Goal: Task Accomplishment & Management: Complete application form

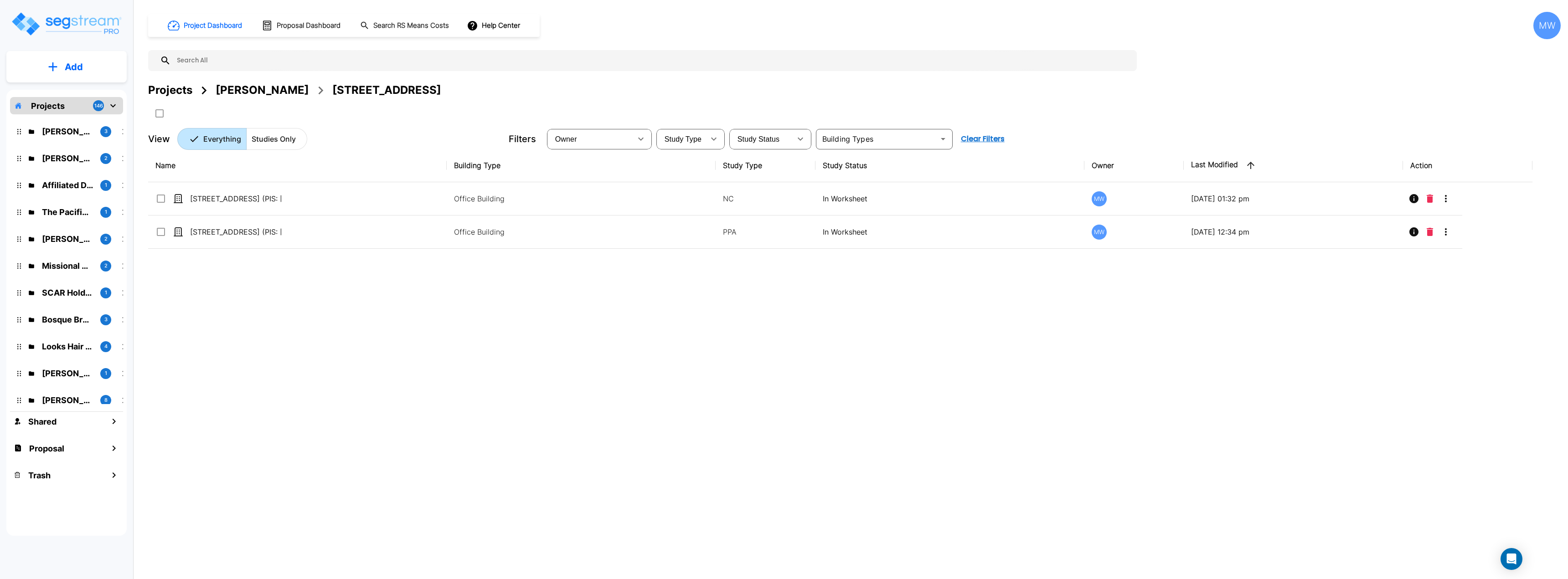
click at [72, 67] on p "Add" at bounding box center [74, 67] width 19 height 14
click at [73, 143] on p "Add Proposal" at bounding box center [73, 143] width 47 height 11
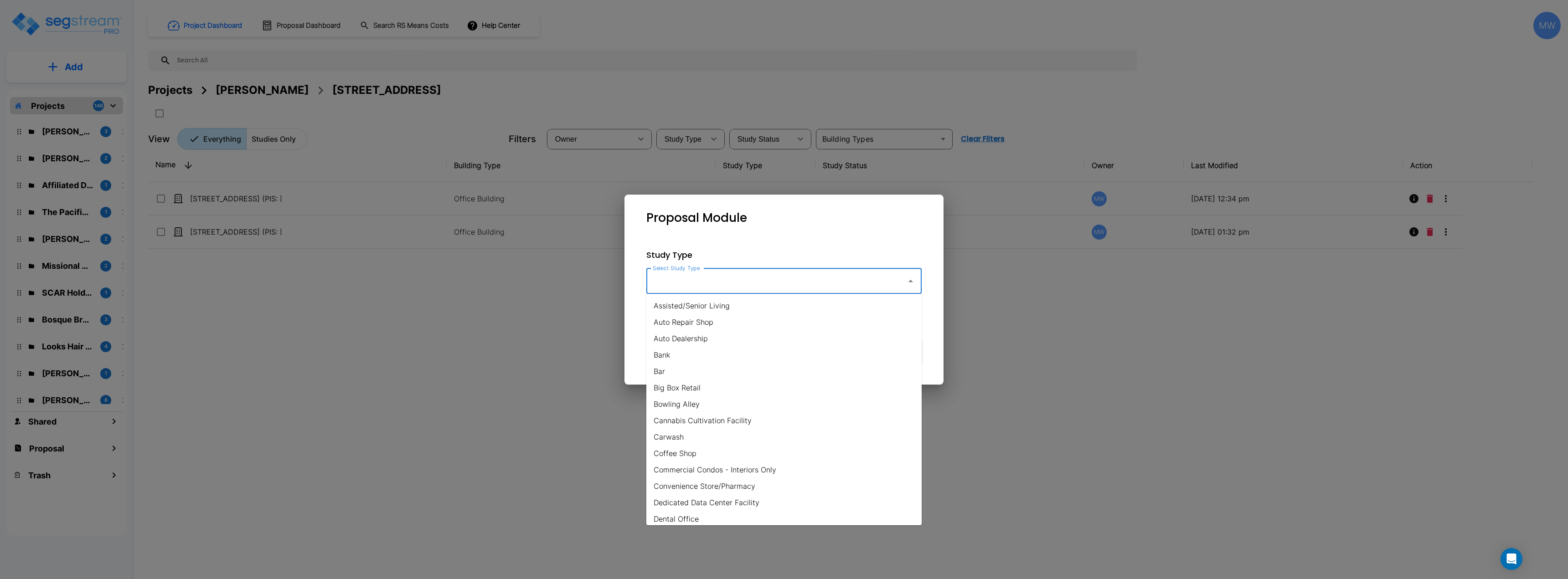
click at [793, 283] on input "Select Study Type" at bounding box center [773, 281] width 247 height 18
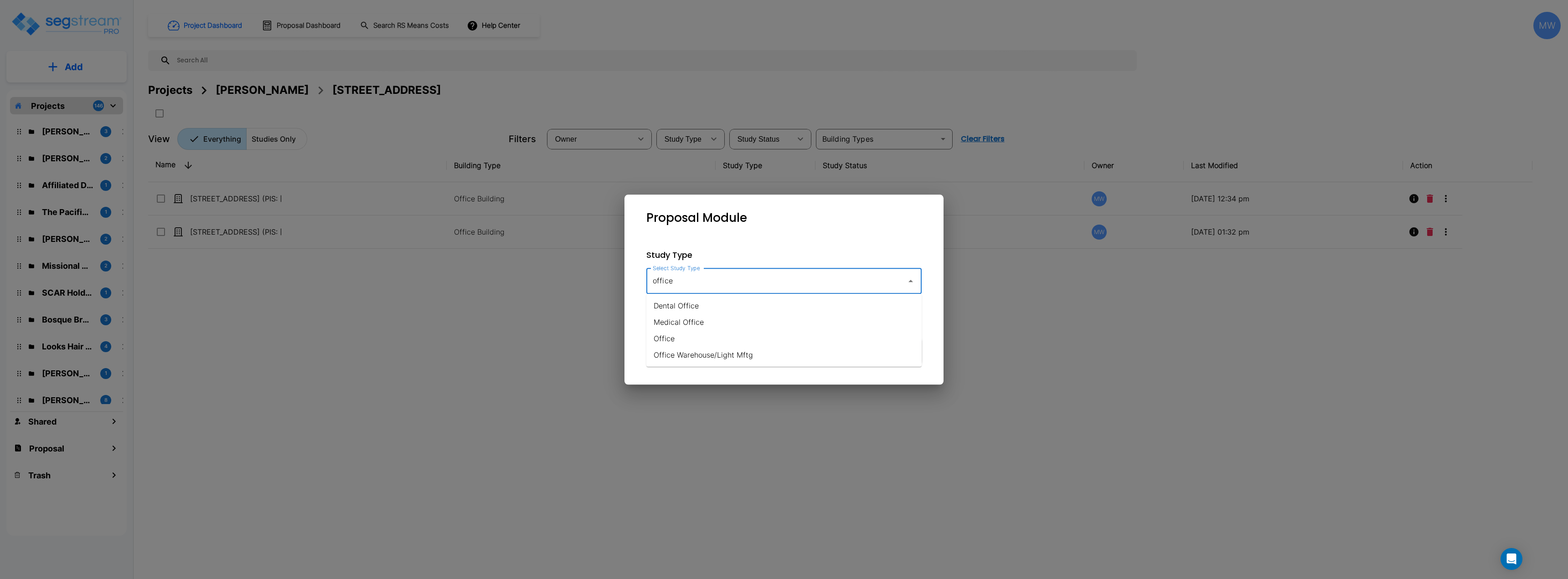
click at [730, 354] on li "Office Warehouse/Light Mftg" at bounding box center [784, 354] width 275 height 16
type input "Office Warehouse/Light Mftg"
click at [885, 341] on button "Proceed" at bounding box center [884, 351] width 73 height 24
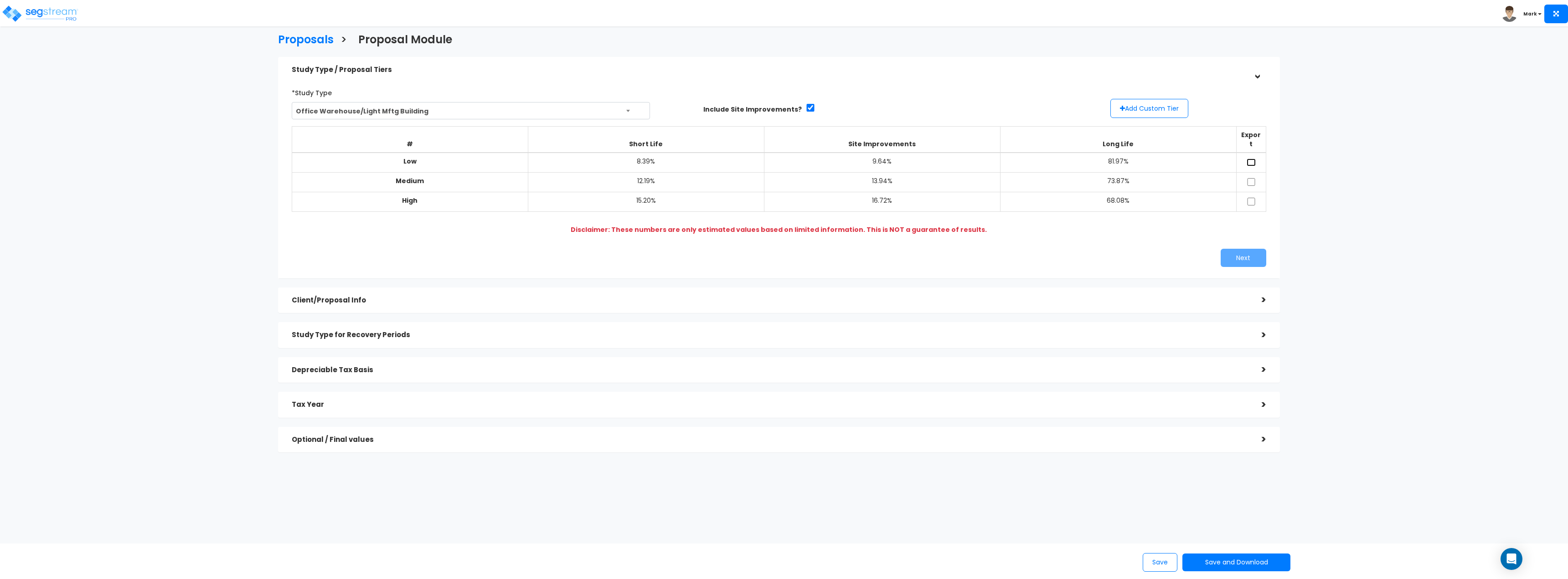
click at [1253, 159] on input "checkbox" at bounding box center [1251, 162] width 9 height 8
checkbox input "true"
click at [1253, 198] on input "checkbox" at bounding box center [1251, 201] width 9 height 8
checkbox input "true"
click at [1228, 252] on button "Next" at bounding box center [1244, 258] width 46 height 19
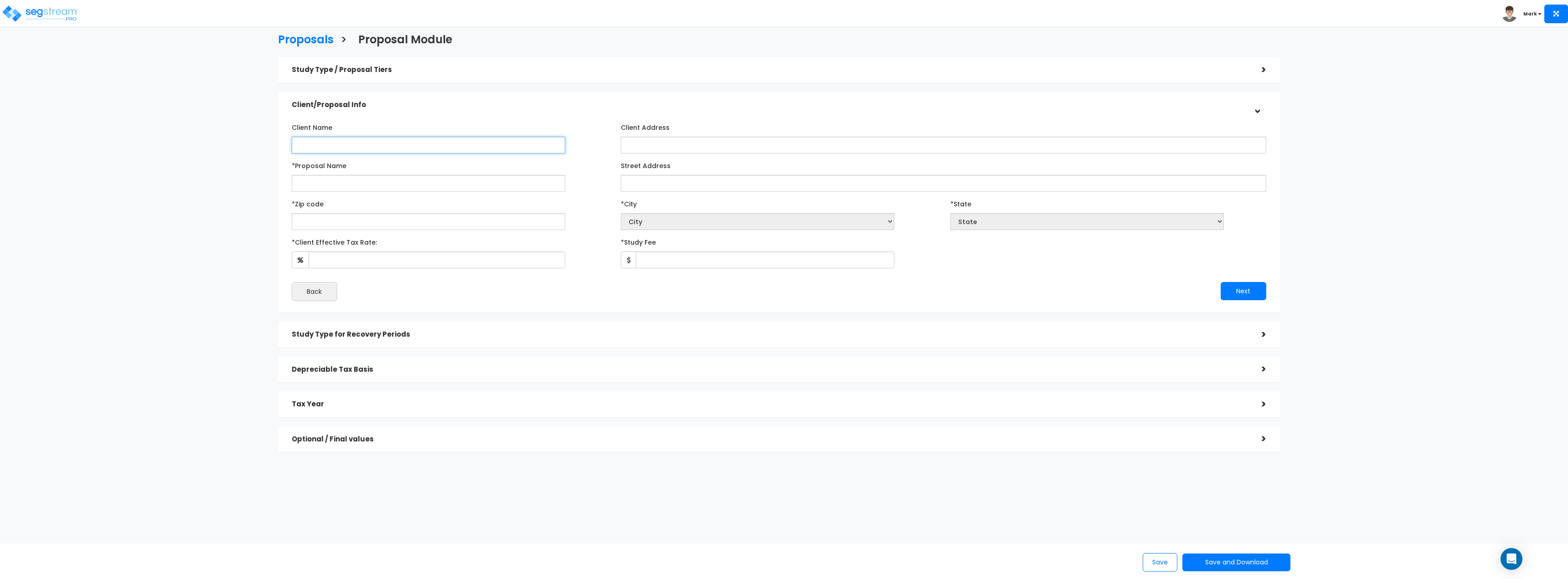
click at [476, 143] on input "Client Name" at bounding box center [429, 145] width 274 height 17
click at [890, 335] on h5 "Study Type for Recovery Periods" at bounding box center [770, 334] width 957 height 8
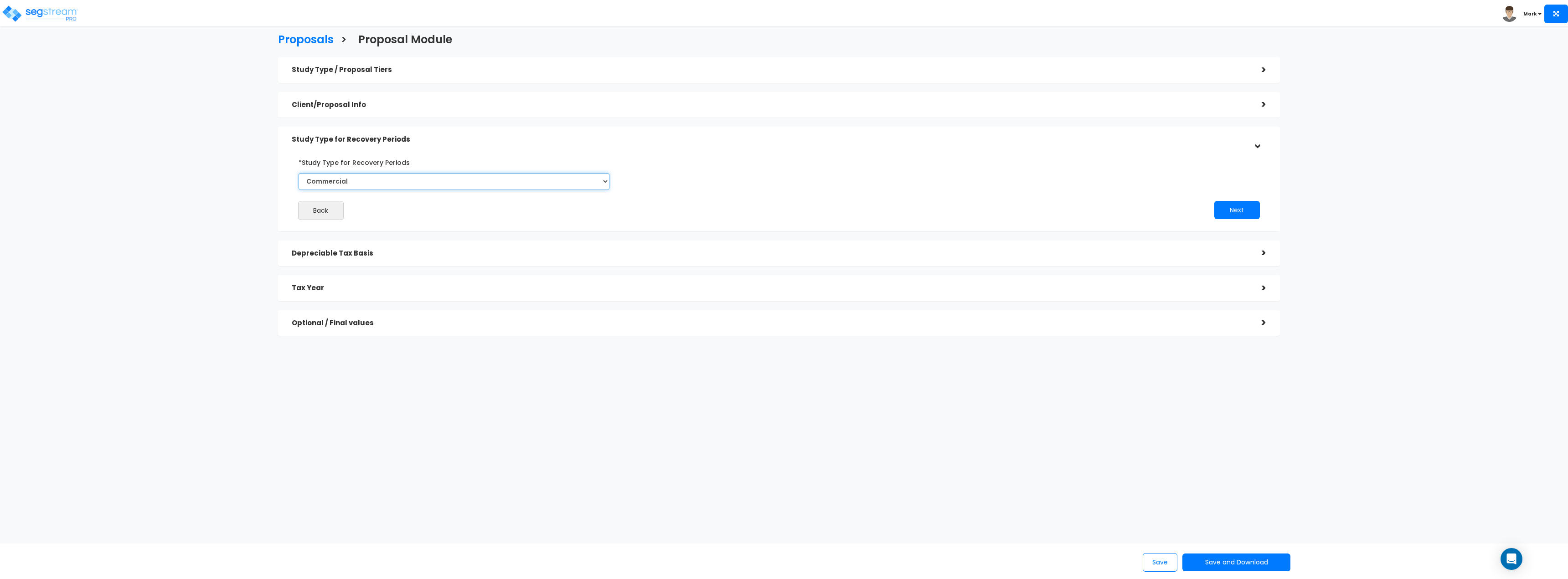
click at [416, 181] on select "Commercial Residential" at bounding box center [454, 181] width 312 height 17
click at [793, 192] on div "Back Next" at bounding box center [779, 187] width 988 height 65
click at [593, 257] on h5 "Depreciable Tax Basis" at bounding box center [770, 253] width 957 height 8
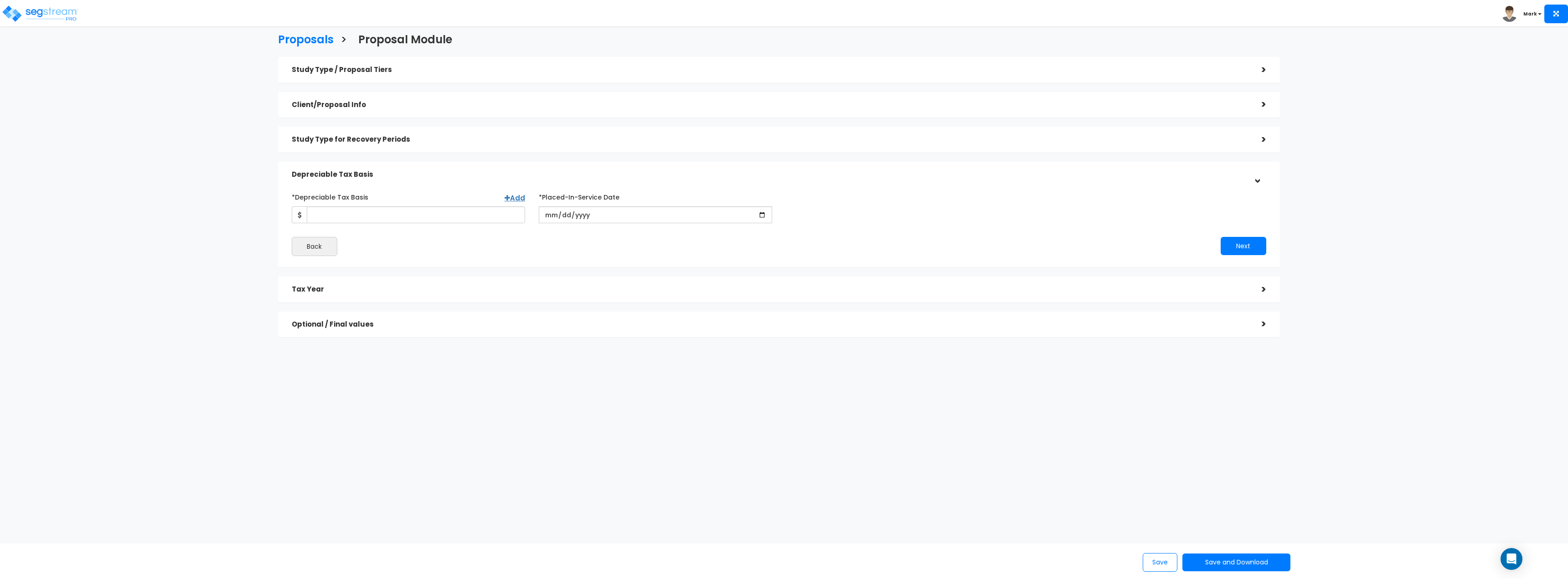
click at [589, 284] on div "Tax Year" at bounding box center [770, 290] width 957 height 17
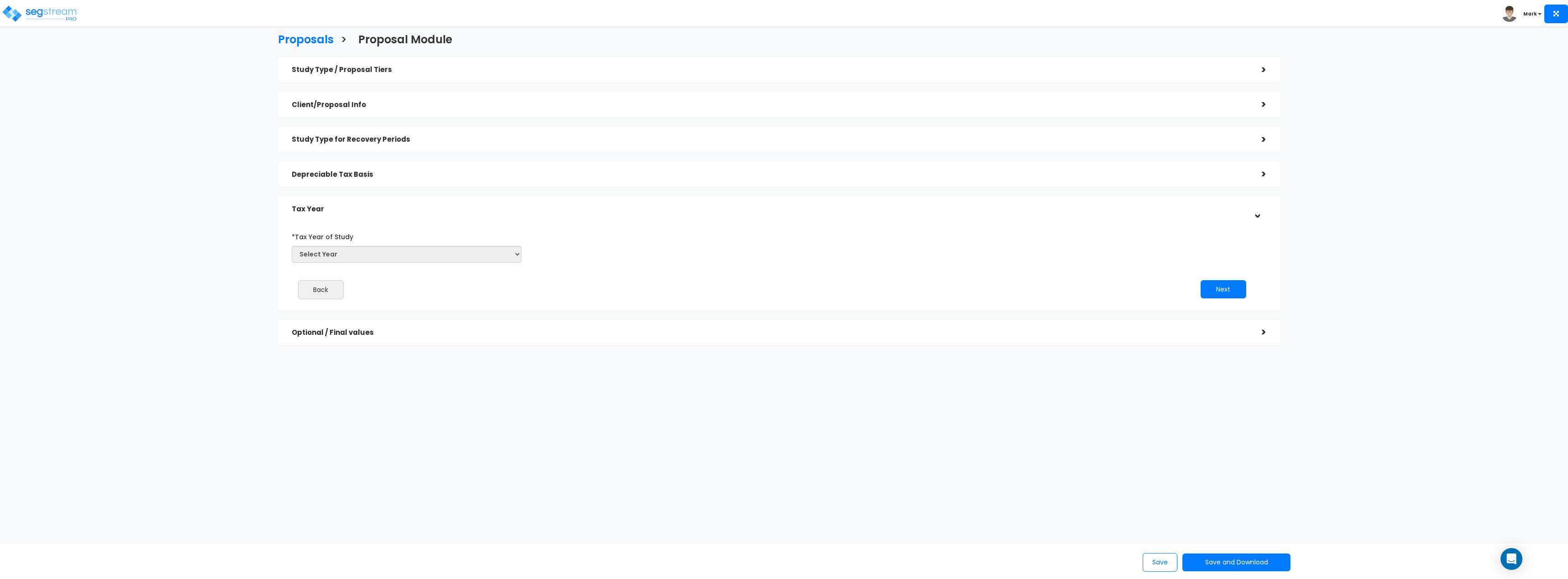
click at [584, 334] on h5 "Optional / Final values" at bounding box center [770, 333] width 957 height 8
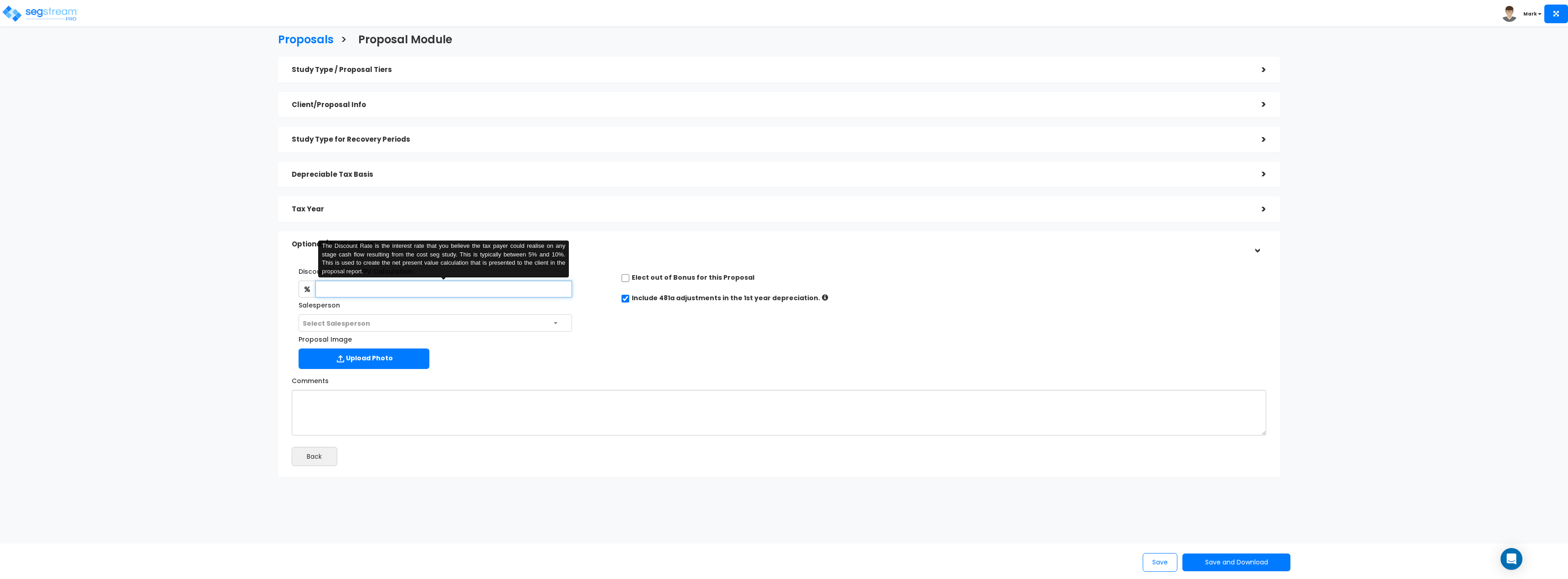
click at [350, 293] on input "text" at bounding box center [444, 290] width 257 height 17
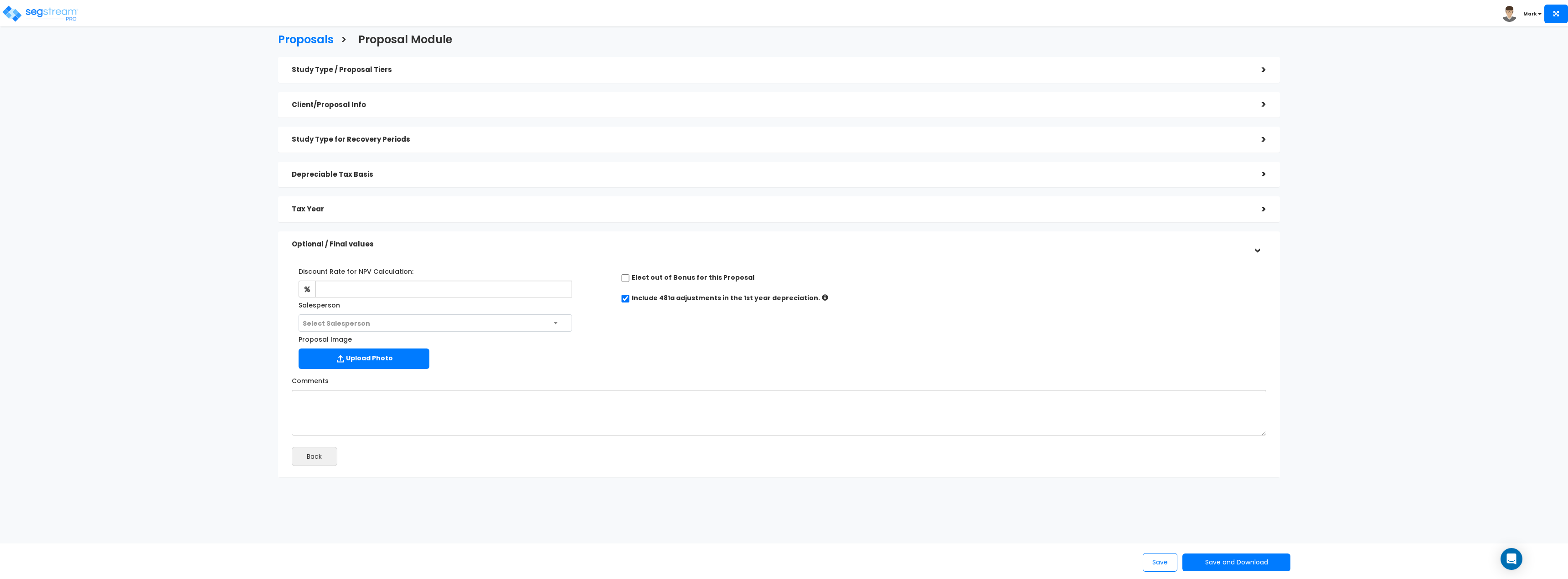
click at [1250, 254] on div "Discount Rate for NPV Calculation: The Discount Rate is the interest rate that …" at bounding box center [779, 363] width 1002 height 230
click at [1260, 248] on div ">" at bounding box center [1256, 245] width 14 height 19
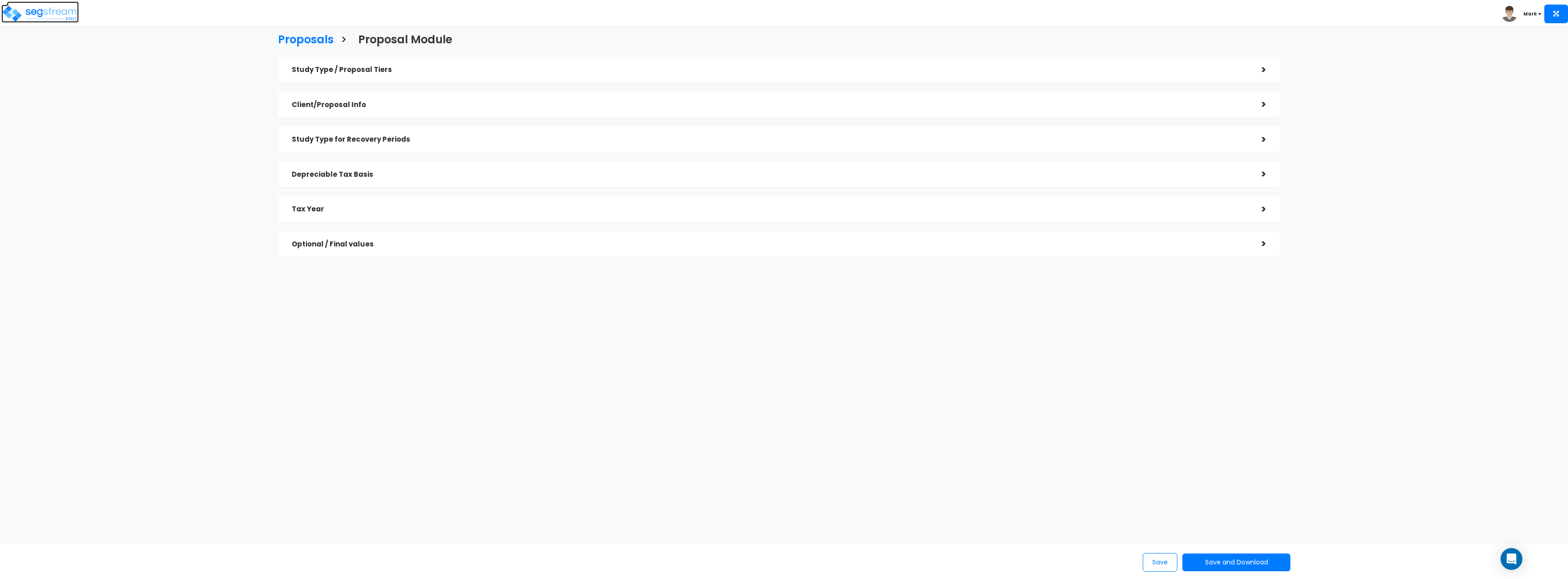
click at [24, 13] on img at bounding box center [41, 14] width 78 height 19
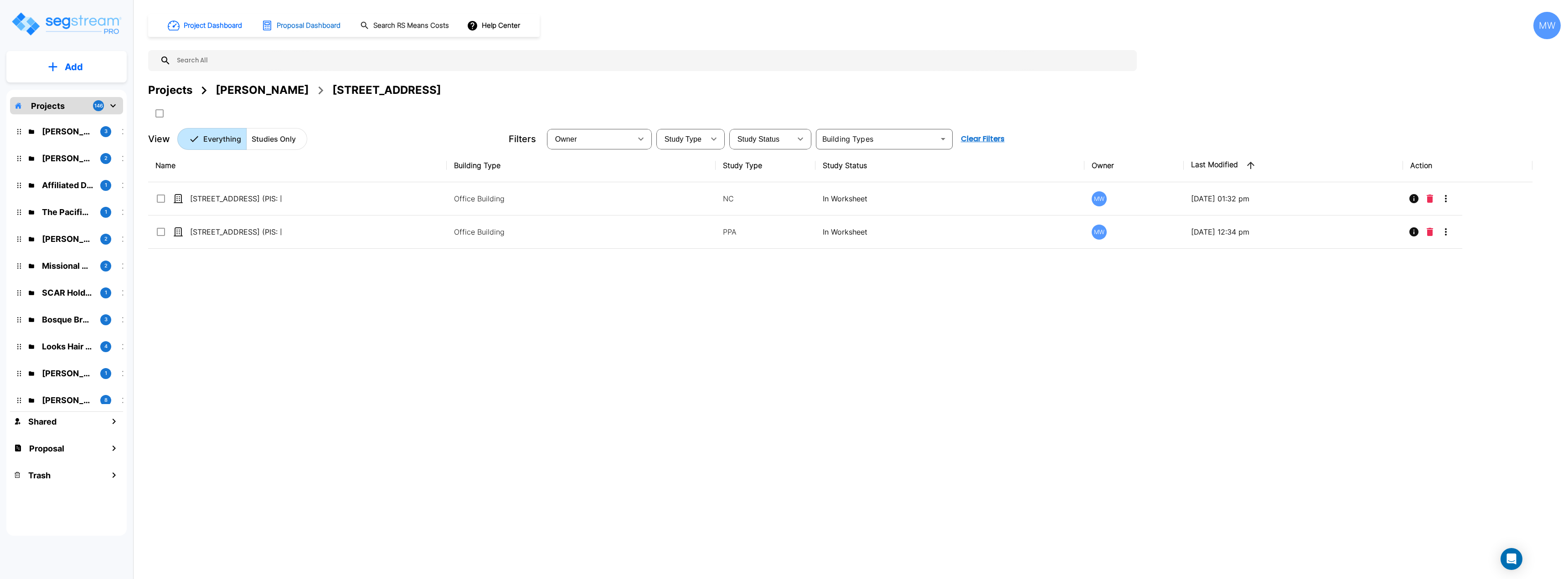
click at [327, 19] on button "Proposal Dashboard" at bounding box center [302, 25] width 88 height 19
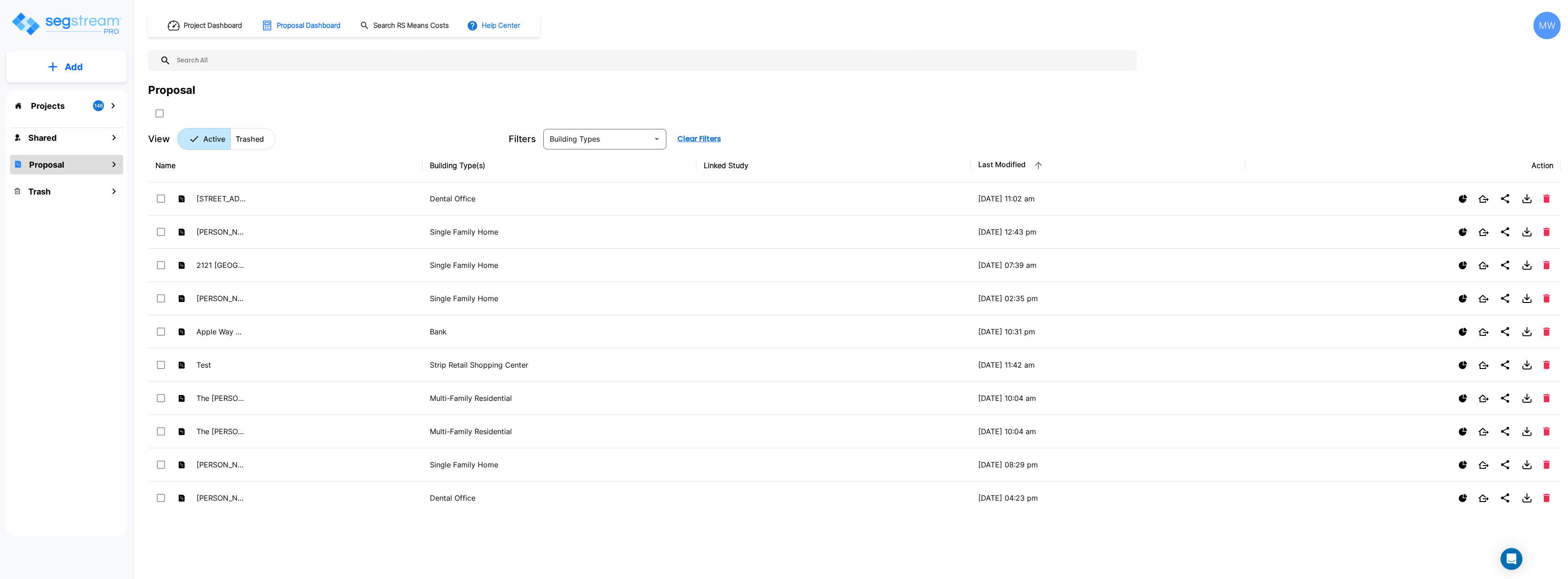
click at [516, 30] on button "Help Center" at bounding box center [495, 25] width 59 height 18
click at [515, 49] on link "Knowledge Base" at bounding box center [511, 50] width 88 height 17
click at [77, 110] on div "Projects 146" at bounding box center [67, 106] width 113 height 18
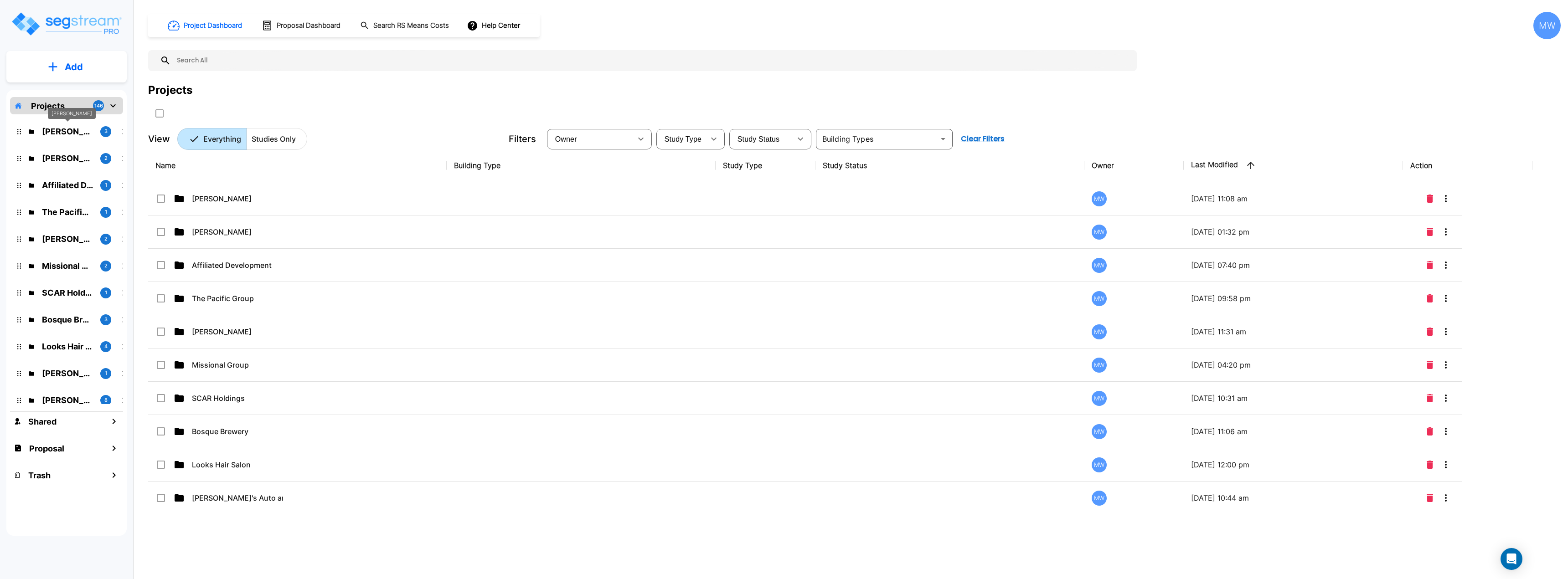
click at [57, 133] on p "[PERSON_NAME]" at bounding box center [68, 131] width 51 height 13
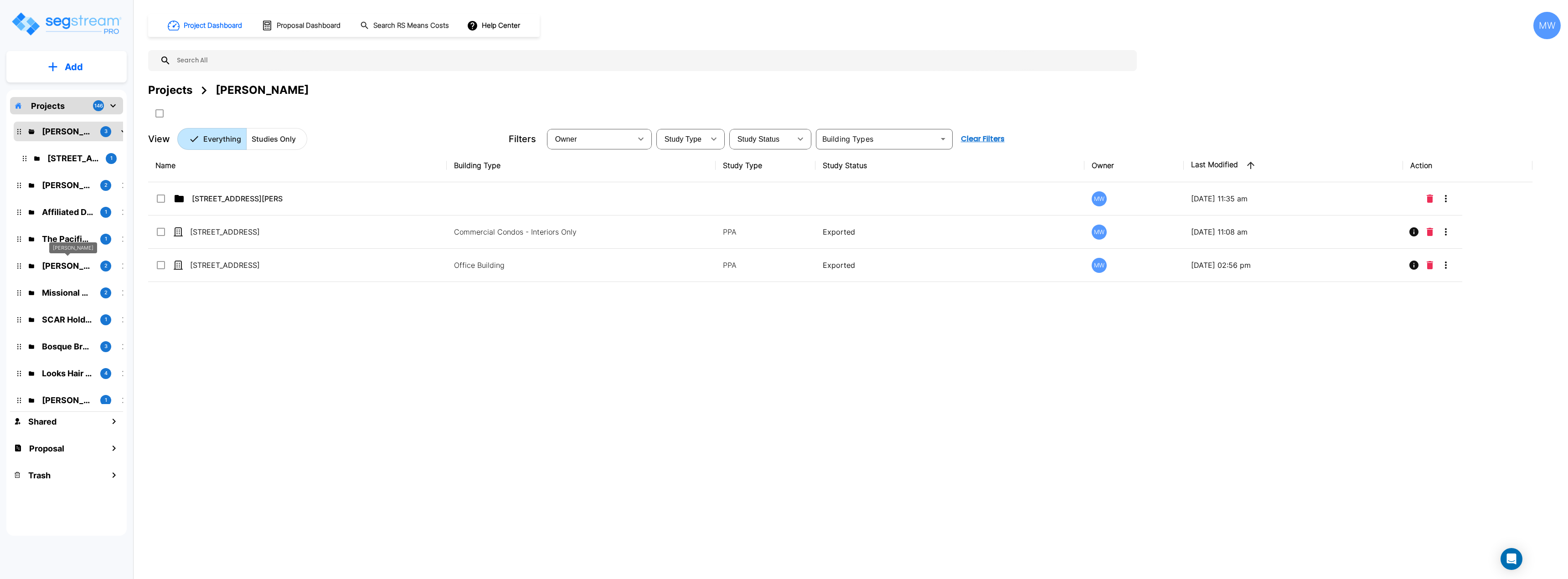
click at [63, 271] on p "[PERSON_NAME]" at bounding box center [68, 266] width 51 height 13
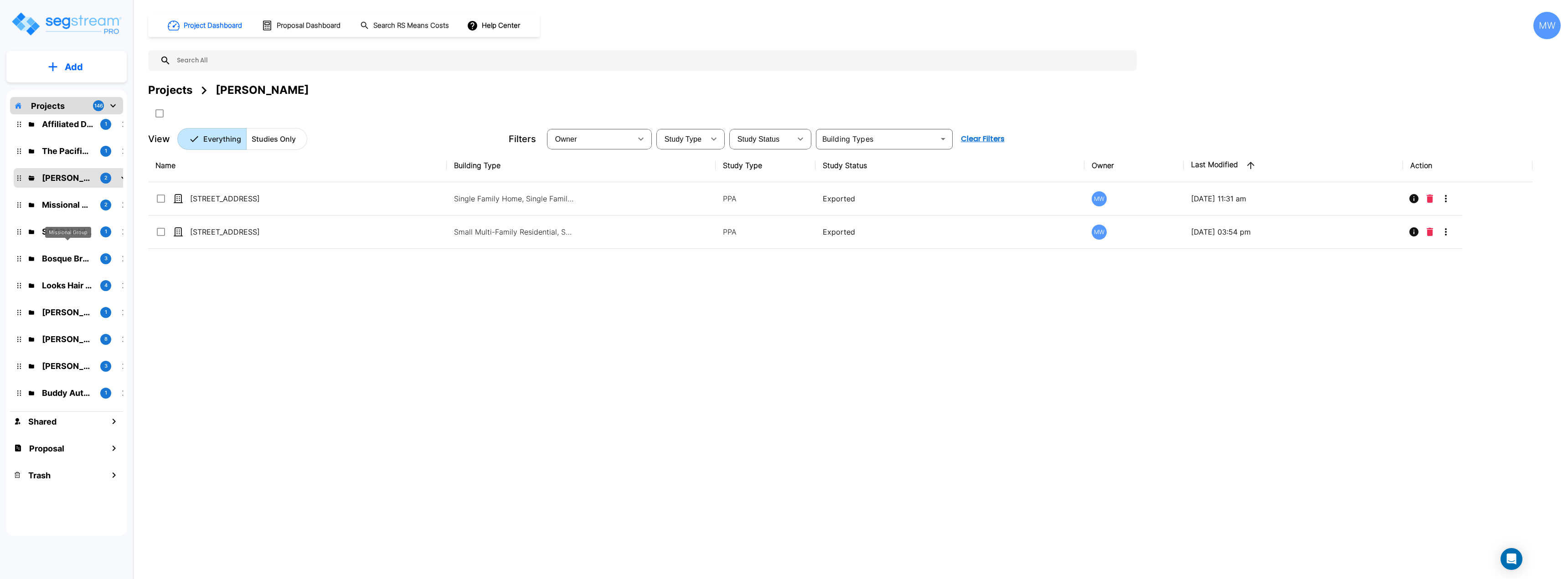
scroll to position [91, 0]
click at [52, 201] on p "Missional Group" at bounding box center [68, 202] width 51 height 13
click at [73, 227] on p "SCAR Holdings" at bounding box center [68, 228] width 51 height 13
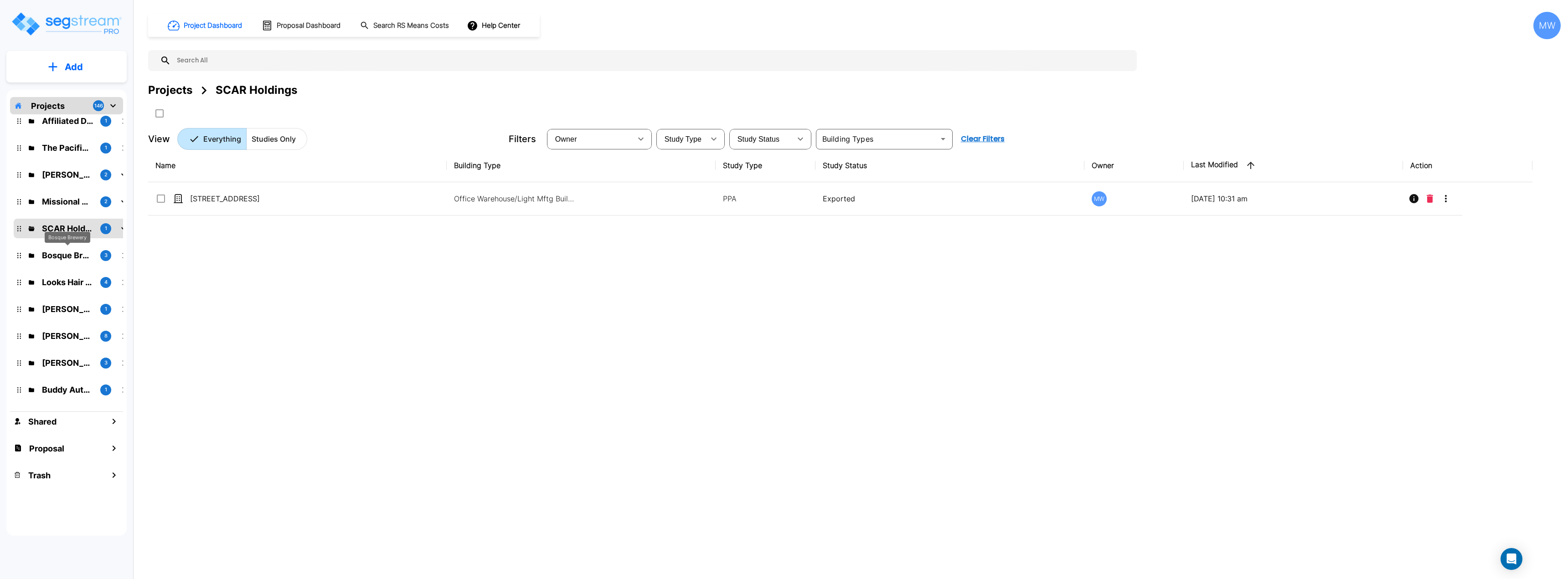
click at [68, 257] on p "Bosque Brewery" at bounding box center [68, 255] width 51 height 13
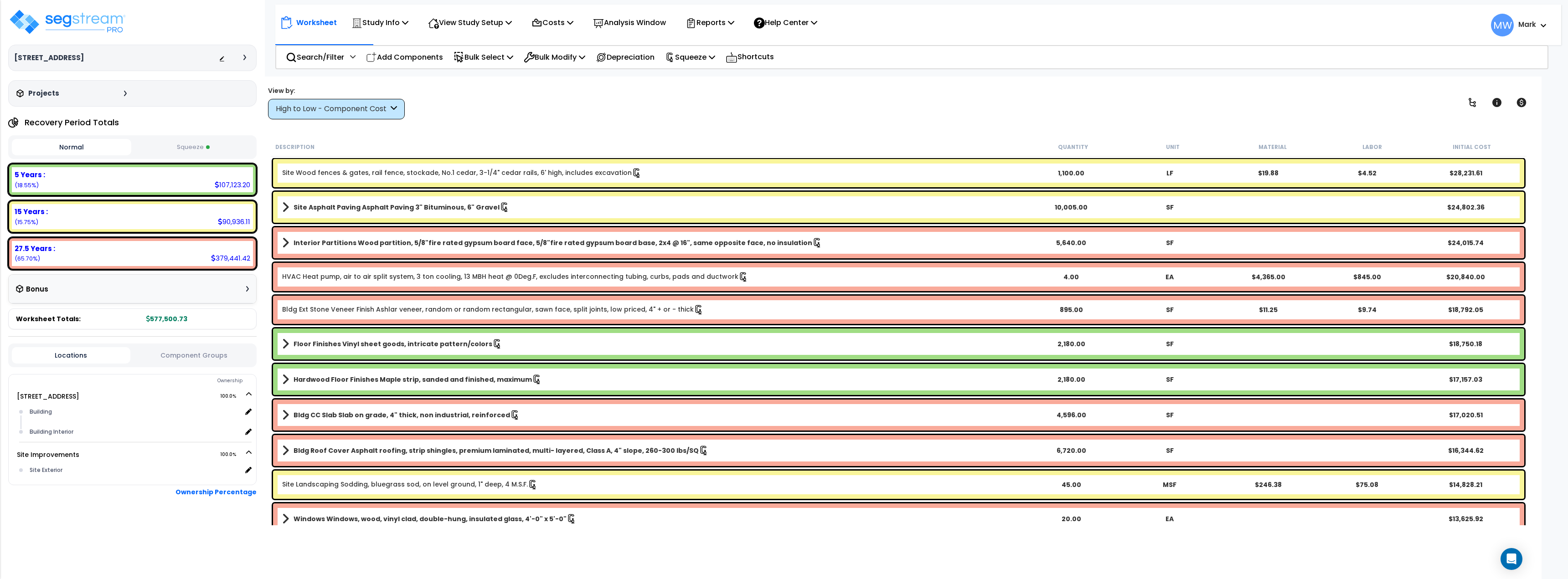
click at [186, 144] on button "Squeeze" at bounding box center [193, 147] width 119 height 16
click at [154, 290] on div "Bonus" at bounding box center [133, 289] width 233 height 18
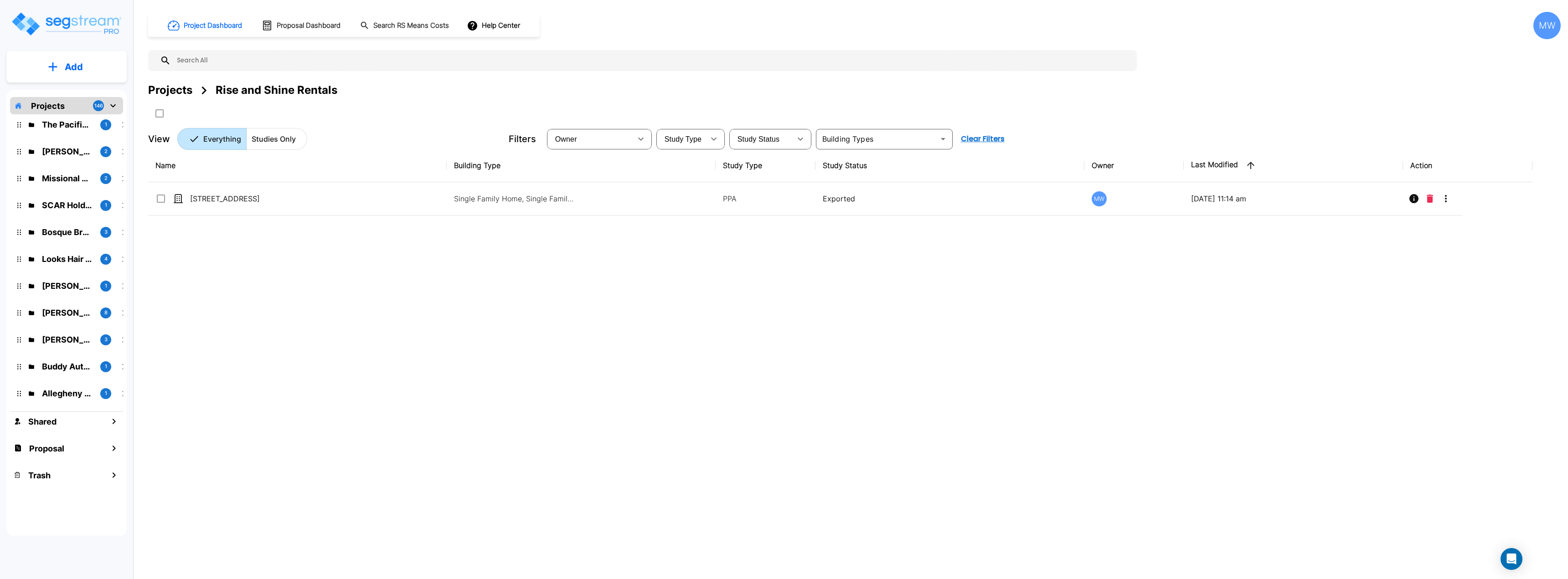
scroll to position [91, 0]
click at [53, 277] on p "[PERSON_NAME]'s Auto and Glass" at bounding box center [68, 282] width 51 height 13
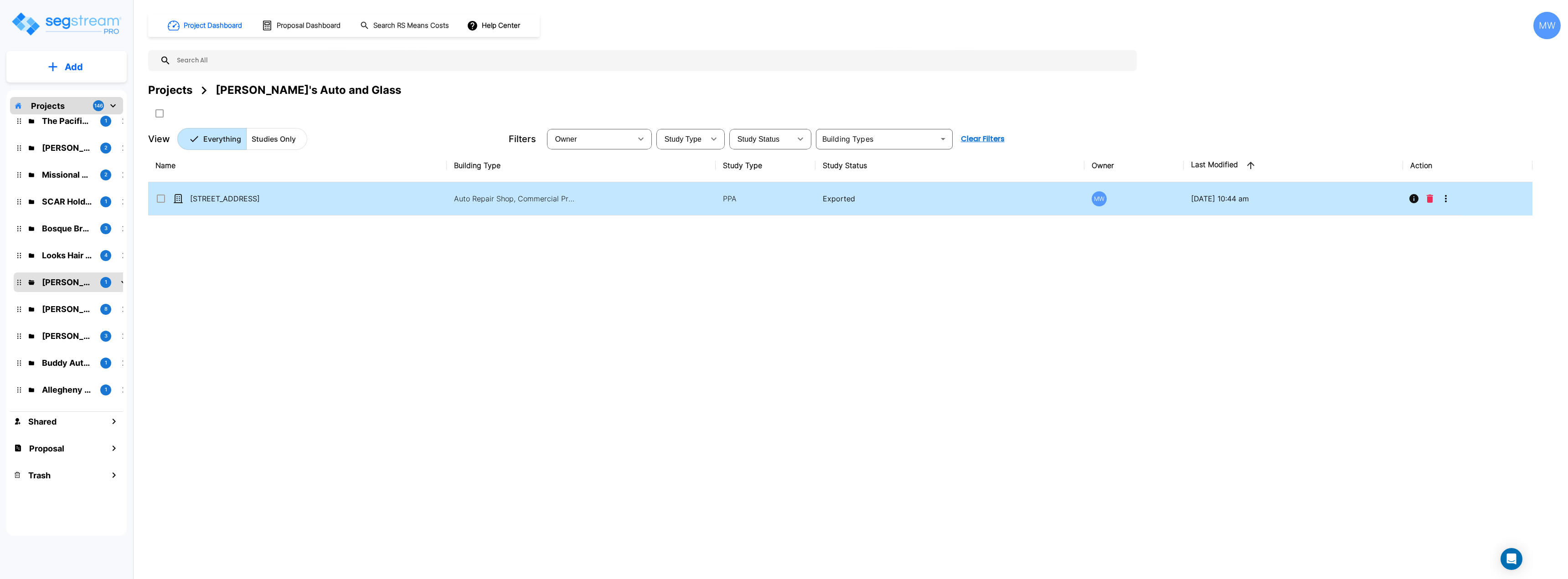
click at [456, 207] on td "Auto Repair Shop, Commercial Property Site" at bounding box center [581, 198] width 269 height 33
checkbox input "true"
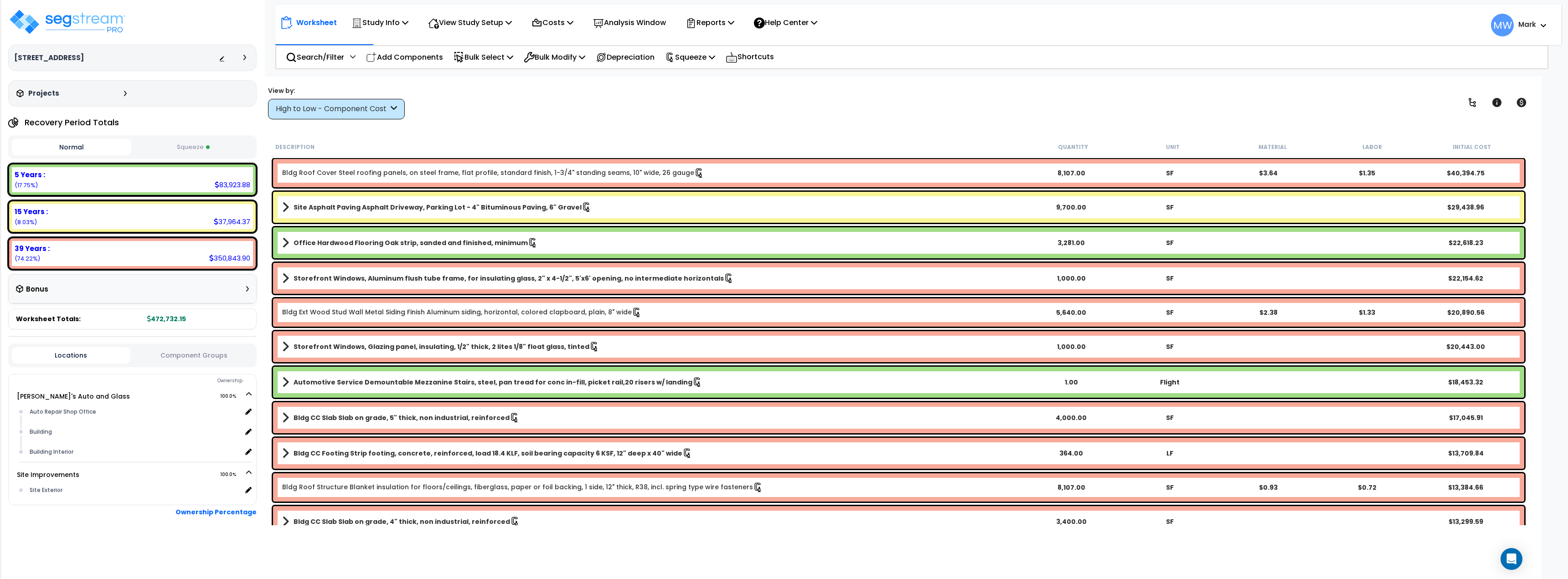
click at [154, 142] on button "Squeeze" at bounding box center [193, 147] width 119 height 16
click at [209, 345] on div "Locations Component Groups" at bounding box center [133, 355] width 248 height 24
click at [206, 353] on button "Component Groups" at bounding box center [194, 355] width 118 height 10
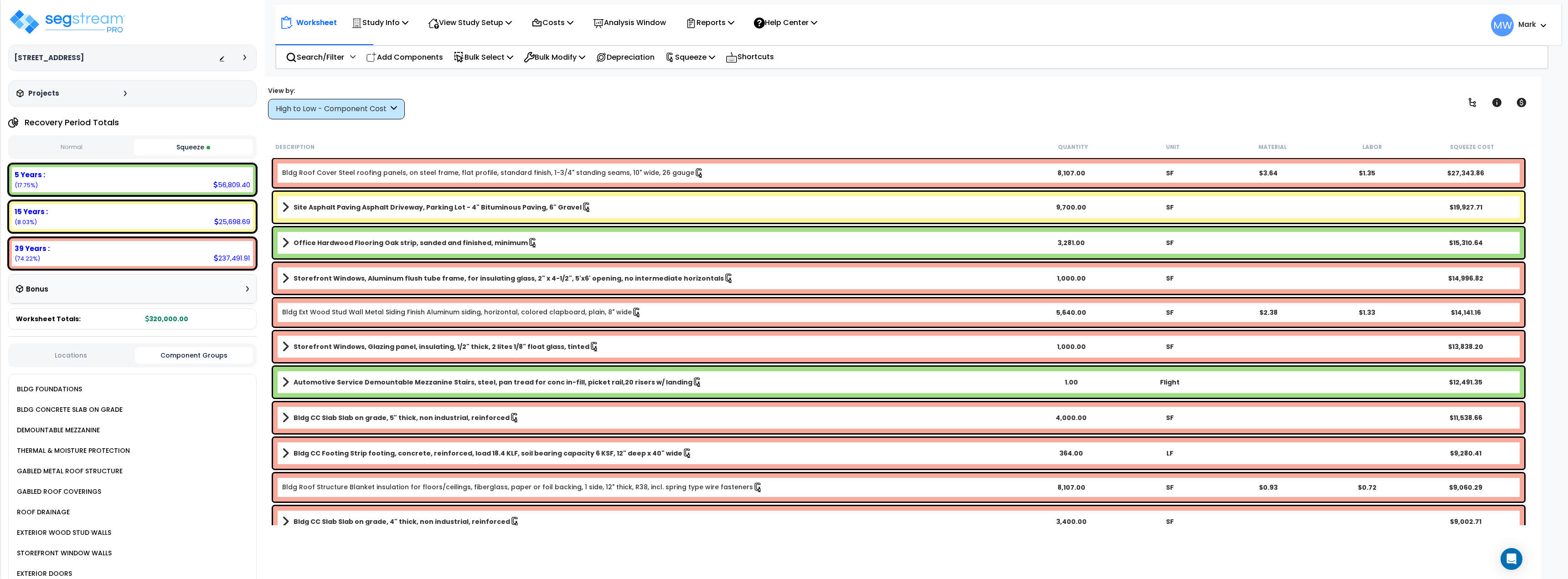
click at [211, 296] on div "Bonus" at bounding box center [133, 289] width 233 height 18
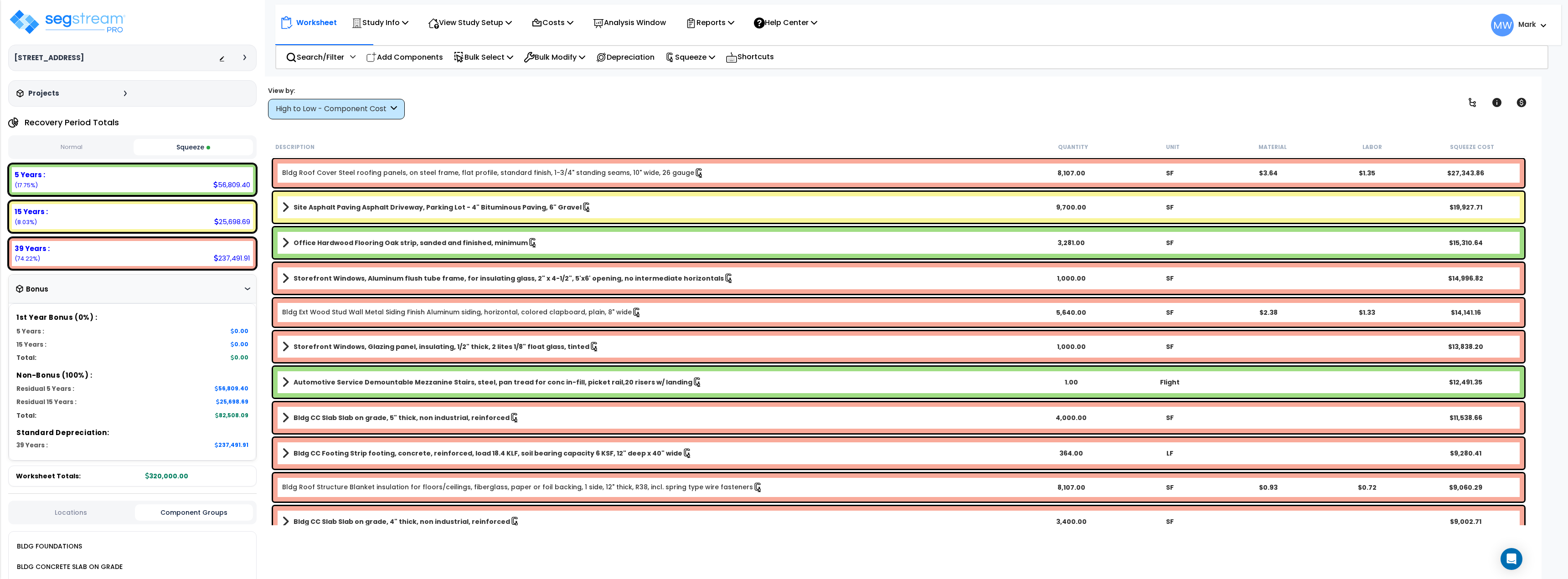
click at [227, 281] on div "Bonus" at bounding box center [133, 289] width 233 height 18
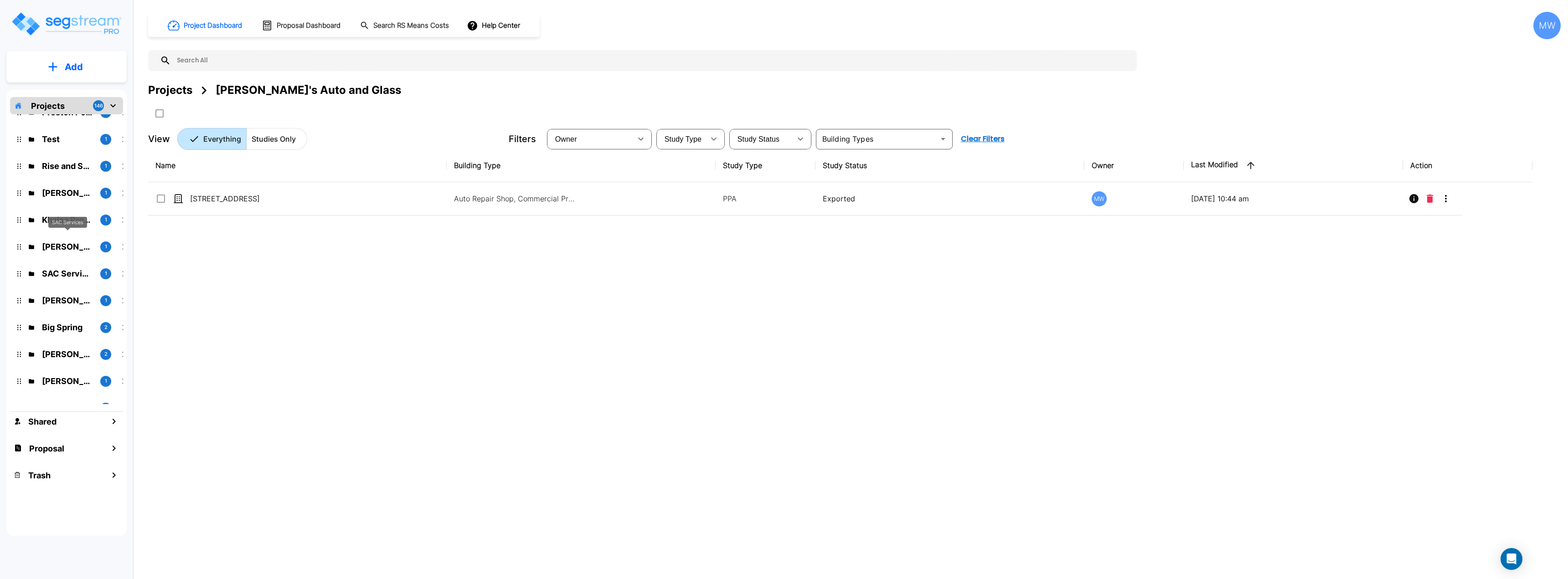
scroll to position [456, 0]
click at [68, 344] on p "[PERSON_NAME]" at bounding box center [68, 348] width 51 height 13
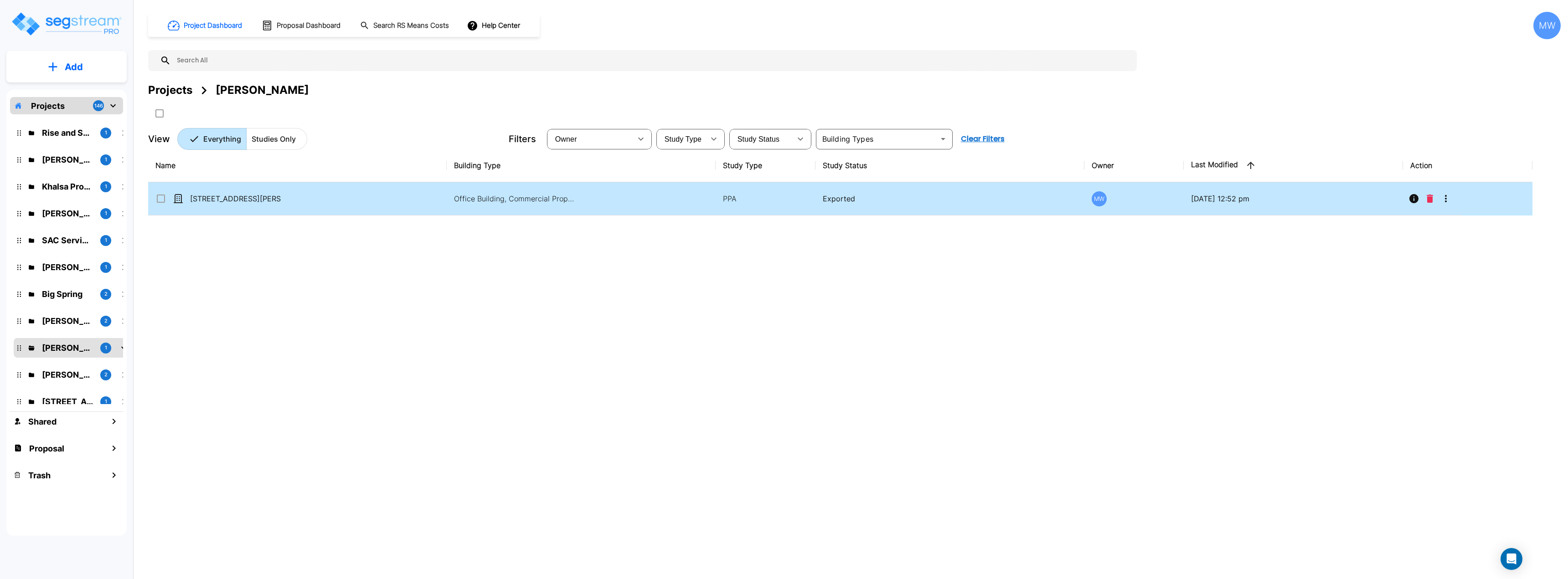
click at [358, 208] on td "[STREET_ADDRESS][PERSON_NAME]" at bounding box center [297, 198] width 299 height 33
checkbox input "true"
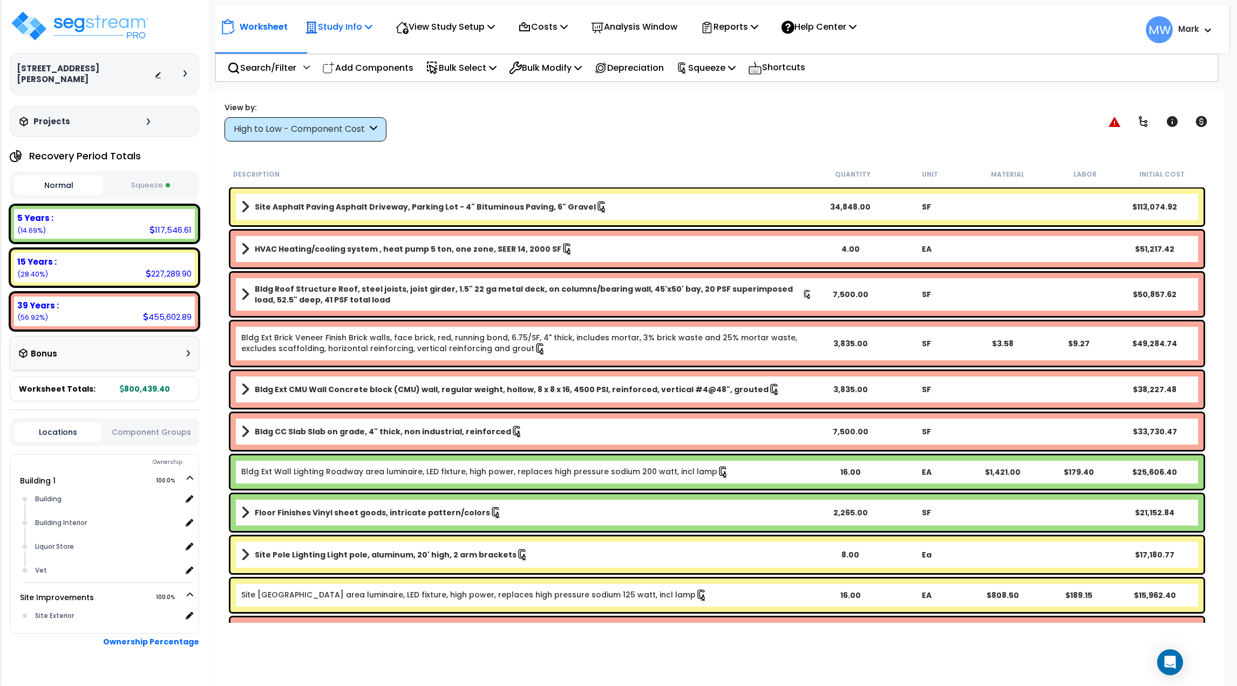
click at [358, 31] on p "Study Info" at bounding box center [338, 26] width 67 height 15
click at [351, 53] on link "Study Setup" at bounding box center [353, 51] width 107 height 22
click at [185, 70] on icon at bounding box center [185, 73] width 3 height 6
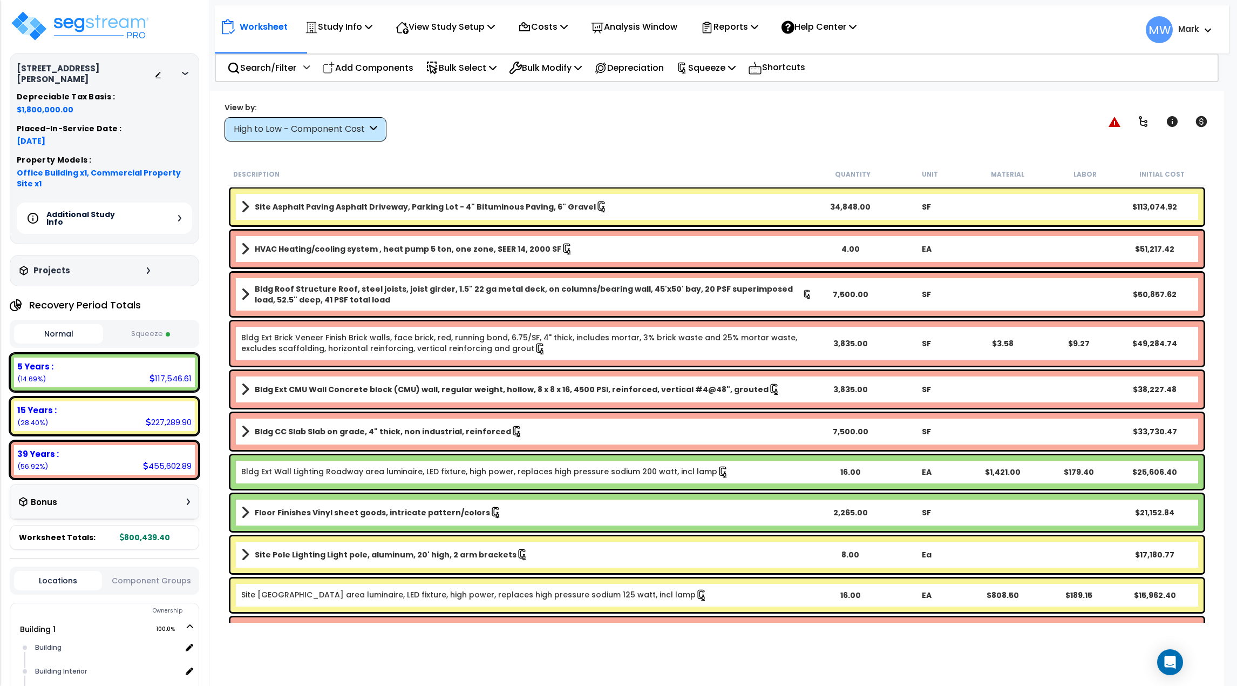
click at [131, 217] on div "Additional Study Info" at bounding box center [104, 217] width 175 height 31
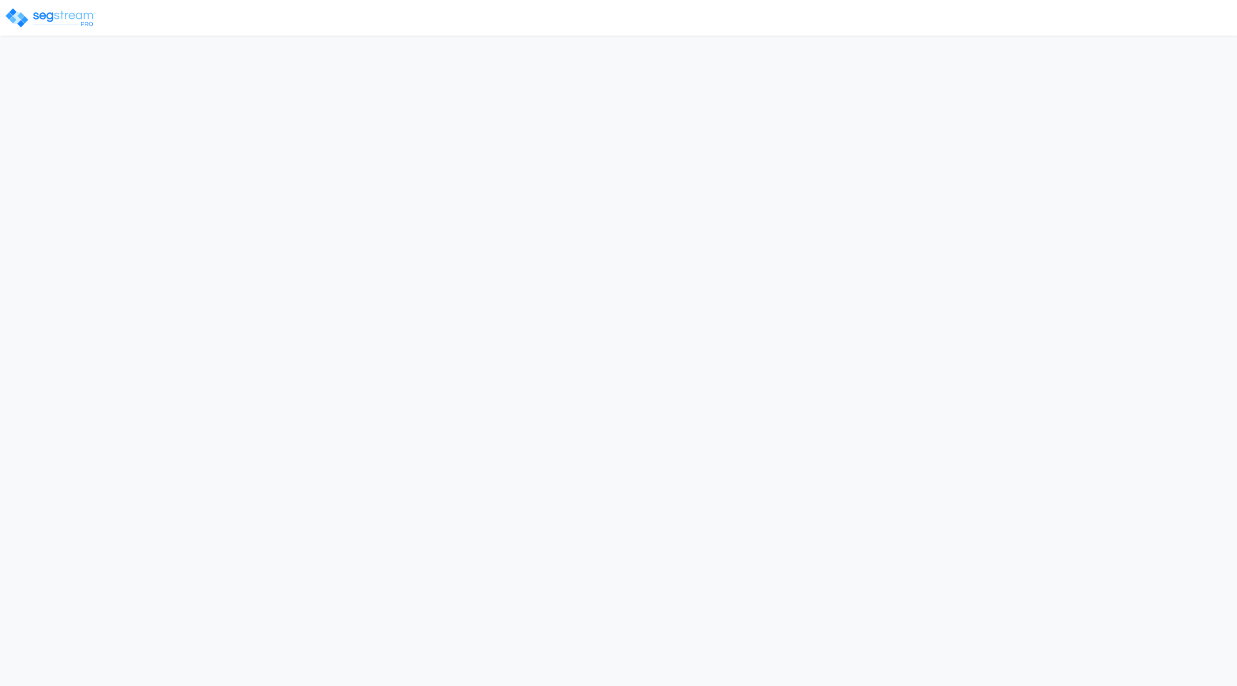
select select "2025"
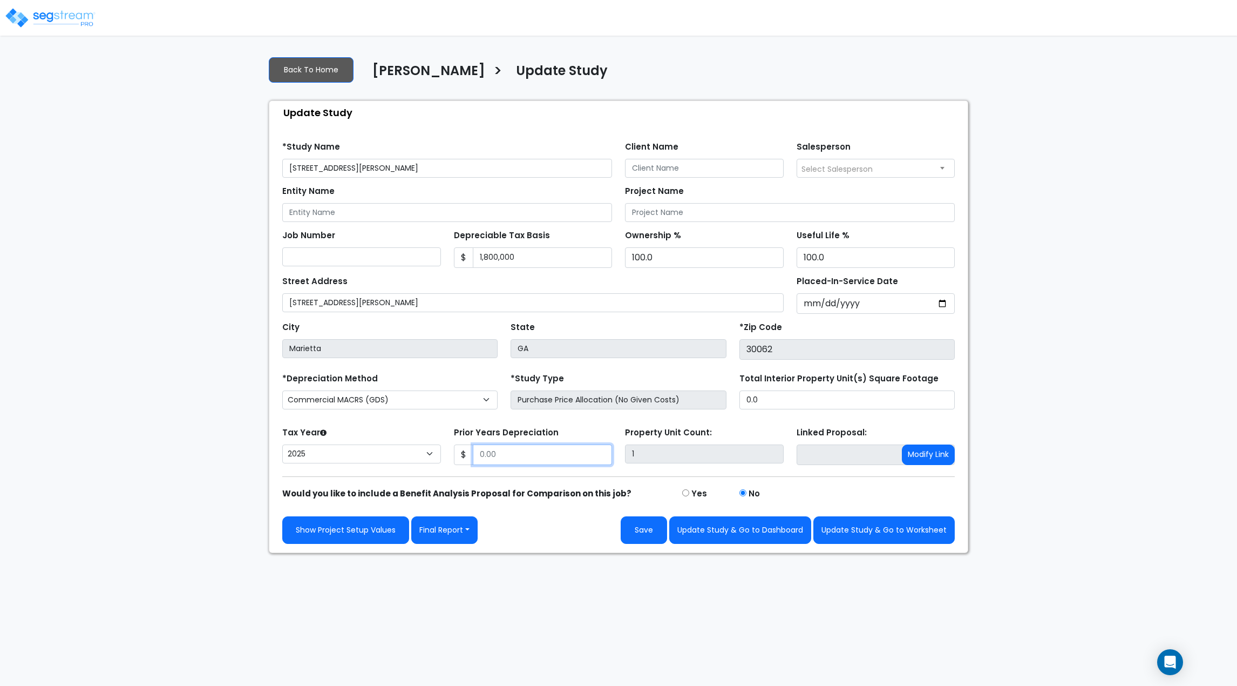
click at [536, 459] on input "Prior Years Depreciation" at bounding box center [543, 454] width 140 height 21
click at [543, 456] on input "Prior Years Depreciation" at bounding box center [543, 454] width 140 height 21
click at [883, 525] on button "Update Study & Go to Worksheet" at bounding box center [884, 530] width 141 height 28
type input "190386"
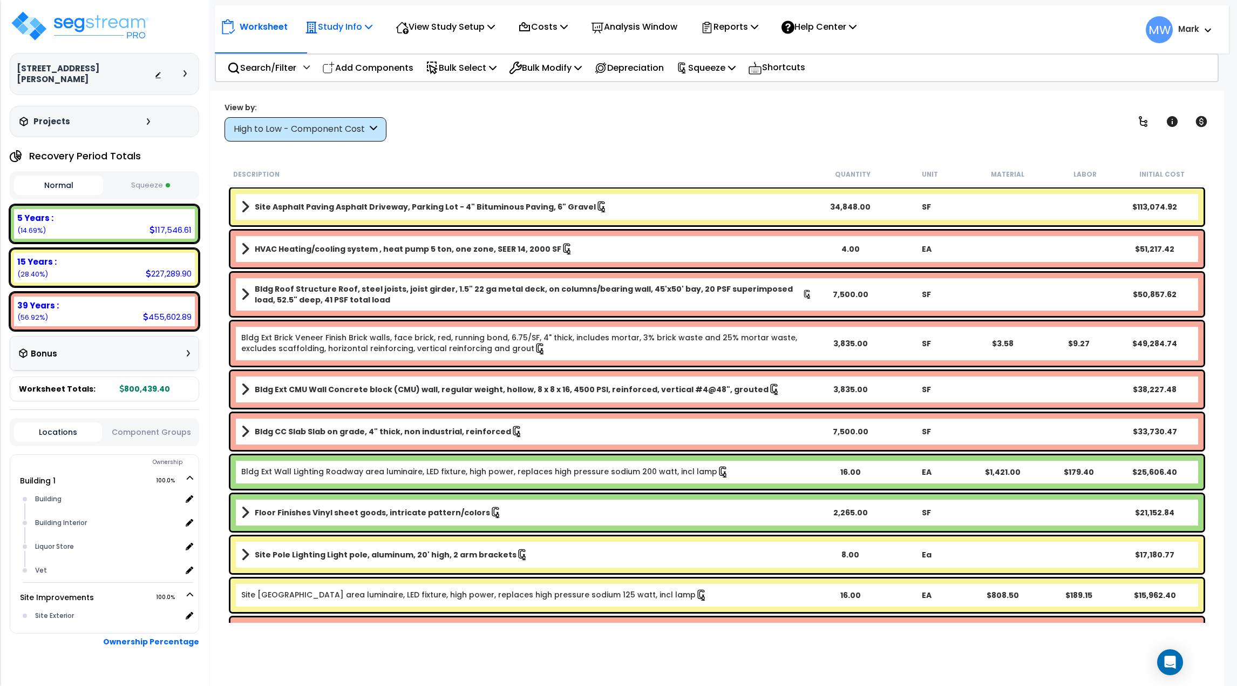
click at [351, 28] on p "Study Info" at bounding box center [338, 26] width 67 height 15
click at [463, 133] on div "View by: High to Low - Component Cost High to Low - Component Cost" at bounding box center [717, 121] width 993 height 40
click at [452, 33] on p "View Study Setup" at bounding box center [445, 26] width 99 height 15
click at [746, 22] on p "Reports" at bounding box center [730, 26] width 58 height 15
click at [838, 119] on div "View by: High to Low - Component Cost High to Low - Component Cost" at bounding box center [717, 121] width 993 height 40
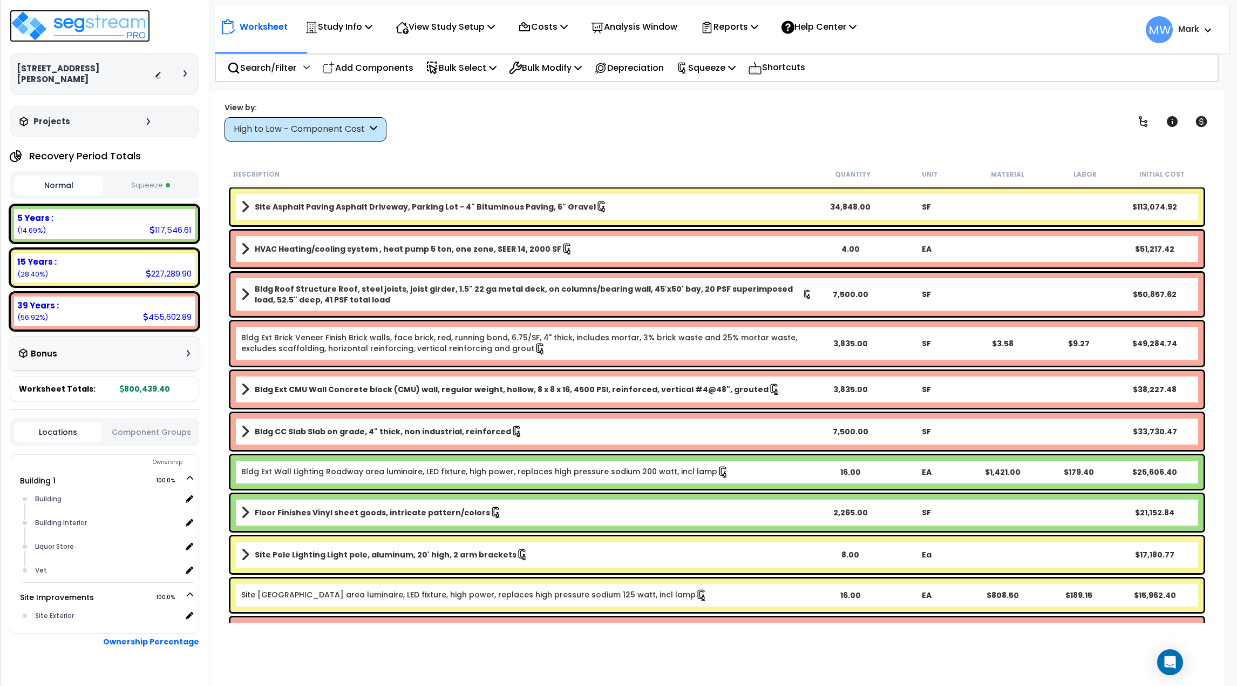
click at [44, 32] on img at bounding box center [80, 26] width 140 height 32
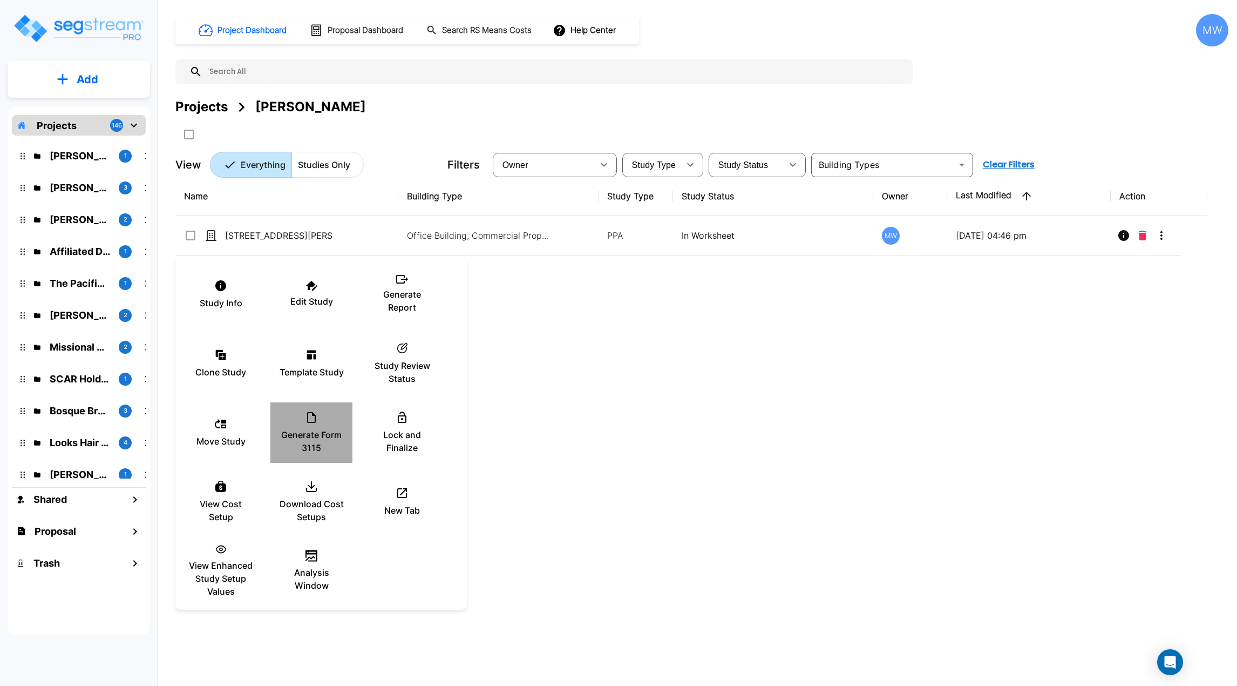
click at [335, 430] on p "Generate Form 3115" at bounding box center [311, 441] width 65 height 26
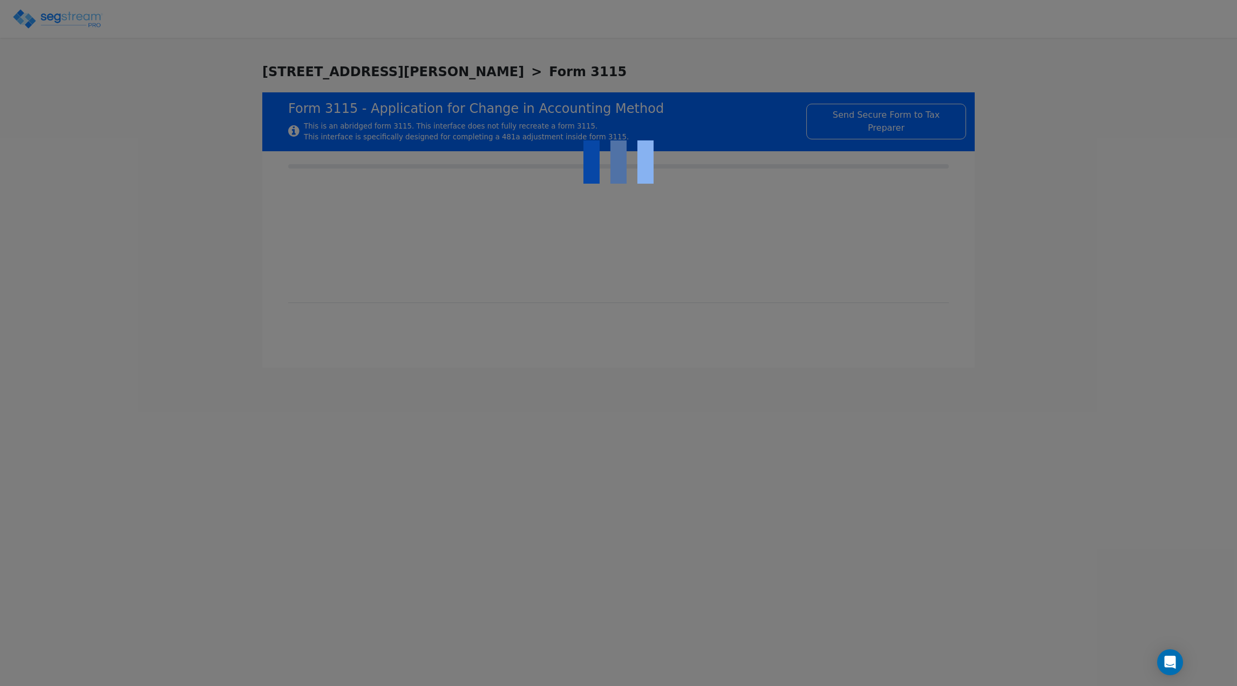
type input "[DATE]"
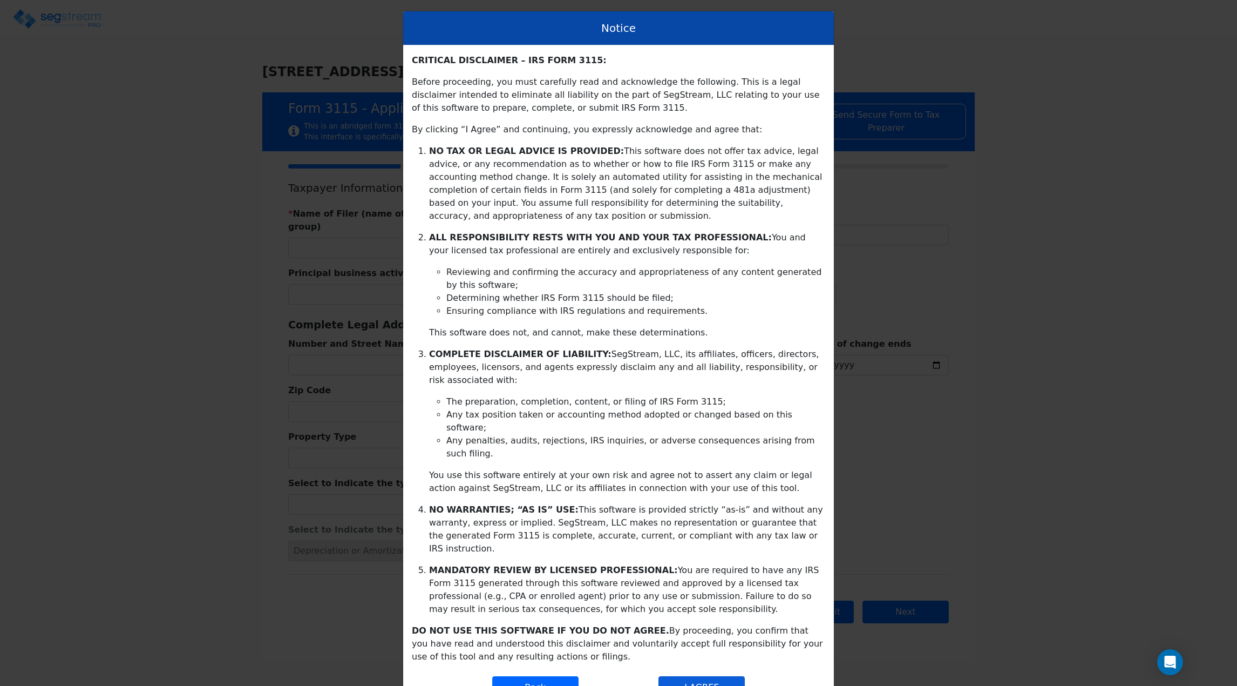
click at [701, 676] on button "I AGREE" at bounding box center [702, 687] width 86 height 23
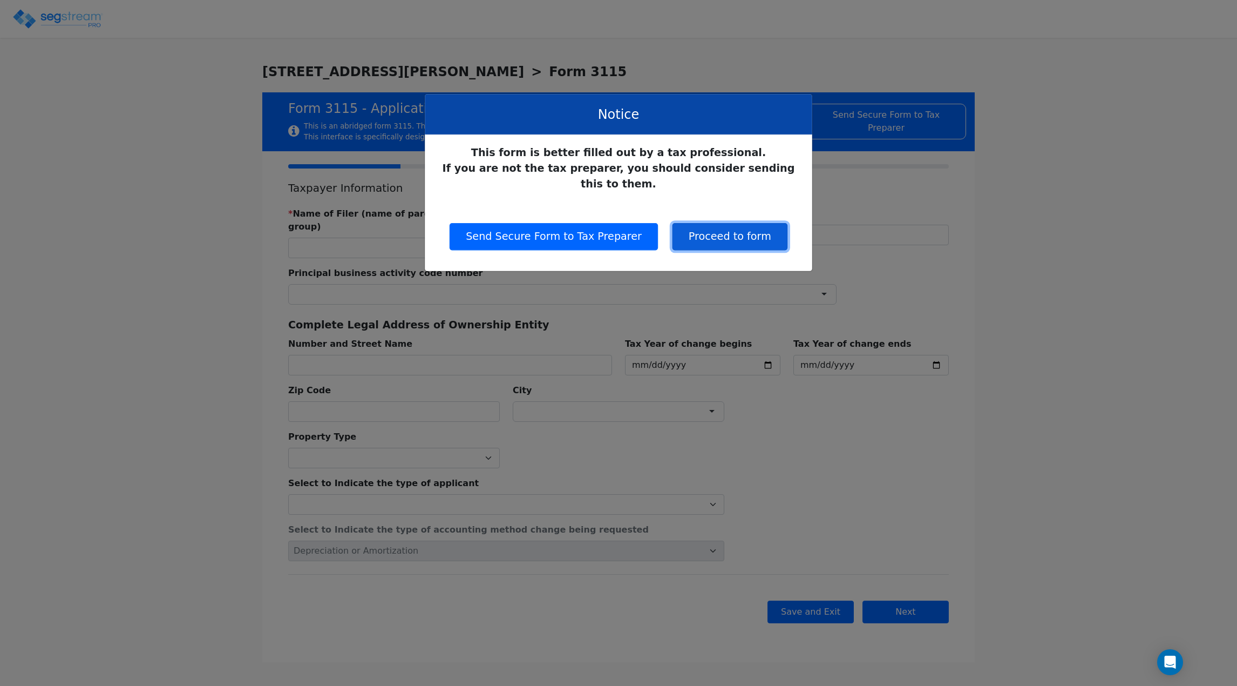
click at [743, 223] on button "Proceed to form" at bounding box center [730, 236] width 115 height 27
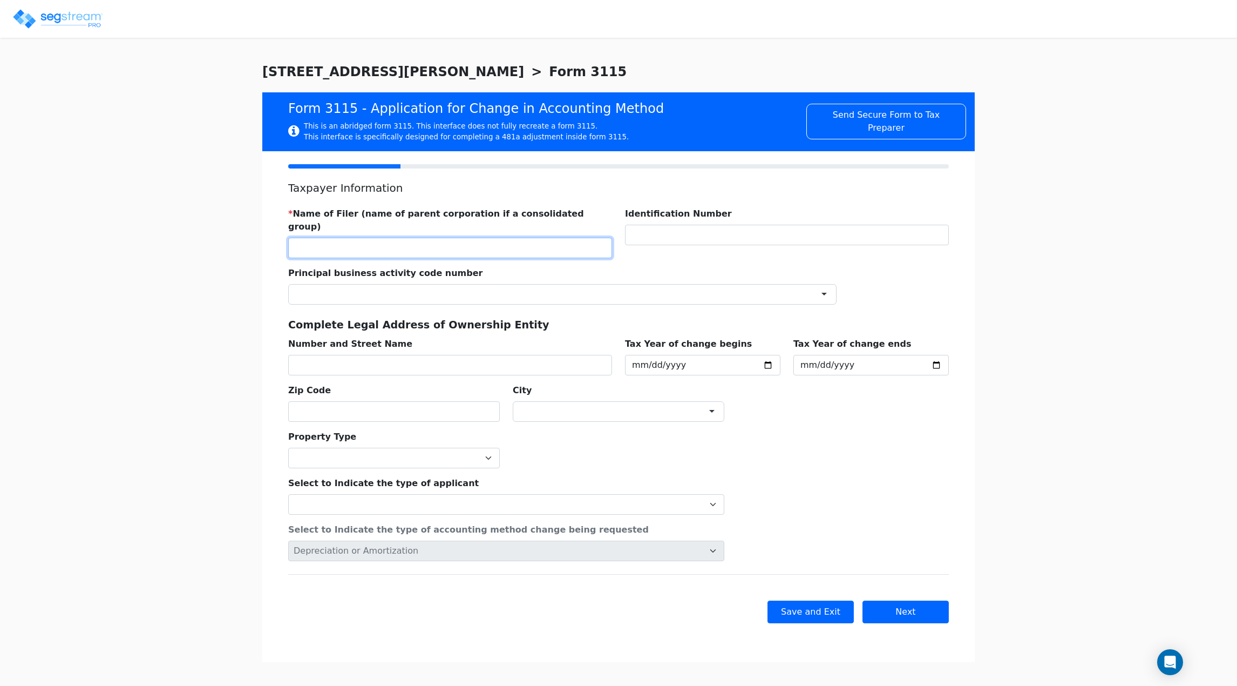
click at [349, 238] on input "text" at bounding box center [450, 248] width 324 height 21
type input "P"
type input "PAUL KIMMICK"
click at [700, 227] on input "text" at bounding box center [787, 235] width 324 height 21
type input "X"
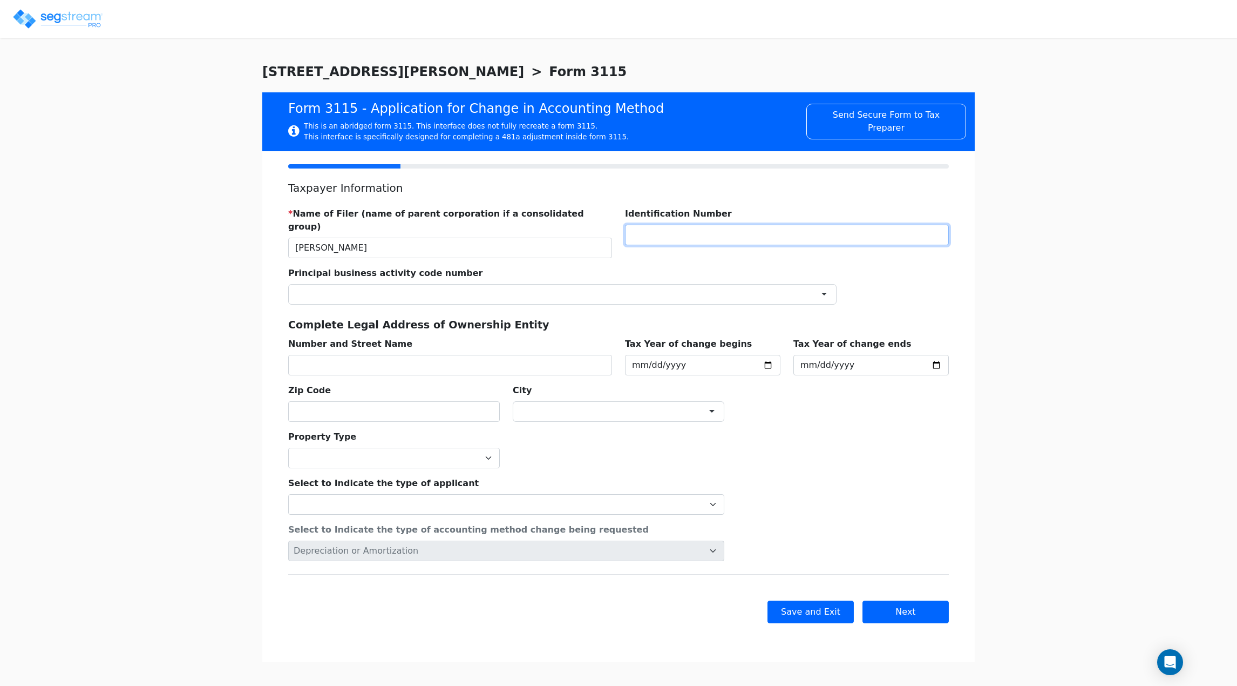
type input "X"
click at [706, 258] on div "Principal business activity code number ×" at bounding box center [562, 281] width 561 height 46
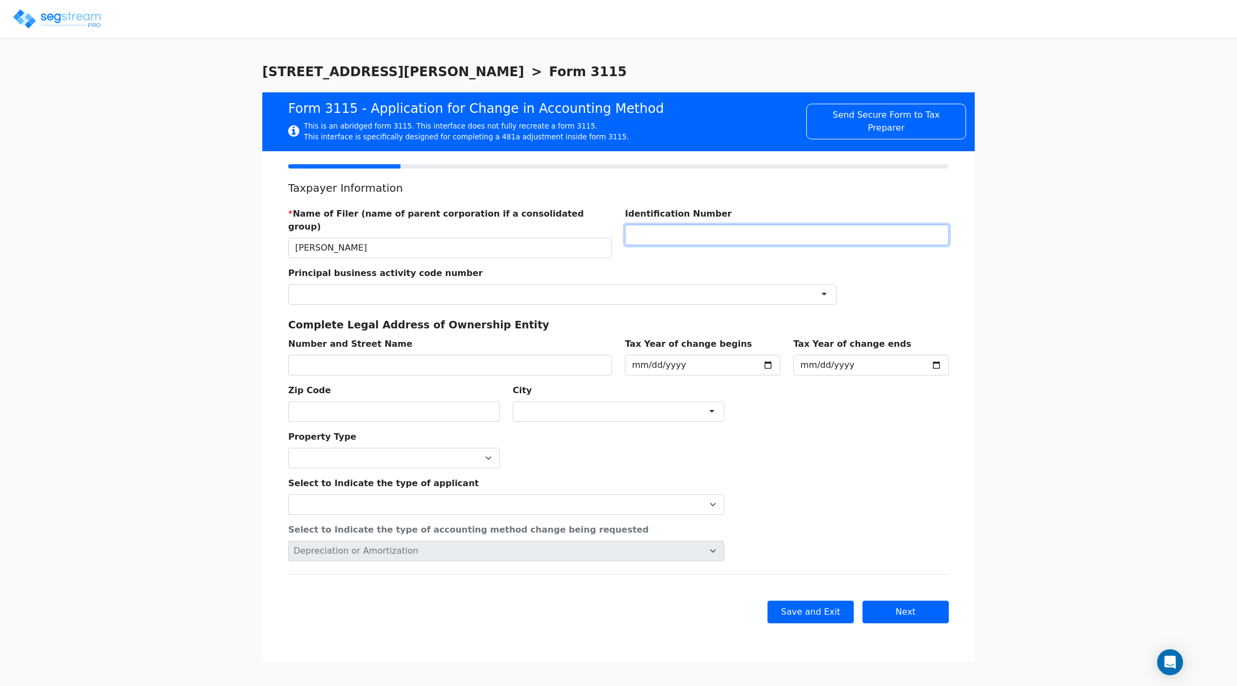
click at [698, 240] on input "text" at bounding box center [787, 235] width 324 height 21
type input "0"
type input "1234567"
click at [417, 284] on div at bounding box center [562, 294] width 548 height 21
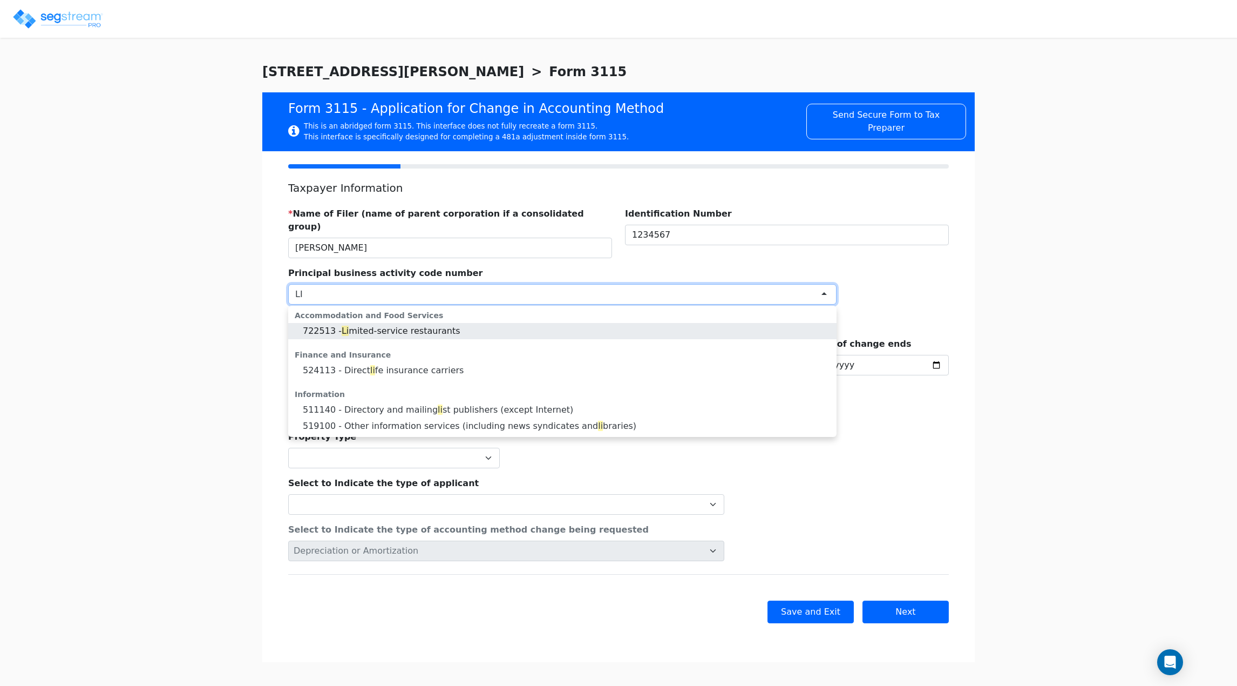
type input "L"
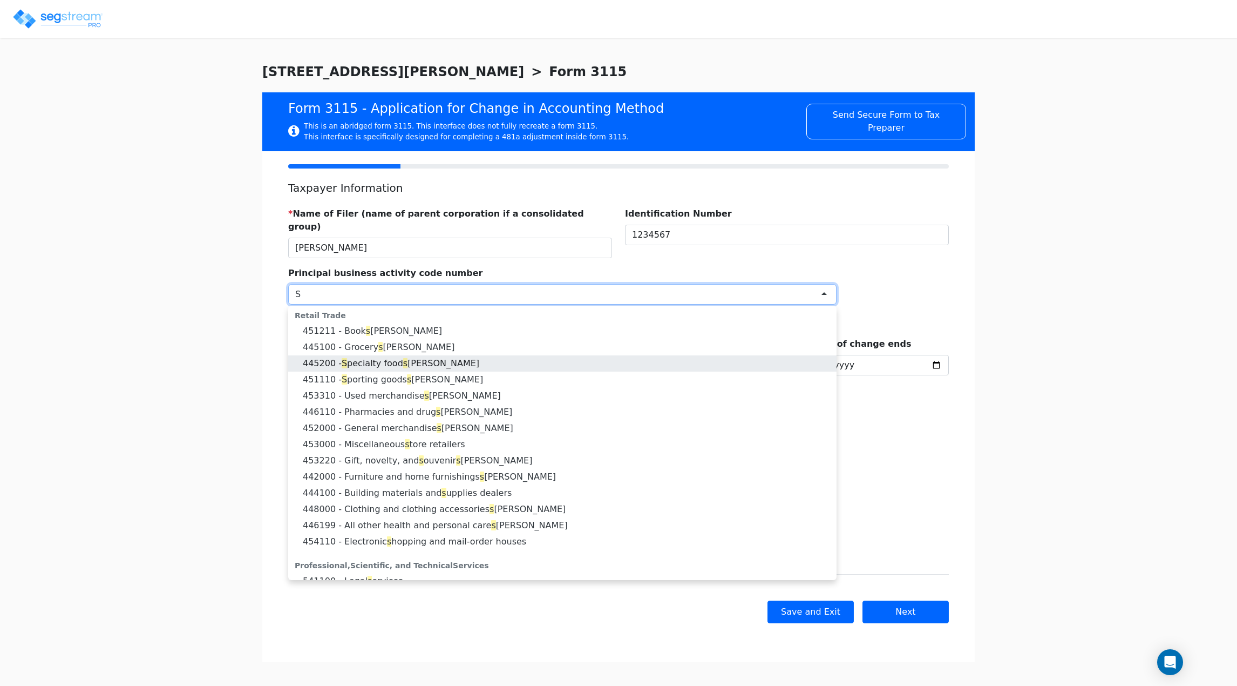
type input "S"
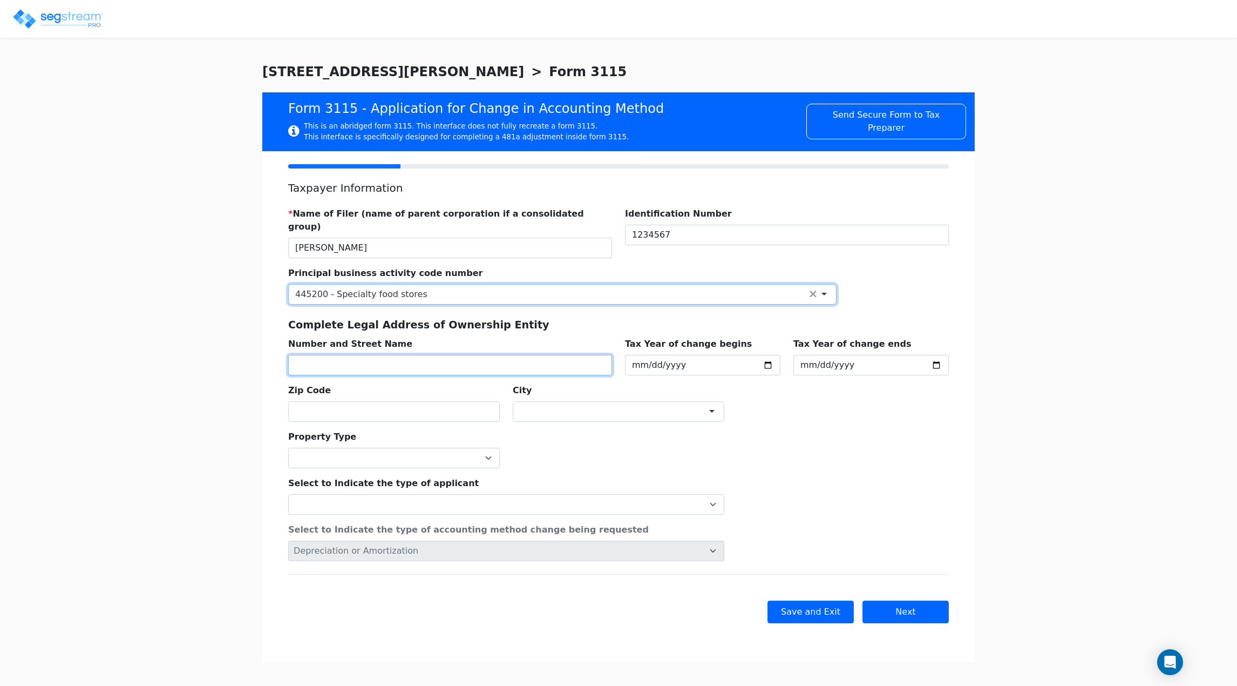
click at [355, 355] on input "text" at bounding box center [450, 365] width 324 height 21
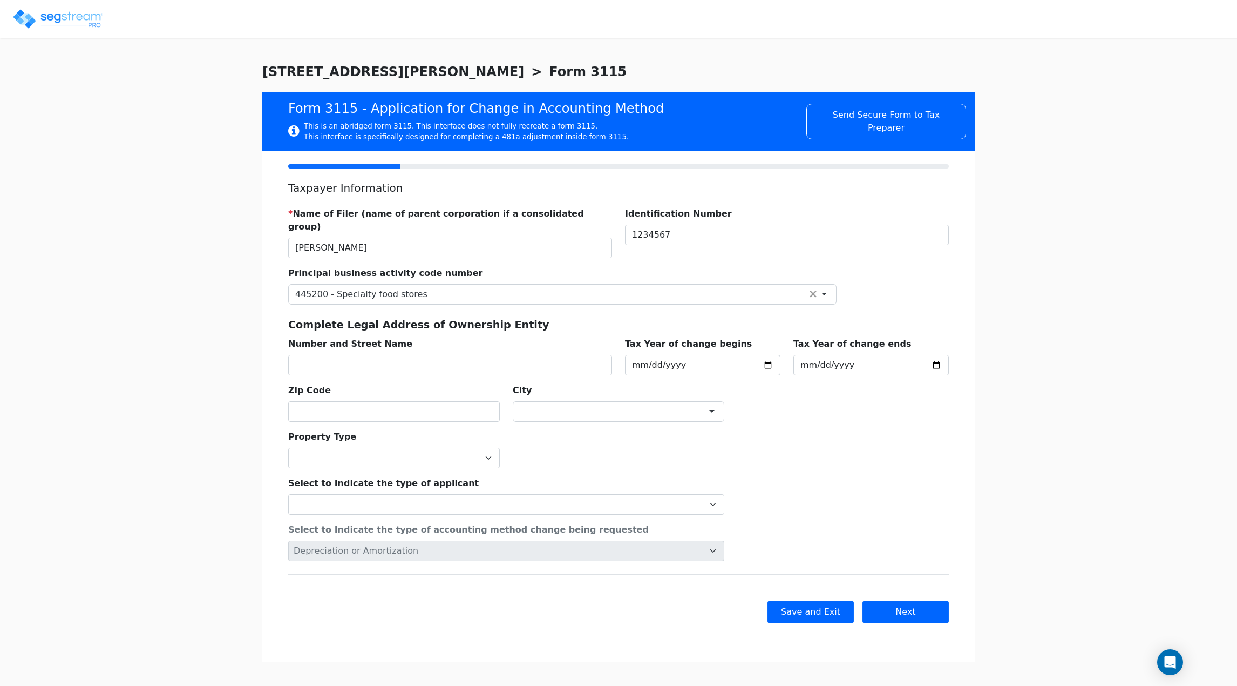
click at [481, 322] on div "Complete Legal Address of Ownership Entity" at bounding box center [619, 327] width 674 height 20
click at [359, 355] on input "text" at bounding box center [450, 365] width 324 height 21
type input "SAMPLE ADDRESS"
click at [315, 403] on input "text" at bounding box center [394, 411] width 212 height 21
type input "30062"
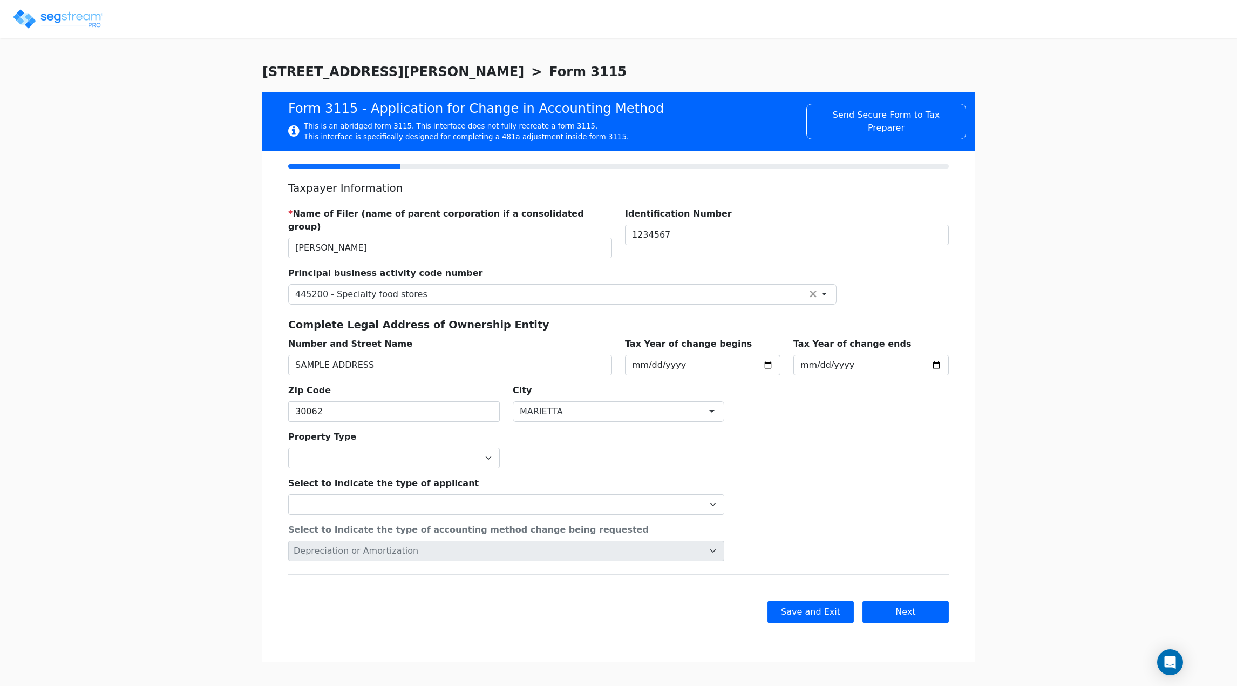
click at [624, 422] on div "Property Type Commercial Residential" at bounding box center [619, 445] width 674 height 46
click at [436, 448] on select "Commercial Residential" at bounding box center [394, 458] width 212 height 21
select select "Commercial"
click at [288, 448] on select "Commercial Residential" at bounding box center [394, 458] width 212 height 21
click at [591, 422] on div "Property Type Commercial Residential" at bounding box center [619, 445] width 674 height 46
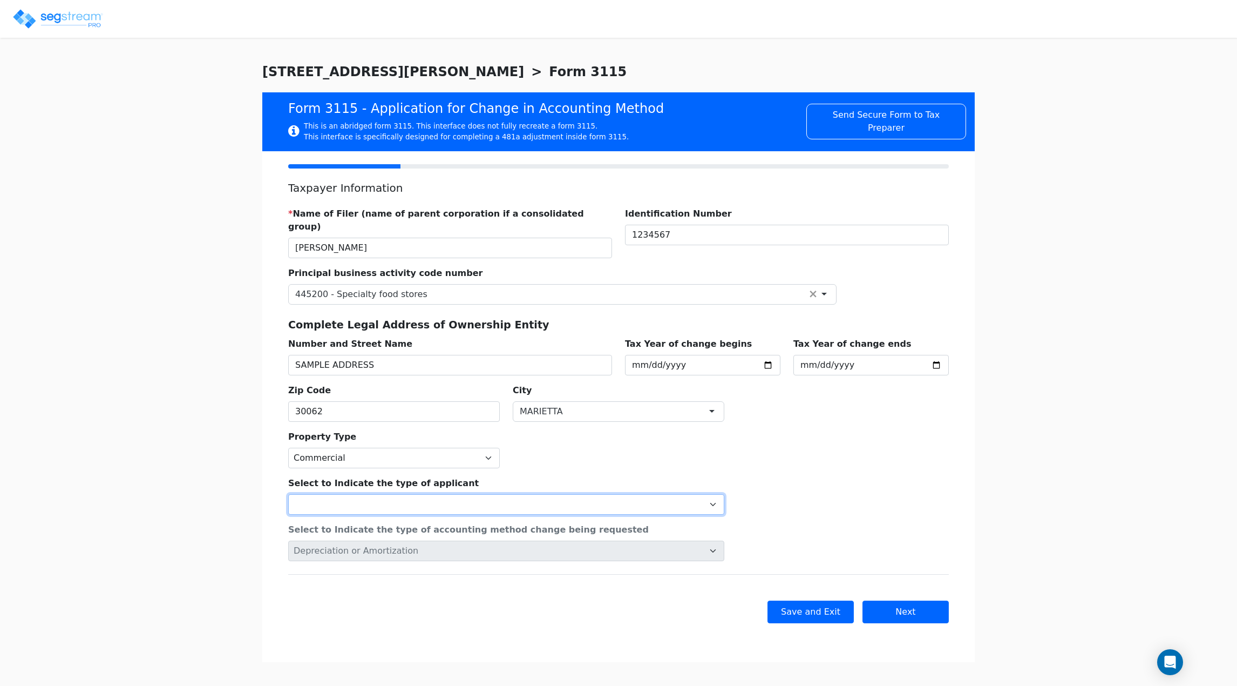
click at [496, 494] on select "Individual Corporation Controlled foreign corporation (Sec. 957) 10/50 corporat…" at bounding box center [506, 504] width 436 height 21
click at [233, 337] on div "We are Building your Study. So please grab a coffee and let us do the heavy lif…" at bounding box center [618, 362] width 1237 height 600
click at [398, 494] on select "Individual Corporation Controlled foreign corporation (Sec. 957) 10/50 corporat…" at bounding box center [506, 504] width 436 height 21
select select "Individual"
click at [288, 494] on select "Individual Corporation Controlled foreign corporation (Sec. 957) 10/50 corporat…" at bounding box center [506, 504] width 436 height 21
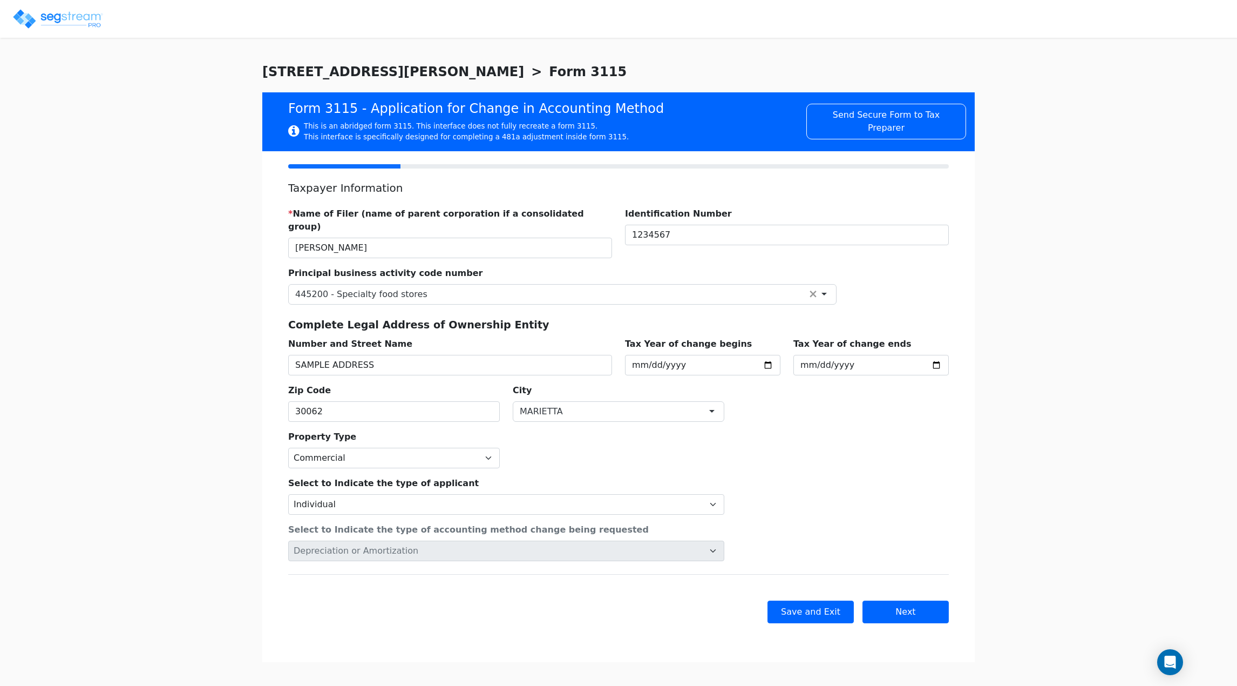
click at [472, 468] on div "Select to Indicate the type of applicant Individual Corporation Controlled fore…" at bounding box center [506, 491] width 449 height 46
click at [446, 494] on select "Individual Corporation Controlled foreign corporation (Sec. 957) 10/50 corporat…" at bounding box center [506, 504] width 436 height 21
click at [828, 428] on div "Property Type Commercial Residential" at bounding box center [619, 445] width 674 height 46
click at [929, 600] on button "Next" at bounding box center [906, 611] width 86 height 23
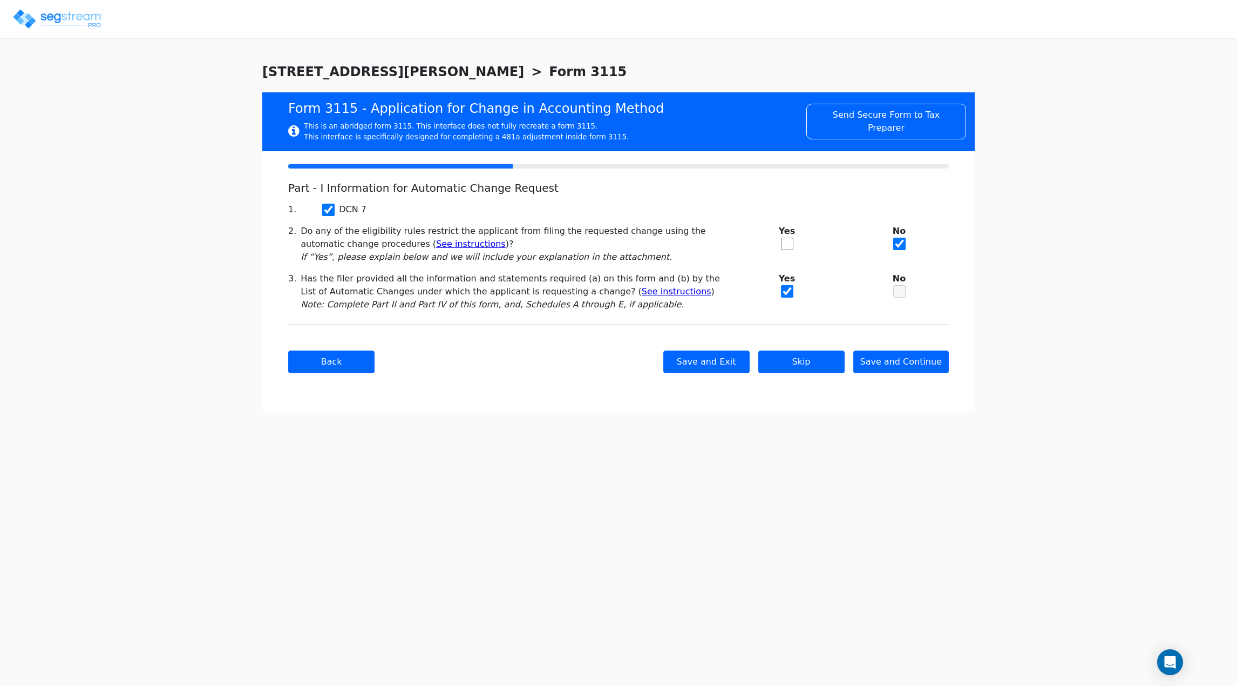
checkbox input "true"
click at [899, 369] on button "Save and Continue" at bounding box center [902, 361] width 96 height 23
checkbox input "true"
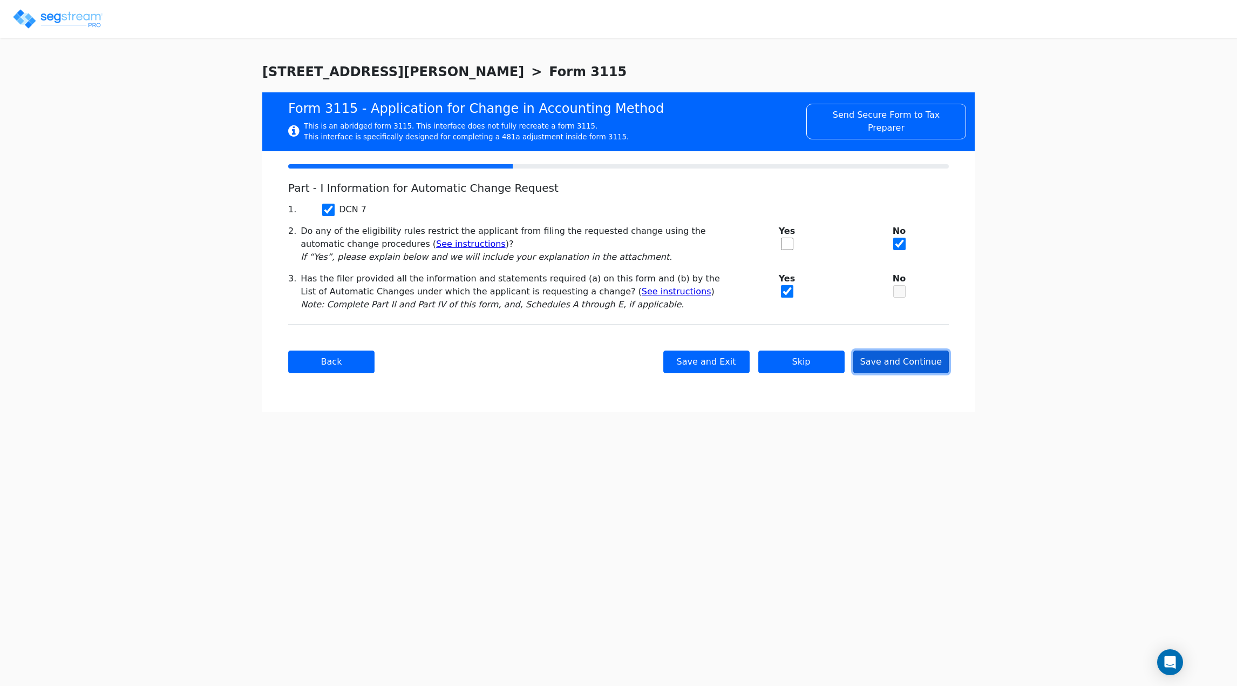
checkbox input "true"
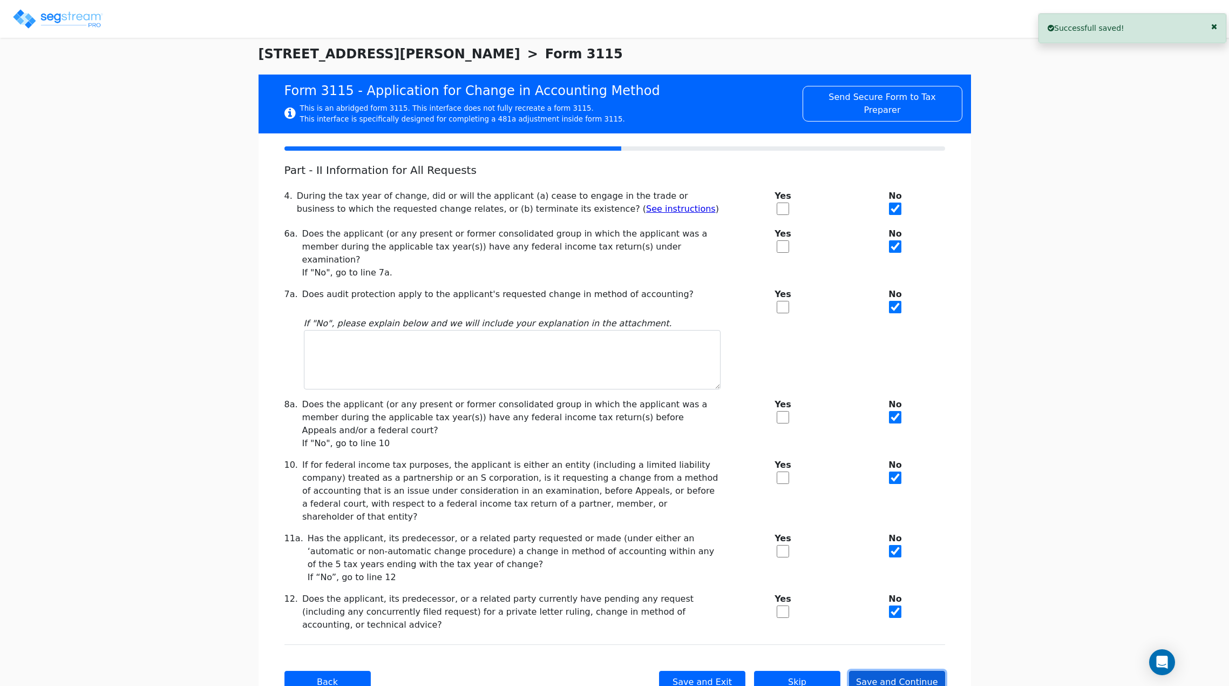
scroll to position [27, 0]
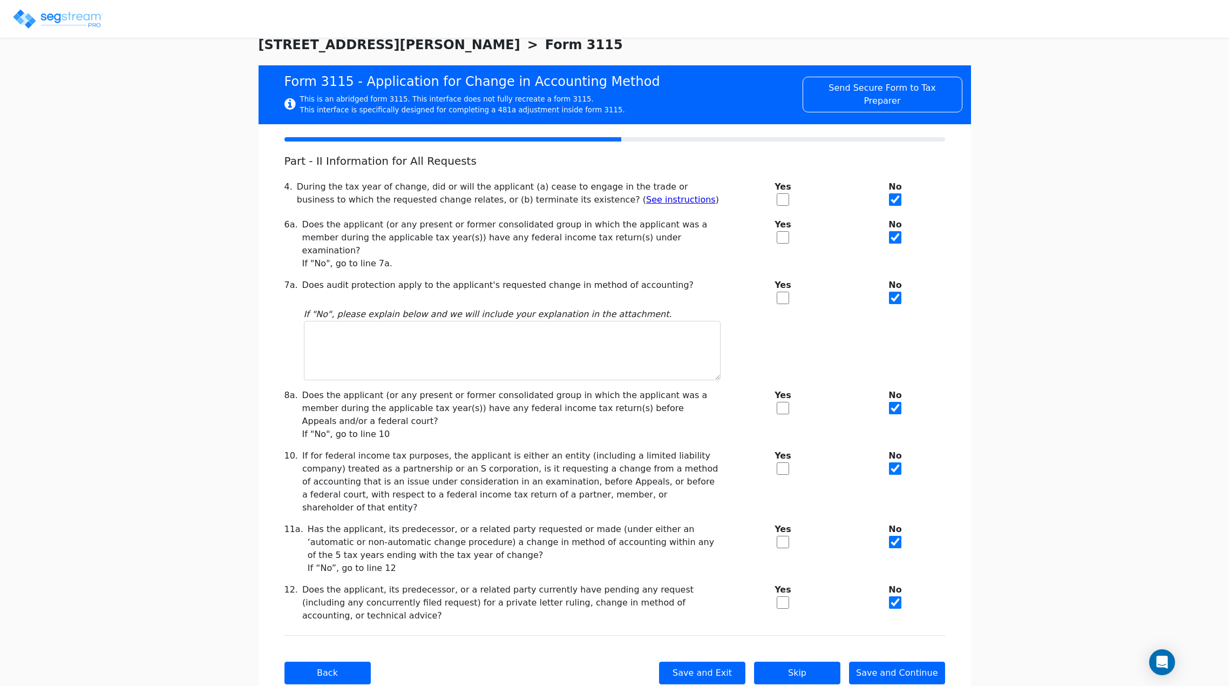
click at [788, 292] on input "checkbox" at bounding box center [783, 298] width 12 height 12
checkbox input "true"
checkbox input "false"
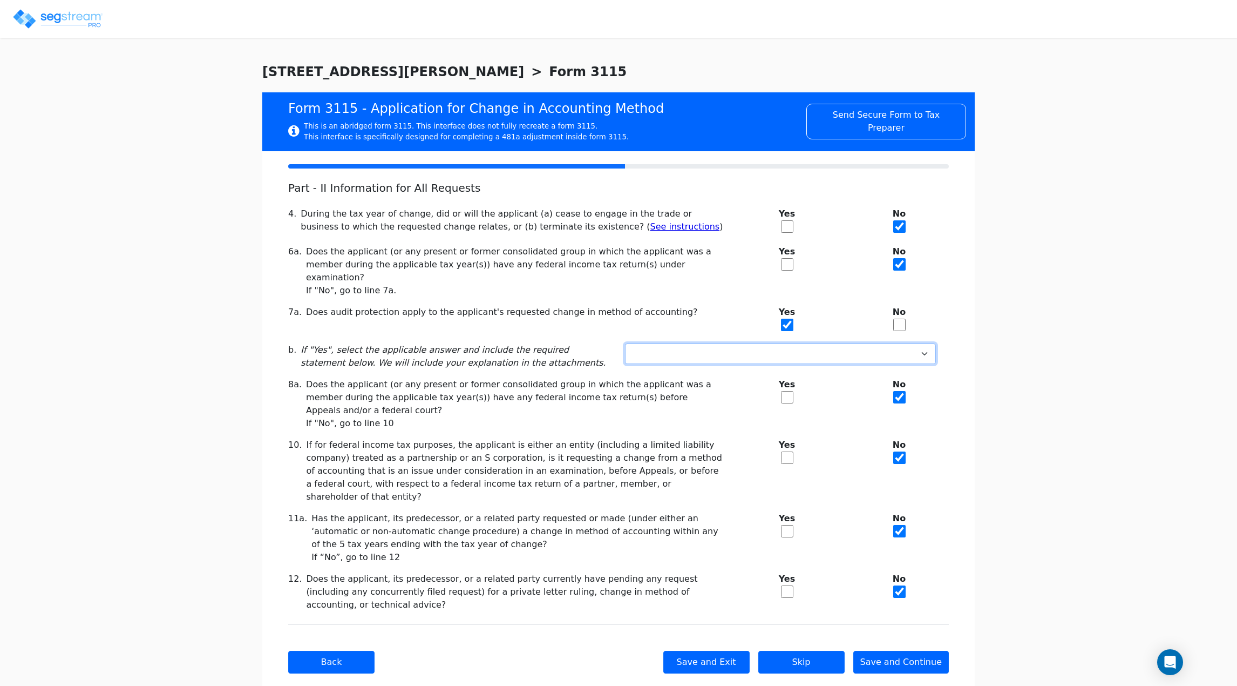
click at [682, 348] on select "Not under exam Method not before director Audit protection at end of exam 3-mon…" at bounding box center [780, 353] width 311 height 21
click at [767, 343] on select "Not under exam Method not before director Audit protection at end of exam 3-mon…" at bounding box center [780, 353] width 311 height 21
select select "Not under exam"
click at [625, 343] on select "Not under exam Method not before director Audit protection at end of exam 3-mon…" at bounding box center [780, 353] width 311 height 21
click at [533, 397] on div "Does the applicant (or any present or former consolidated group in which the ap…" at bounding box center [515, 397] width 418 height 39
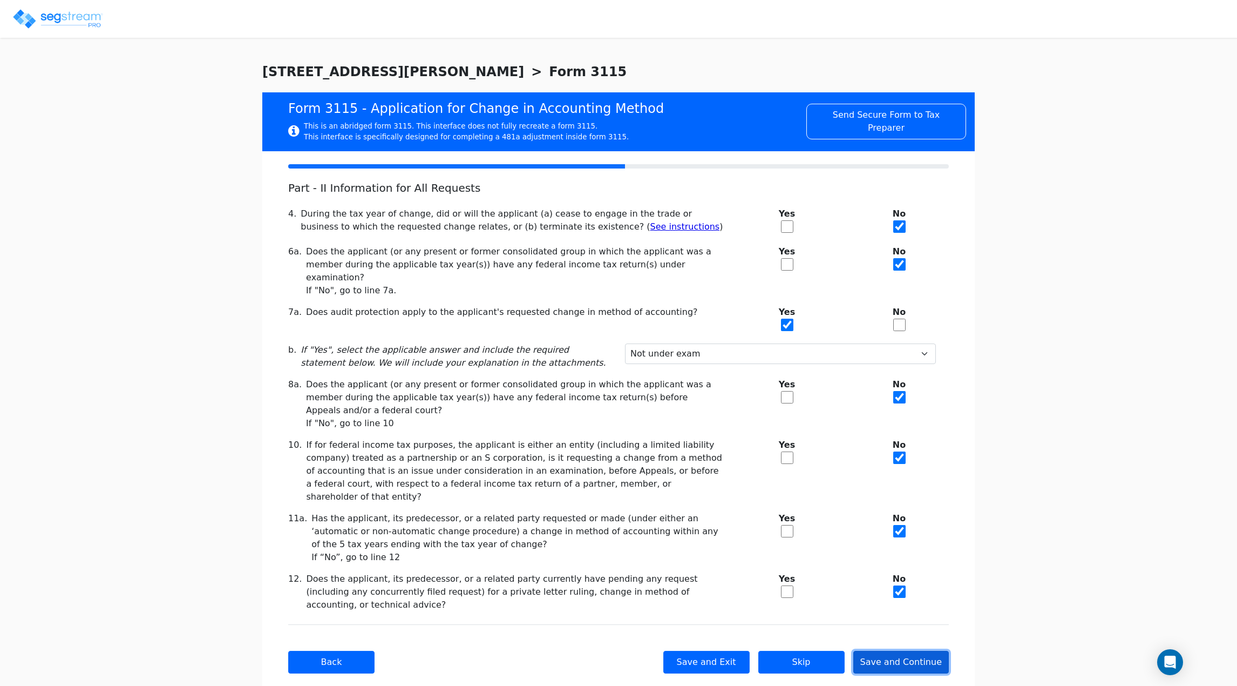
click at [898, 651] on button "Save and Continue" at bounding box center [902, 662] width 96 height 23
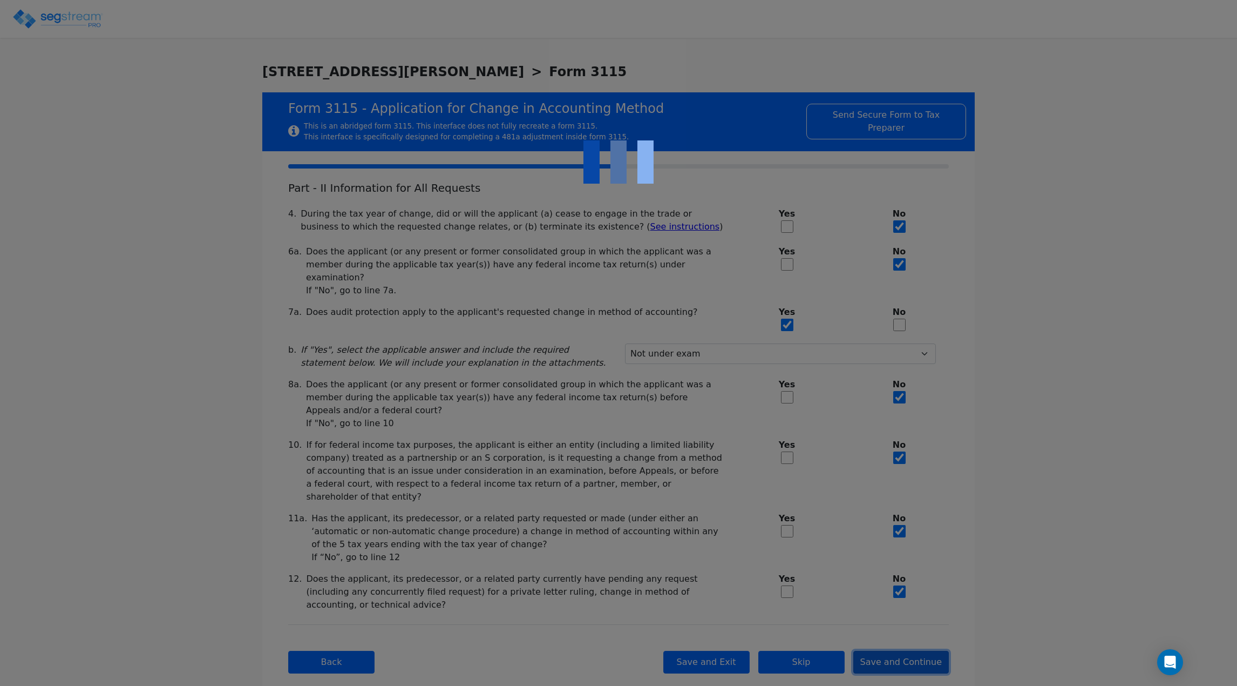
checkbox input "true"
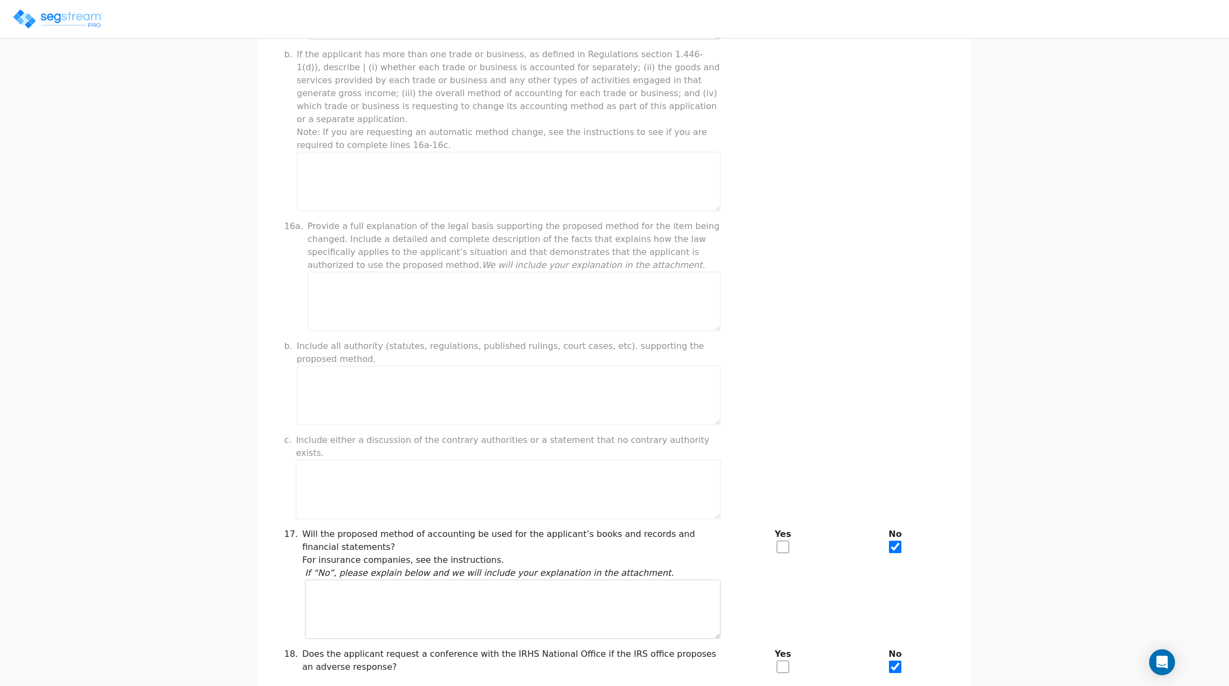
scroll to position [668, 0]
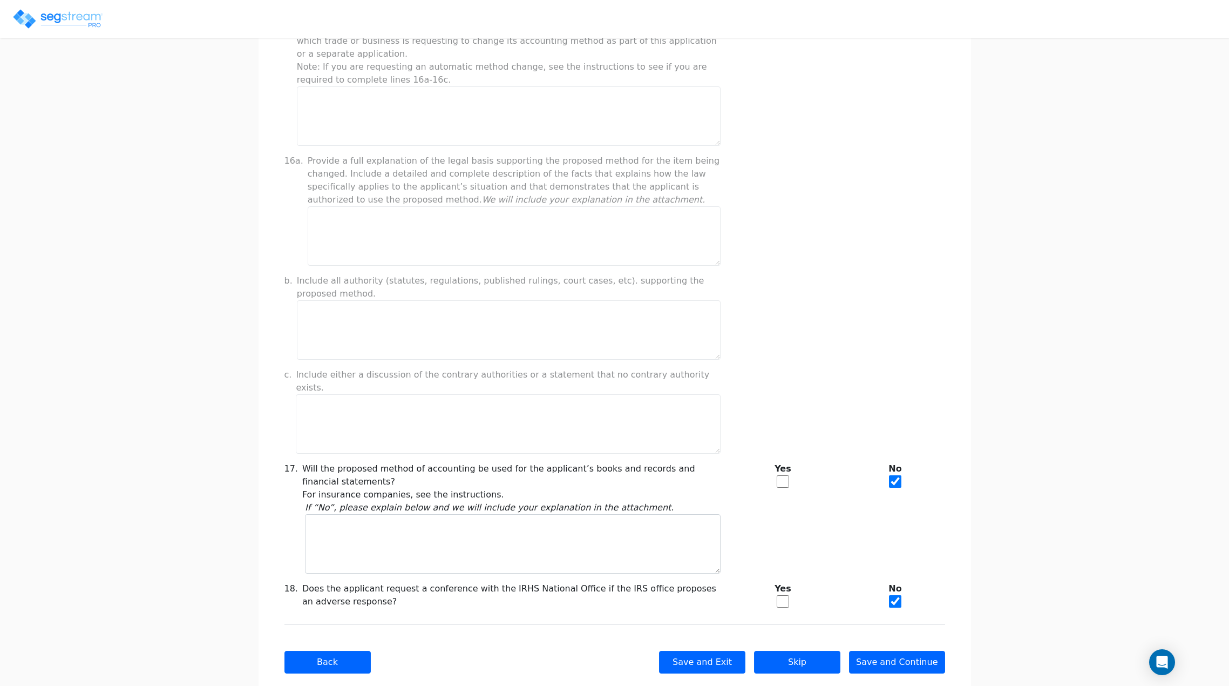
click at [895, 475] on input "checkbox" at bounding box center [895, 481] width 12 height 12
checkbox input "false"
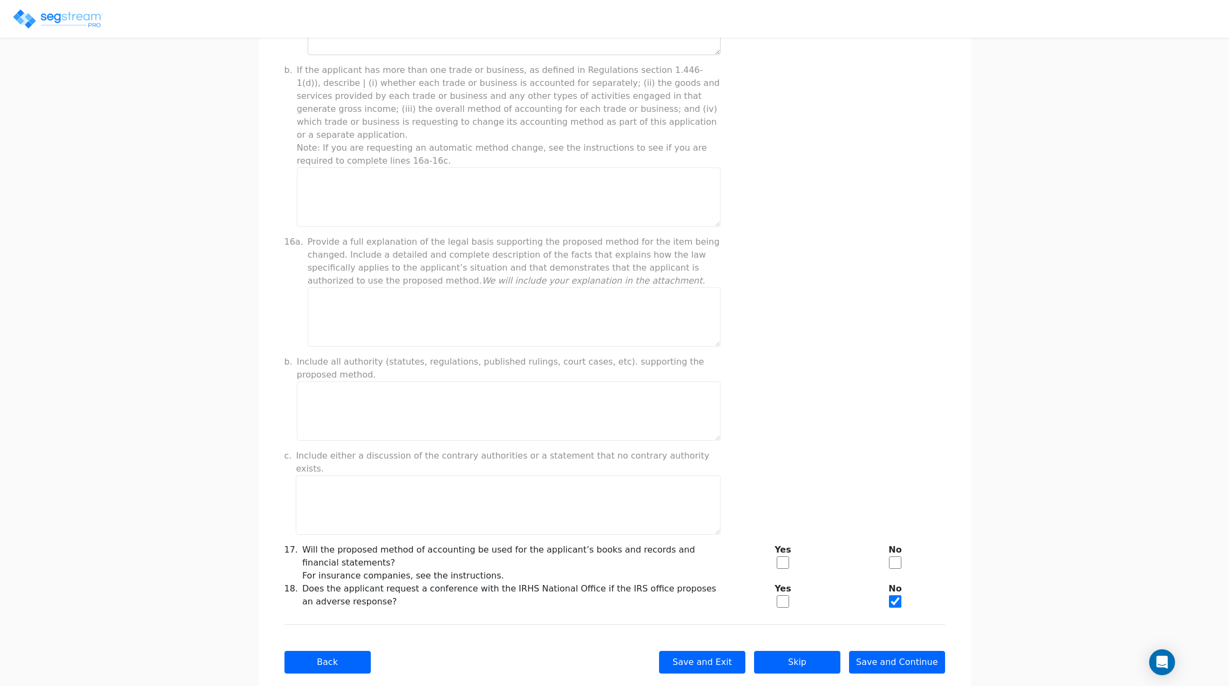
click at [897, 595] on input "checkbox" at bounding box center [895, 601] width 12 height 12
checkbox input "false"
click at [889, 651] on button "Save and Continue" at bounding box center [897, 662] width 96 height 23
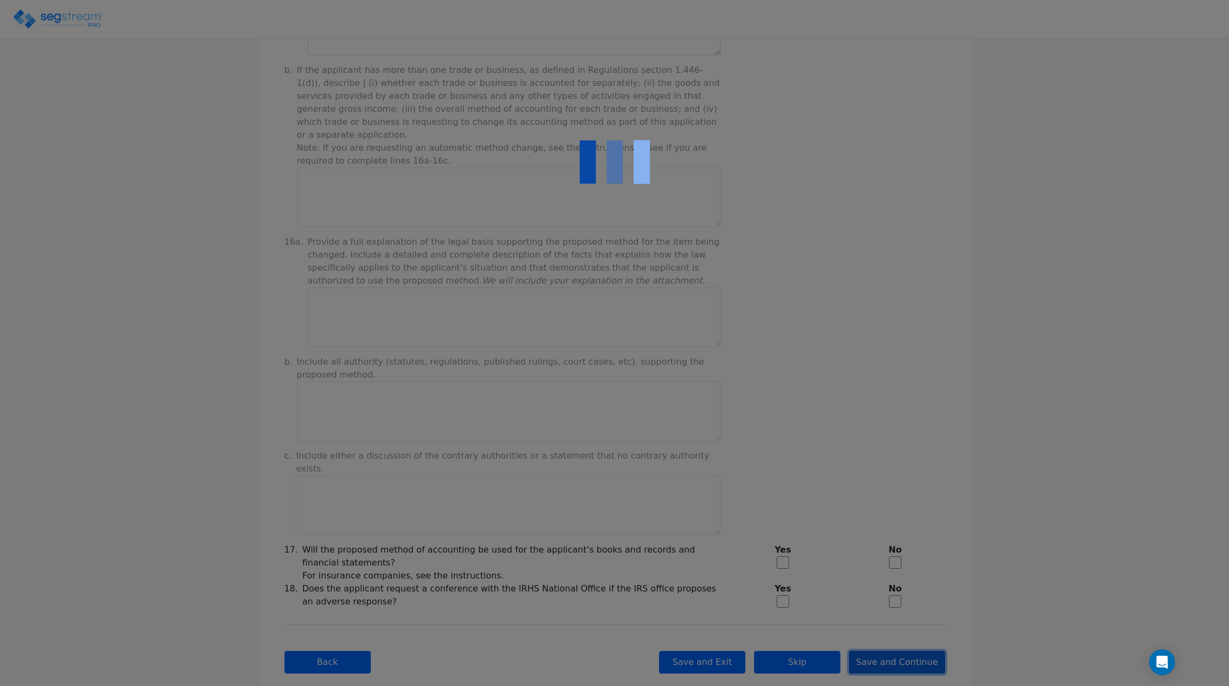
type input "-719,705.53"
checkbox input "true"
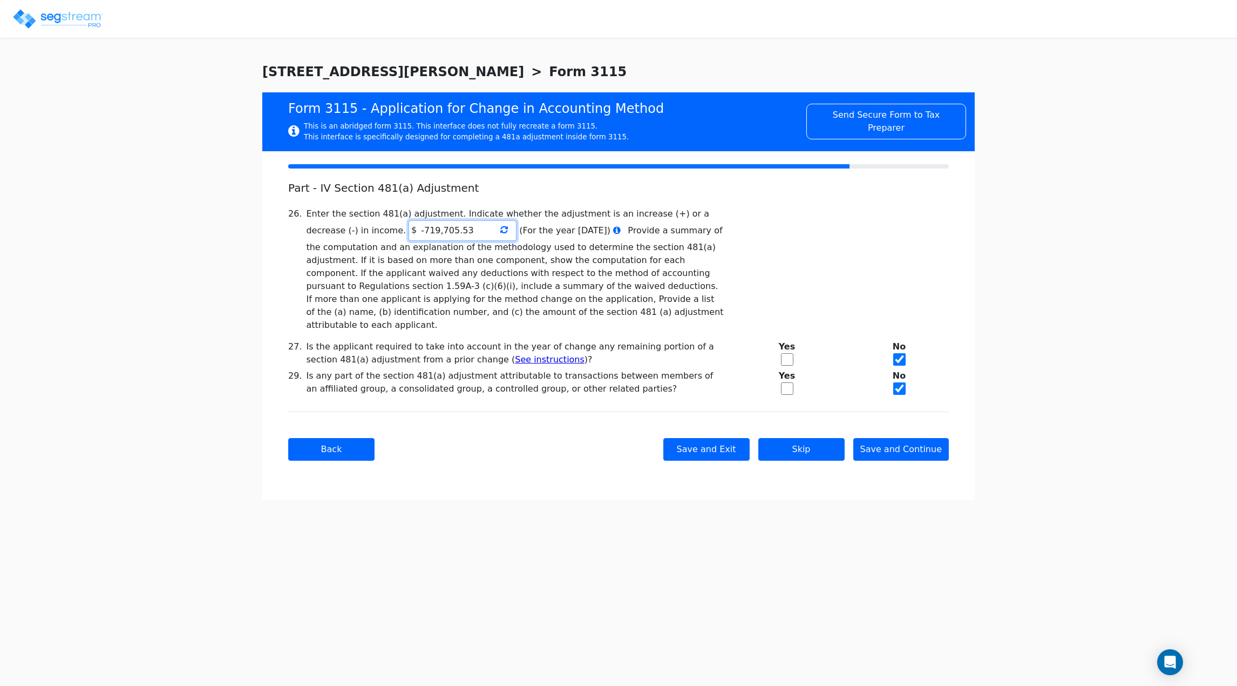
click at [409, 227] on input "-719,705.53" at bounding box center [463, 230] width 108 height 21
click at [445, 279] on div "Enter the section 481(a) adjustment. Indicate whether the adjustment is an incr…" at bounding box center [515, 269] width 418 height 124
click at [902, 438] on button "Save and Continue" at bounding box center [902, 449] width 96 height 23
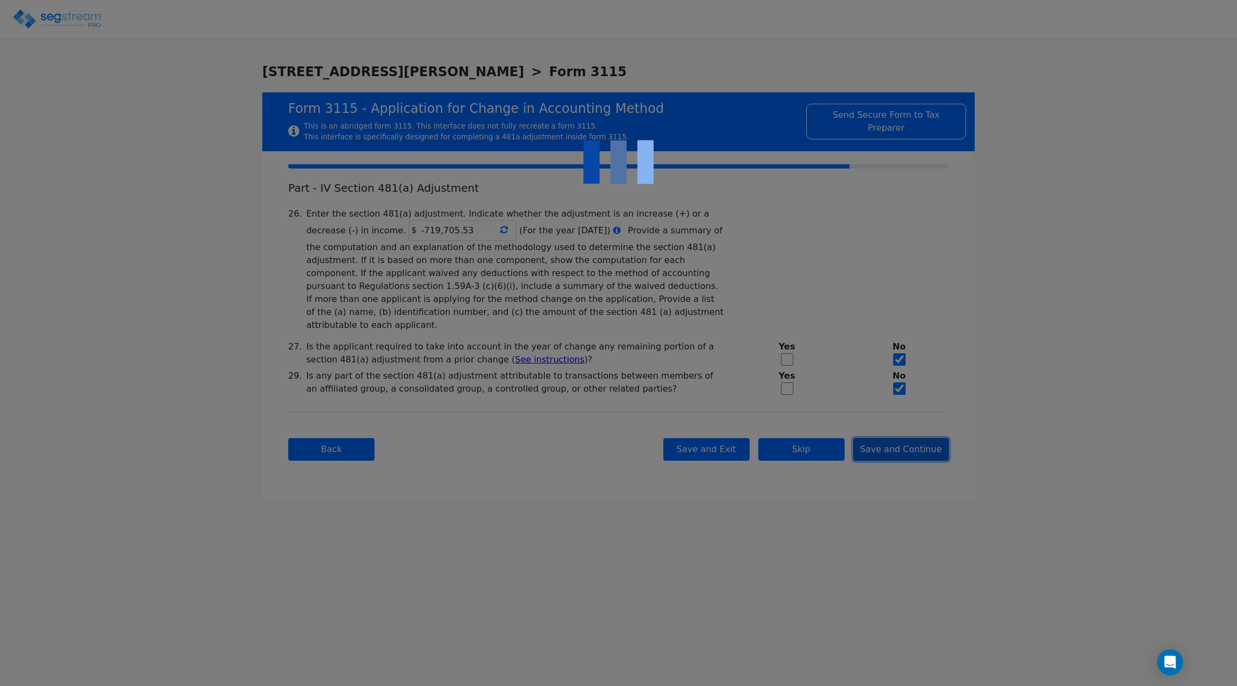
checkbox input "true"
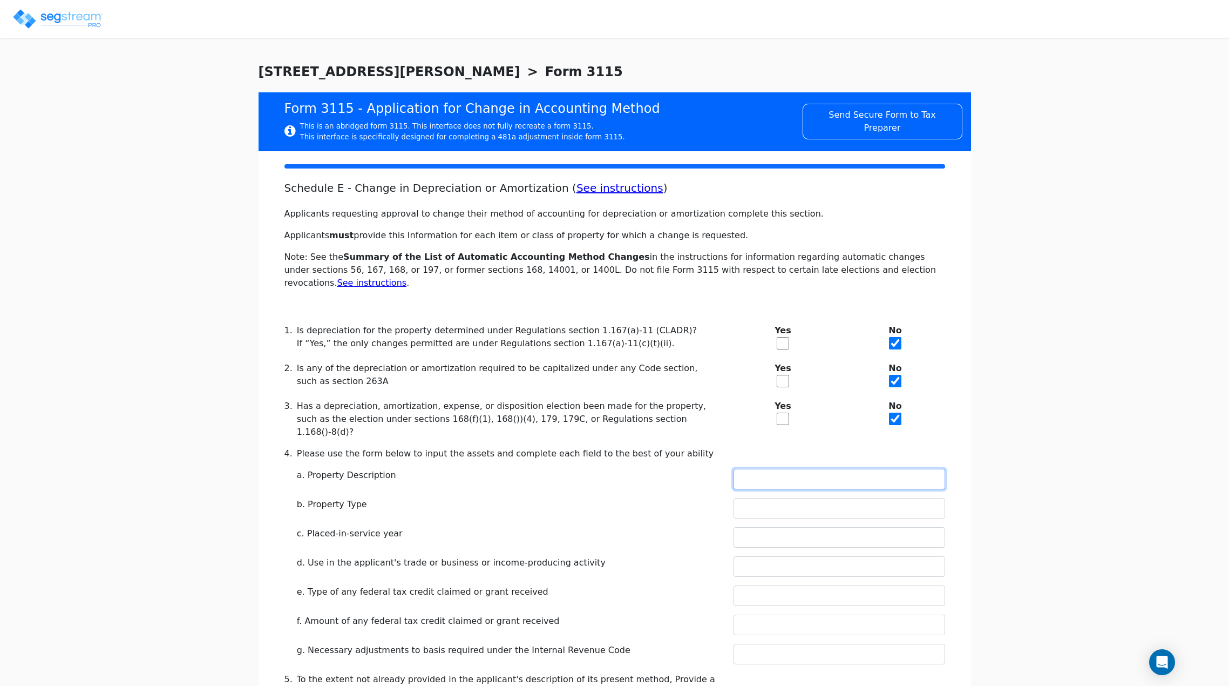
click at [777, 469] on input "text" at bounding box center [840, 479] width 212 height 21
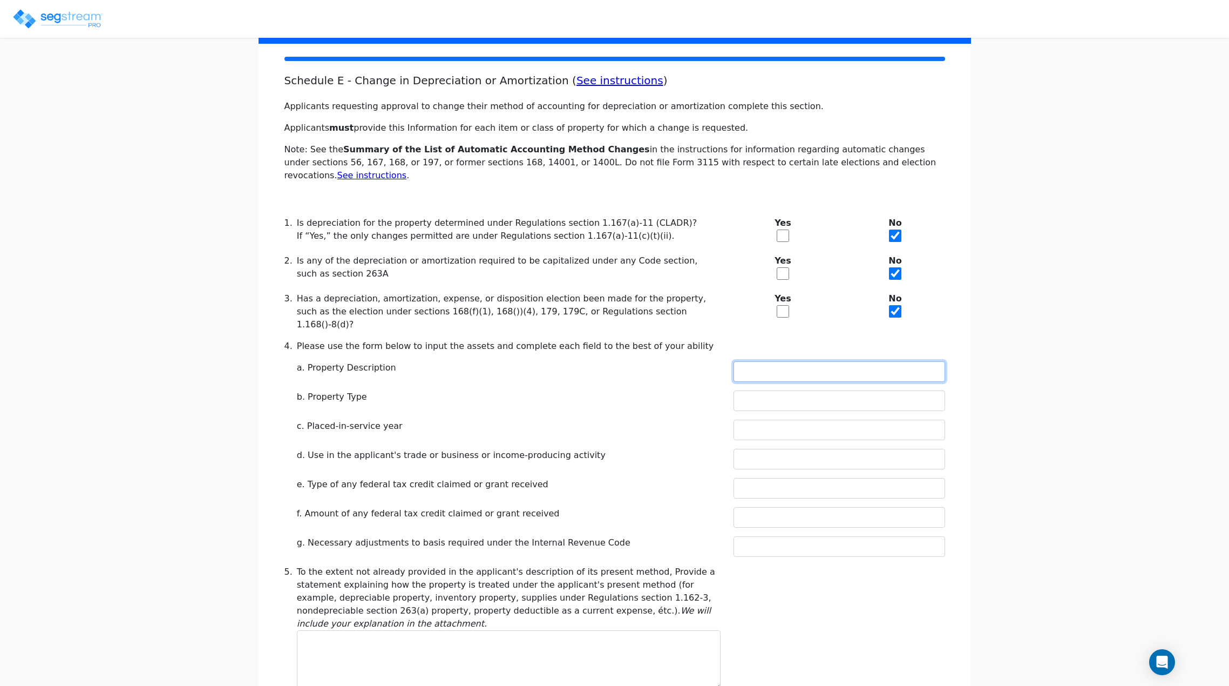
scroll to position [108, 0]
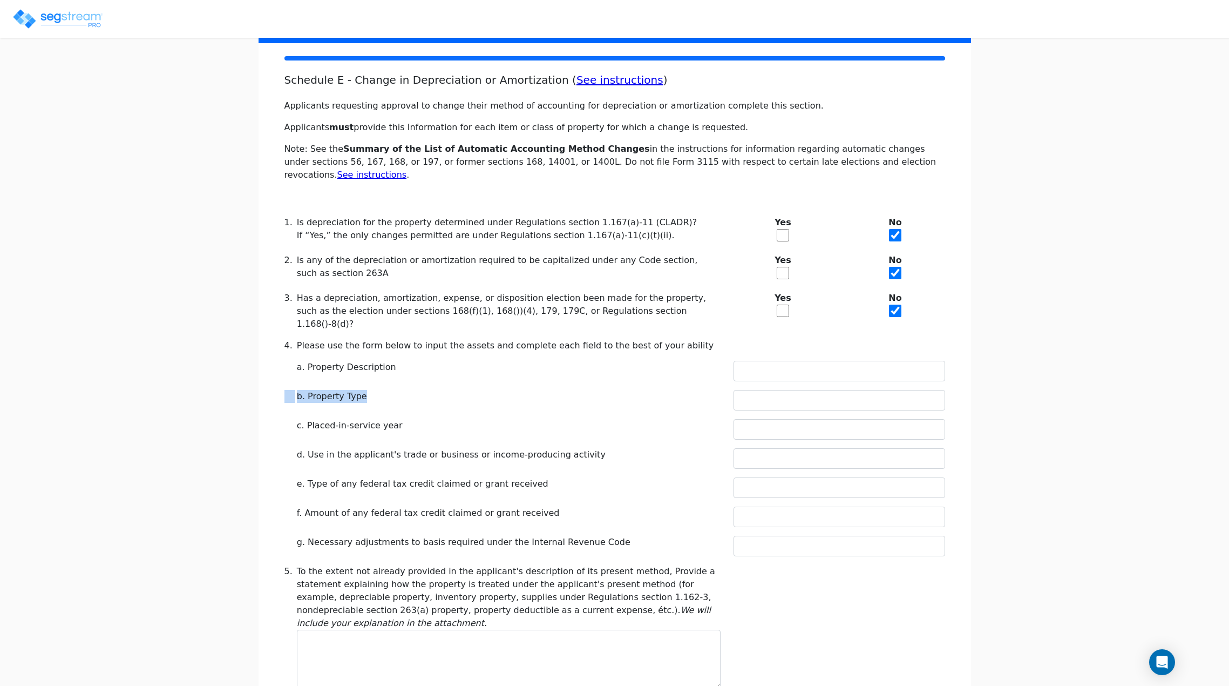
click at [743, 355] on div "Schedule E - Change in Depreciation or Amortization ( See instructions ) Applic…" at bounding box center [615, 414] width 661 height 682
click at [757, 392] on div "Schedule E - Change in Depreciation or Amortization ( See instructions ) Applic…" at bounding box center [615, 414] width 661 height 682
click at [753, 390] on input "text" at bounding box center [840, 400] width 212 height 21
click at [773, 361] on input "text" at bounding box center [840, 371] width 212 height 21
type input "L"
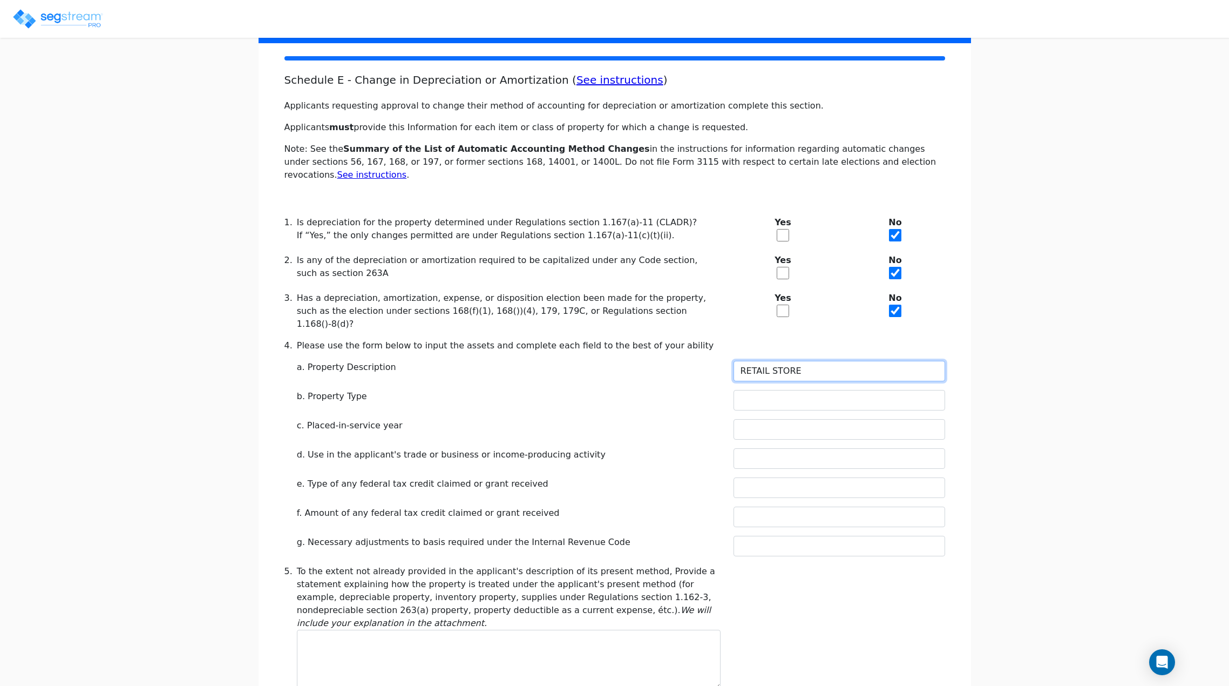
type input "RETAIL STORE"
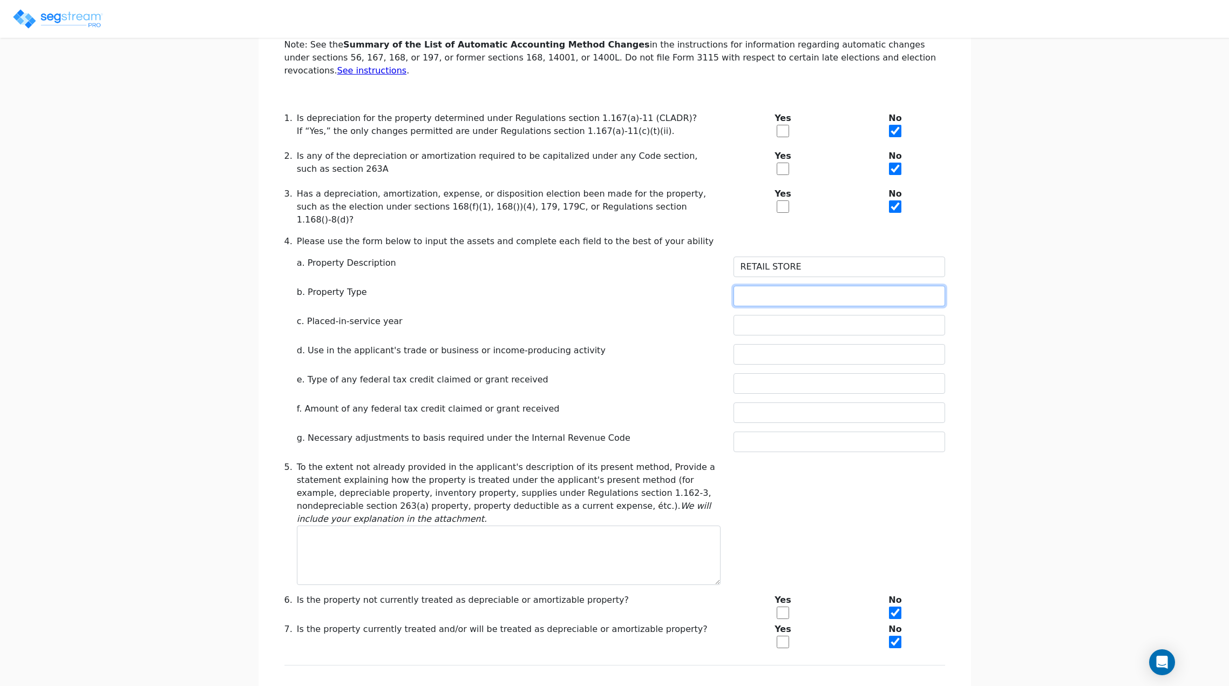
scroll to position [216, 0]
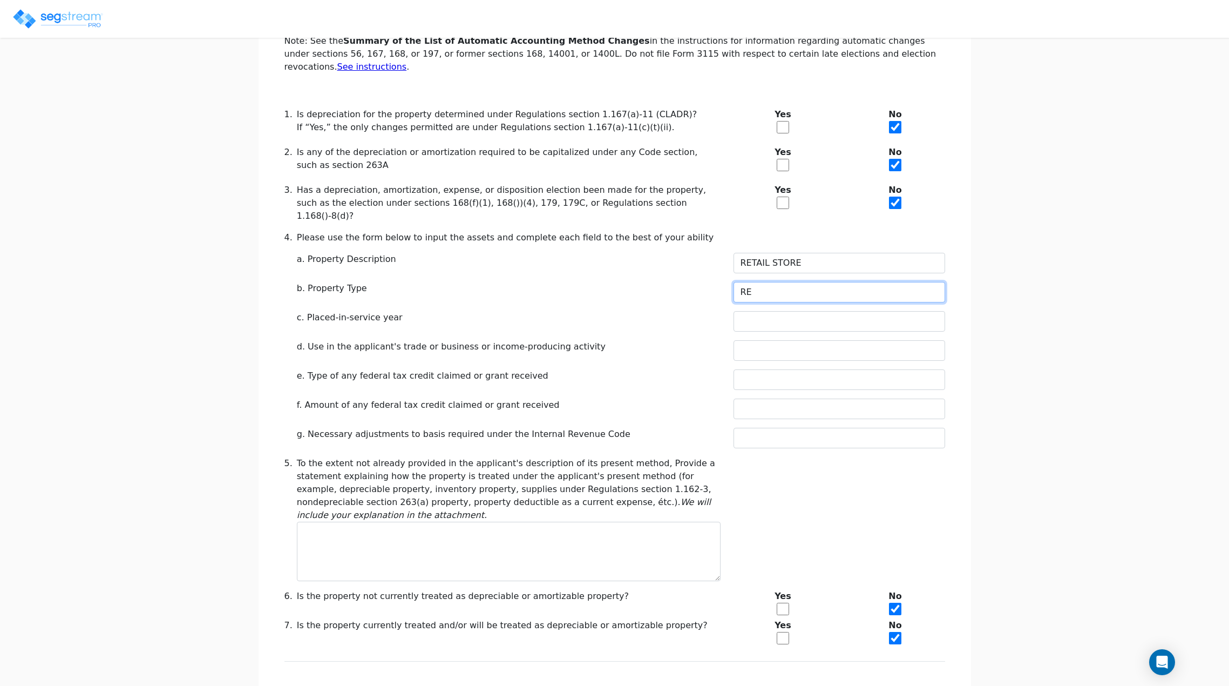
type input "R"
type input "COMMERCIAL BUILDING"
type input "2019"
type input "1"
type input "0"
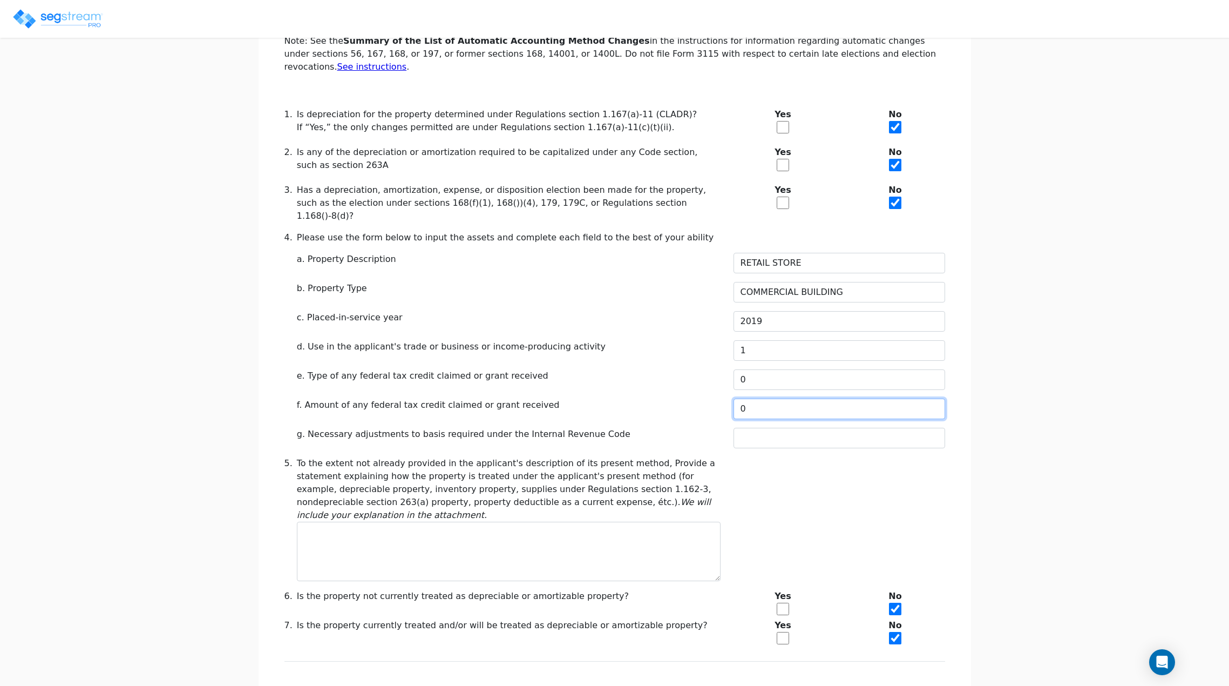
type input "0"
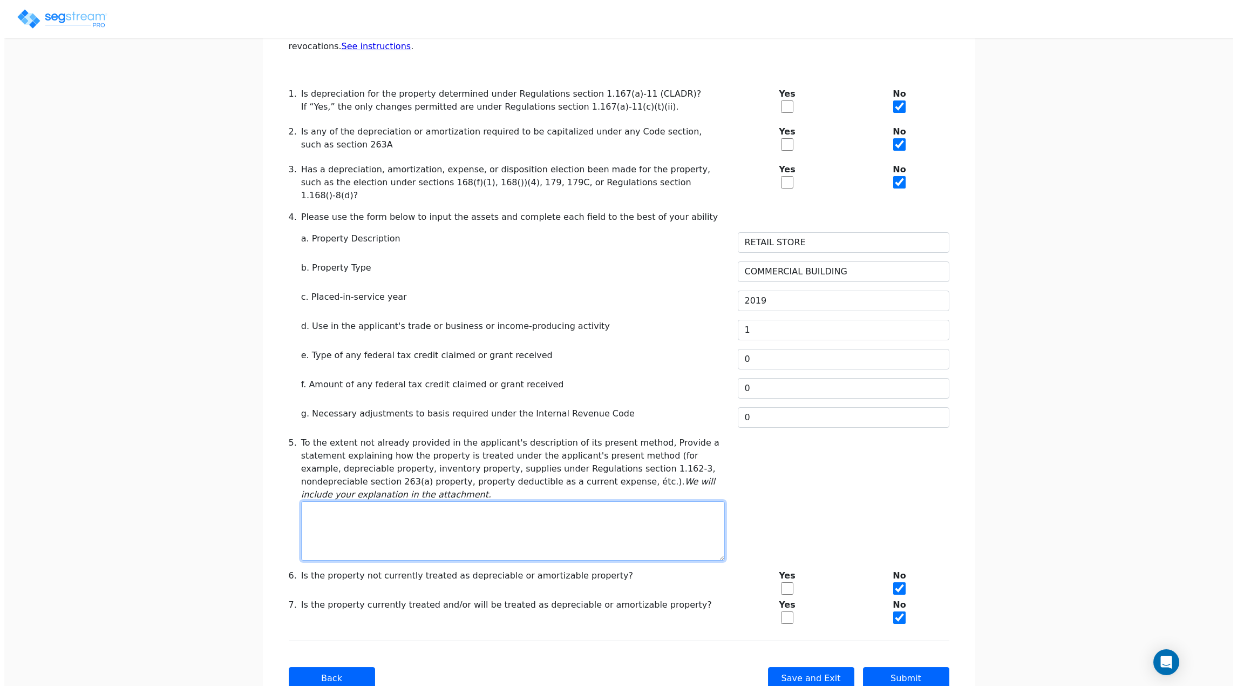
scroll to position [254, 0]
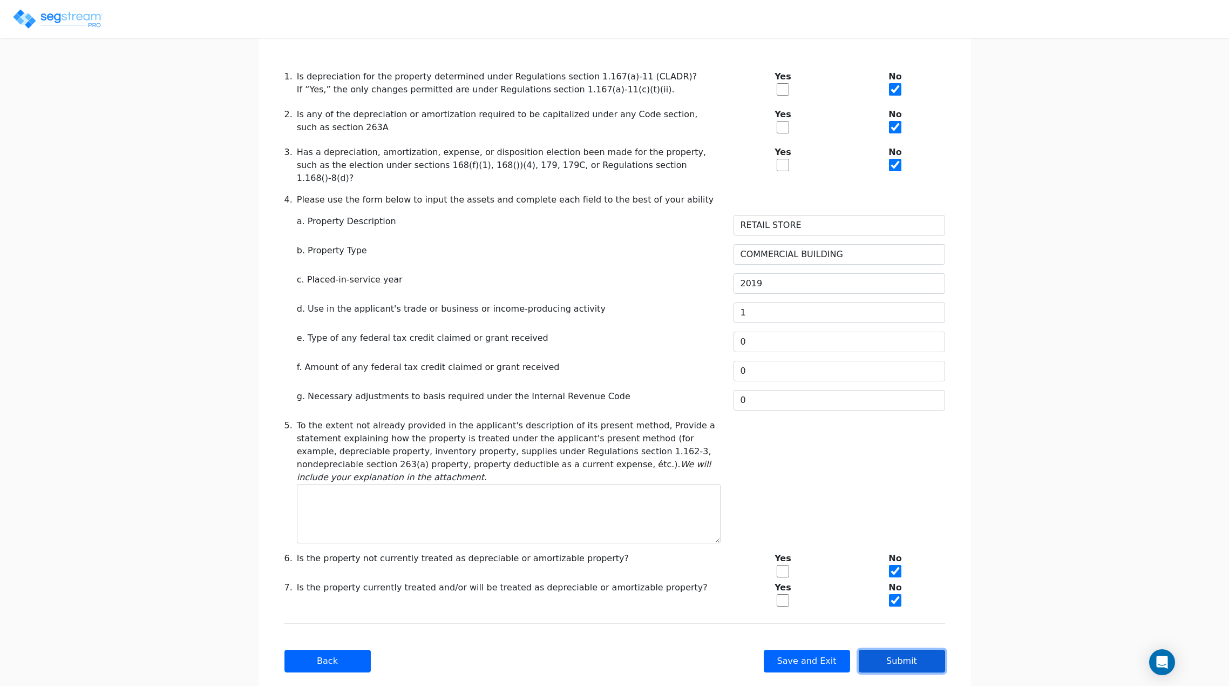
click at [887, 649] on button "Submit" at bounding box center [902, 660] width 86 height 23
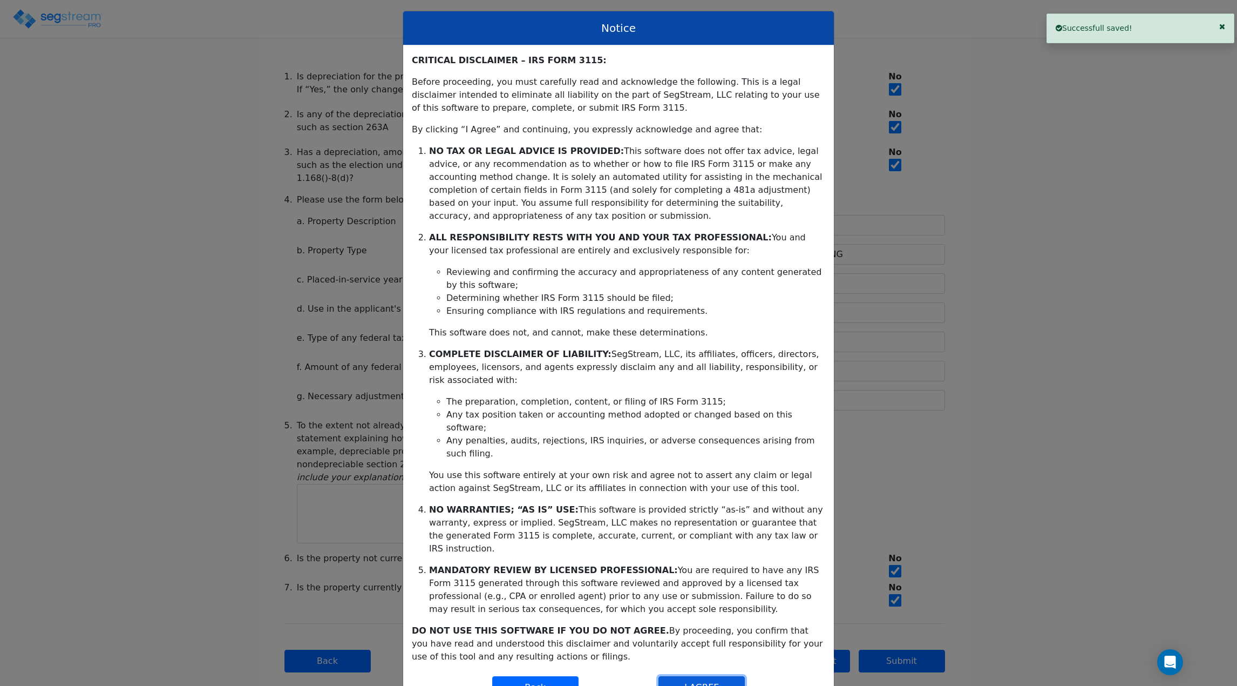
click at [714, 676] on button "I AGREE" at bounding box center [702, 687] width 86 height 23
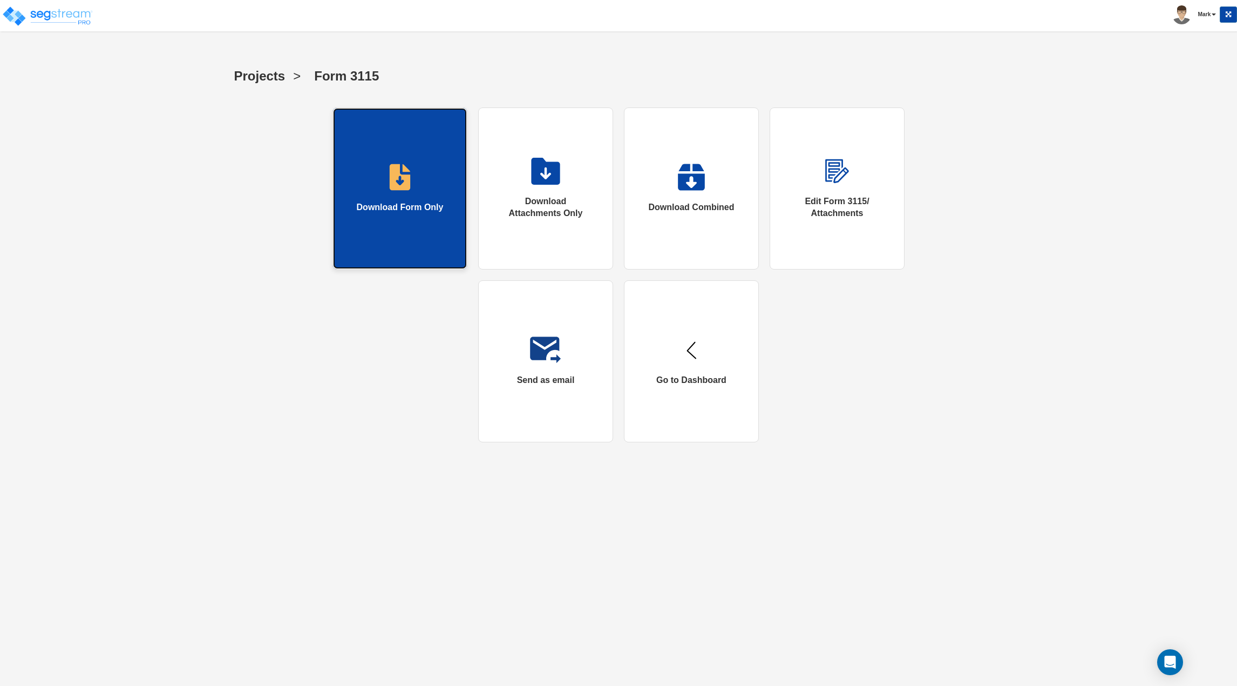
click at [379, 224] on link "Download Form Only" at bounding box center [400, 188] width 135 height 162
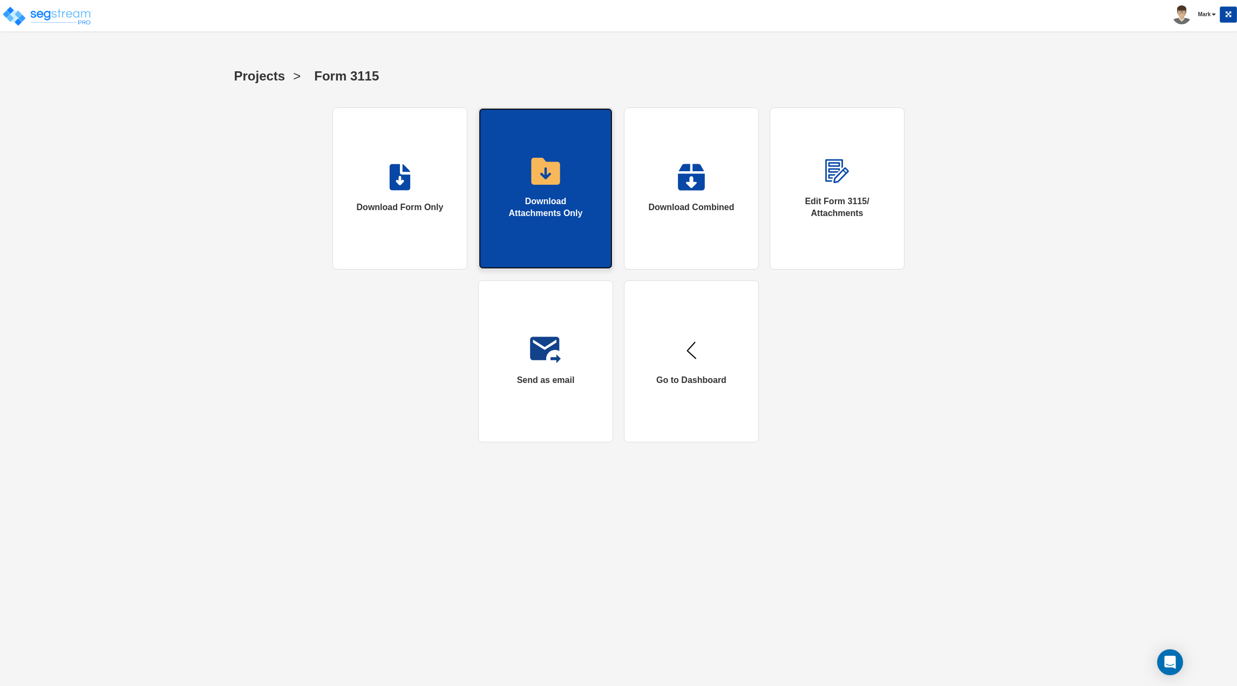
click at [564, 219] on div "Download Attachments Only" at bounding box center [545, 207] width 91 height 25
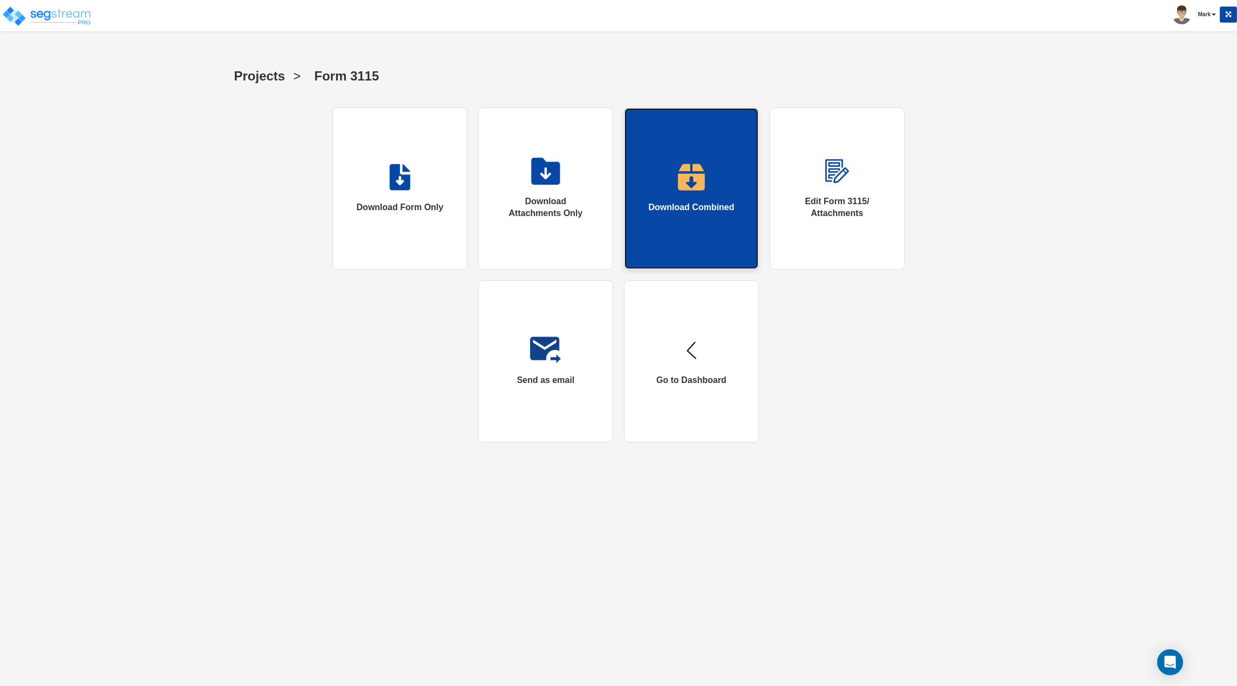
click at [713, 199] on link "Download Combined" at bounding box center [691, 188] width 135 height 162
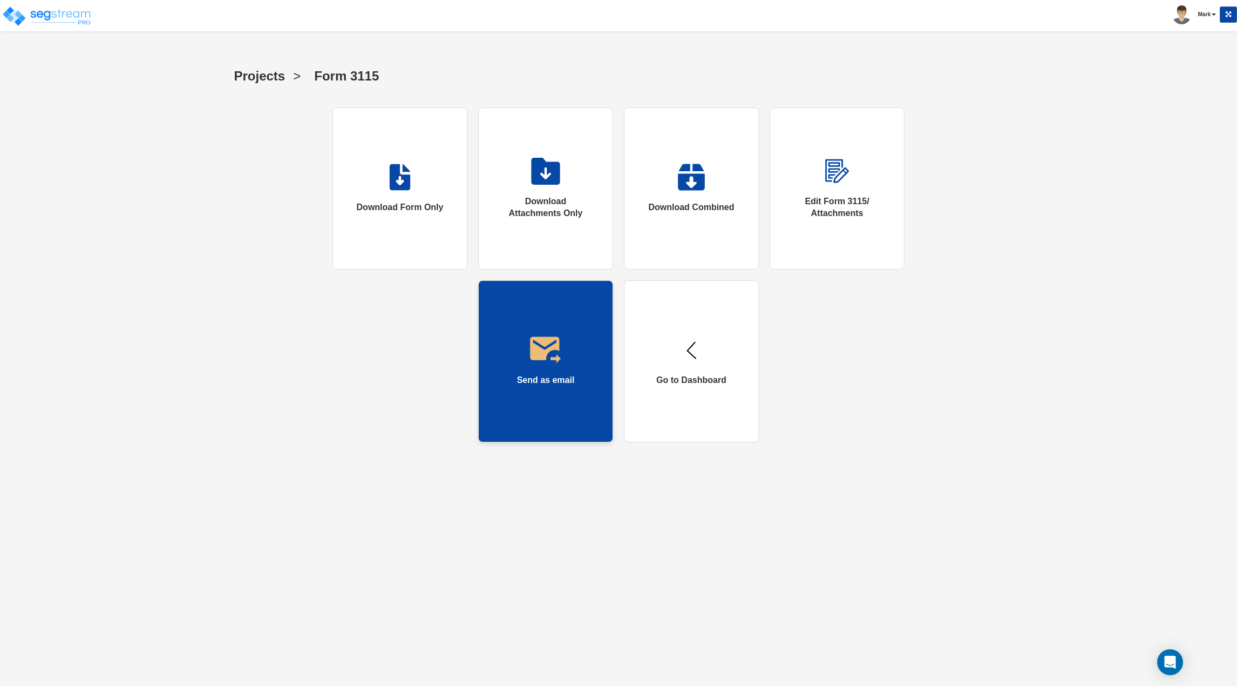
click at [561, 351] on img at bounding box center [545, 349] width 31 height 27
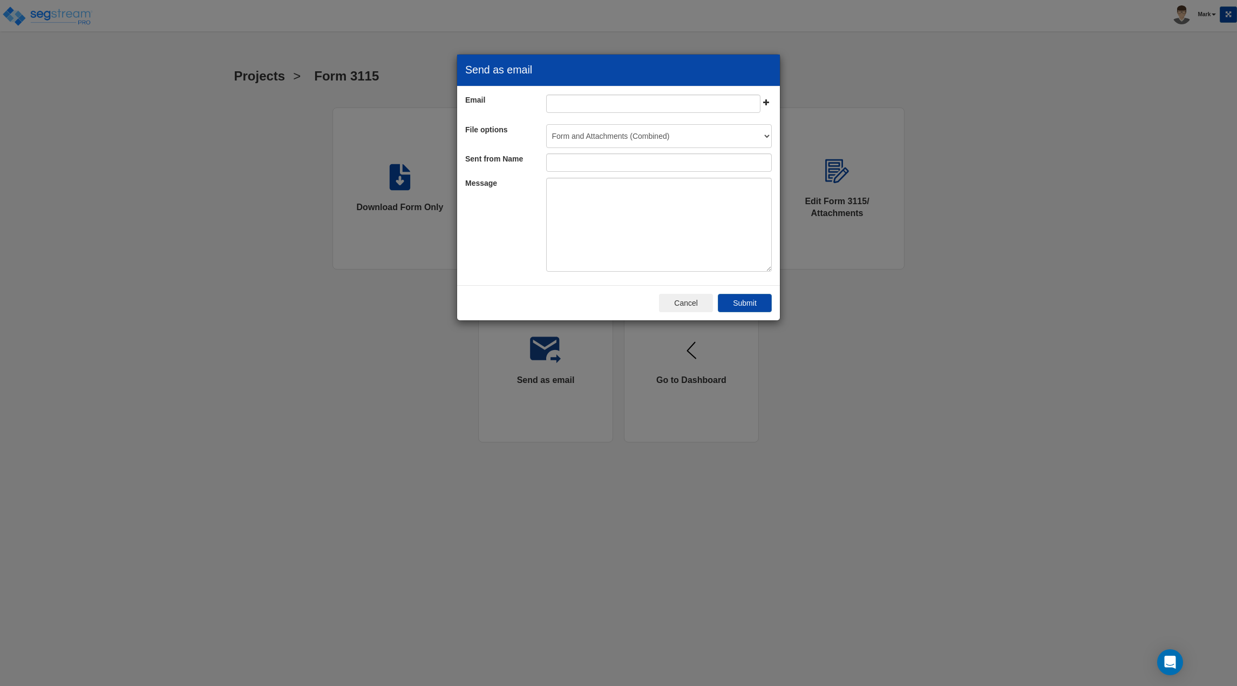
click at [573, 88] on div "Email File options" at bounding box center [618, 185] width 323 height 199
click at [575, 100] on input "email" at bounding box center [653, 103] width 215 height 18
type input "[EMAIL_ADDRESS][DOMAIN_NAME]"
click at [589, 140] on select "Form and Attachments (Combined) Form only Attachments only" at bounding box center [659, 136] width 226 height 24
click at [499, 140] on div "File options Form and Attachments (Combined) Form only Attachments only" at bounding box center [618, 136] width 323 height 24
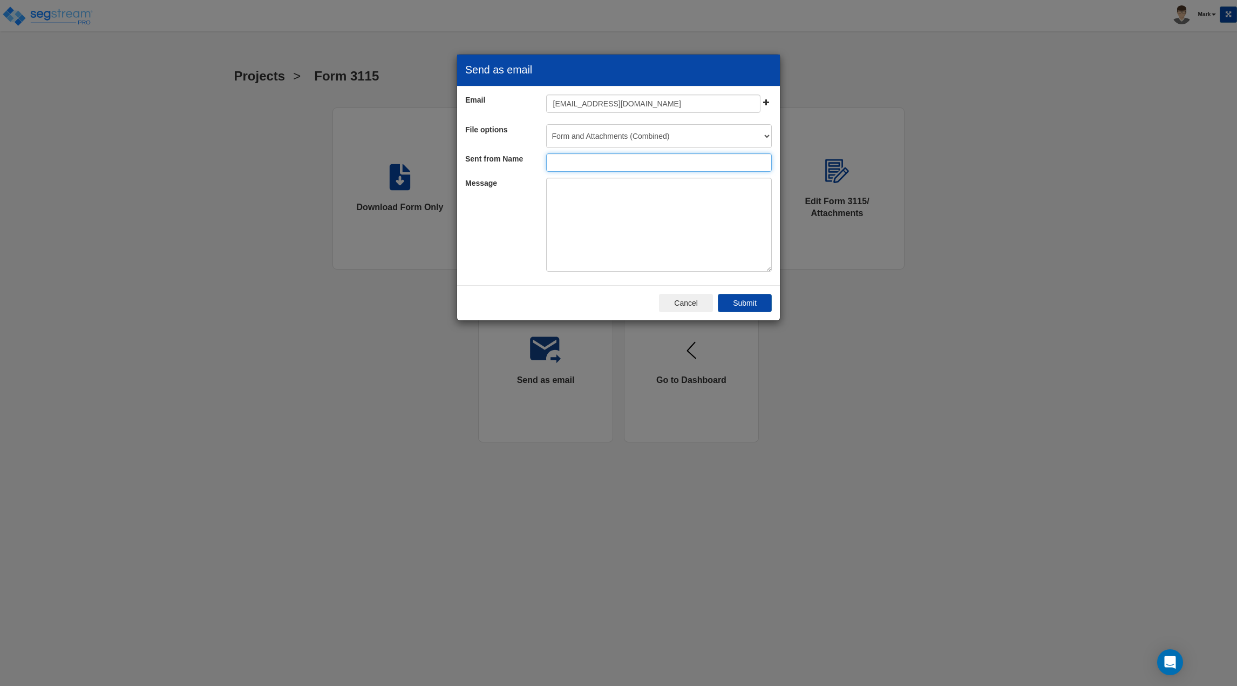
click at [591, 163] on input at bounding box center [659, 162] width 226 height 18
type input "Markw"
click at [757, 301] on button "Submit" at bounding box center [745, 303] width 54 height 18
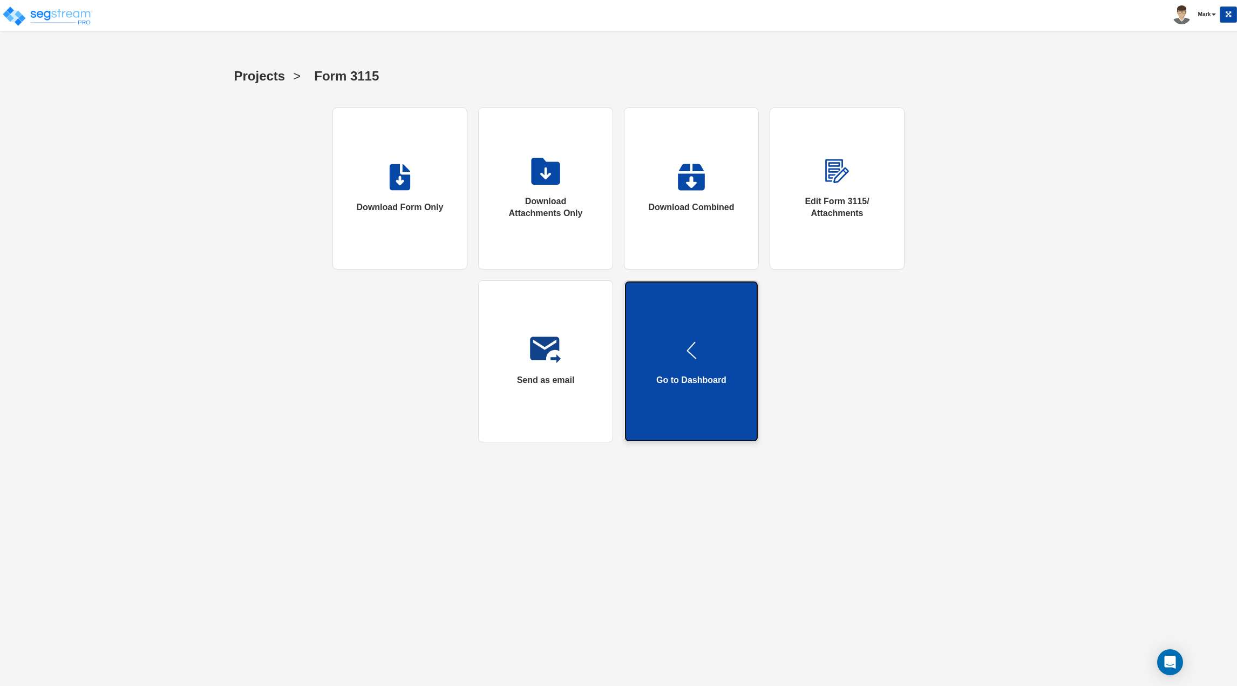
click at [655, 369] on link "Go to Dashboard" at bounding box center [691, 361] width 135 height 162
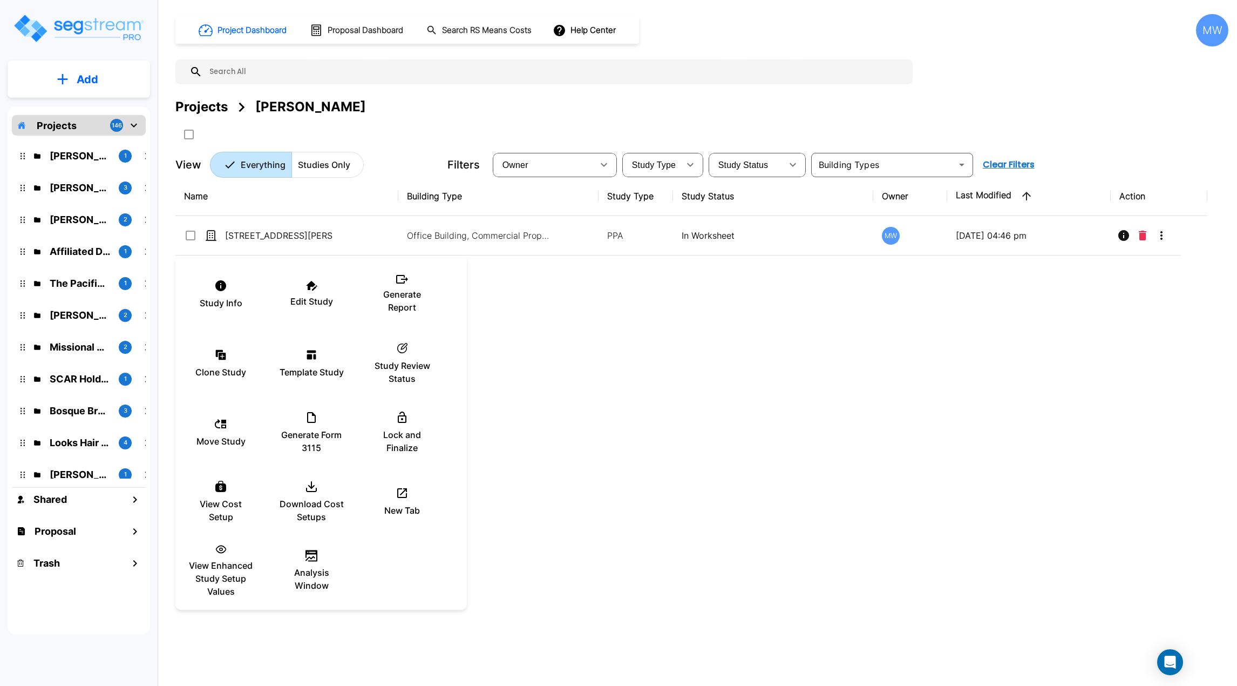
click at [507, 500] on div at bounding box center [618, 343] width 1237 height 686
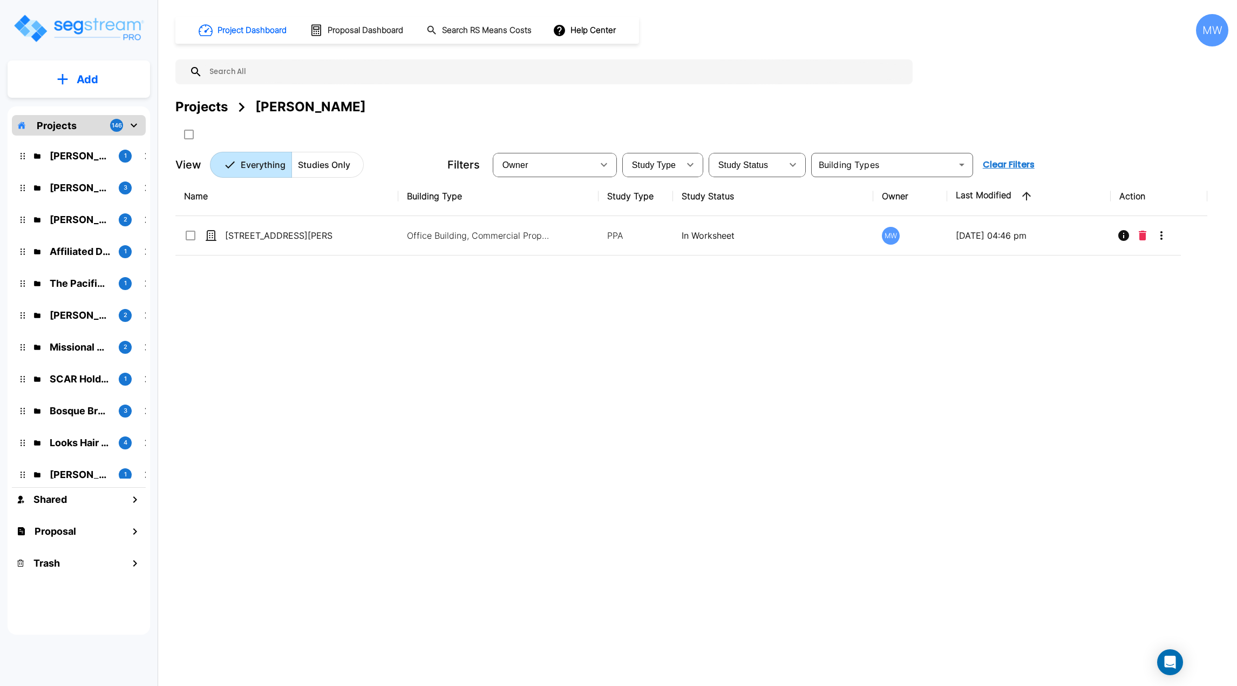
click at [1206, 25] on div "MW" at bounding box center [1212, 30] width 32 height 32
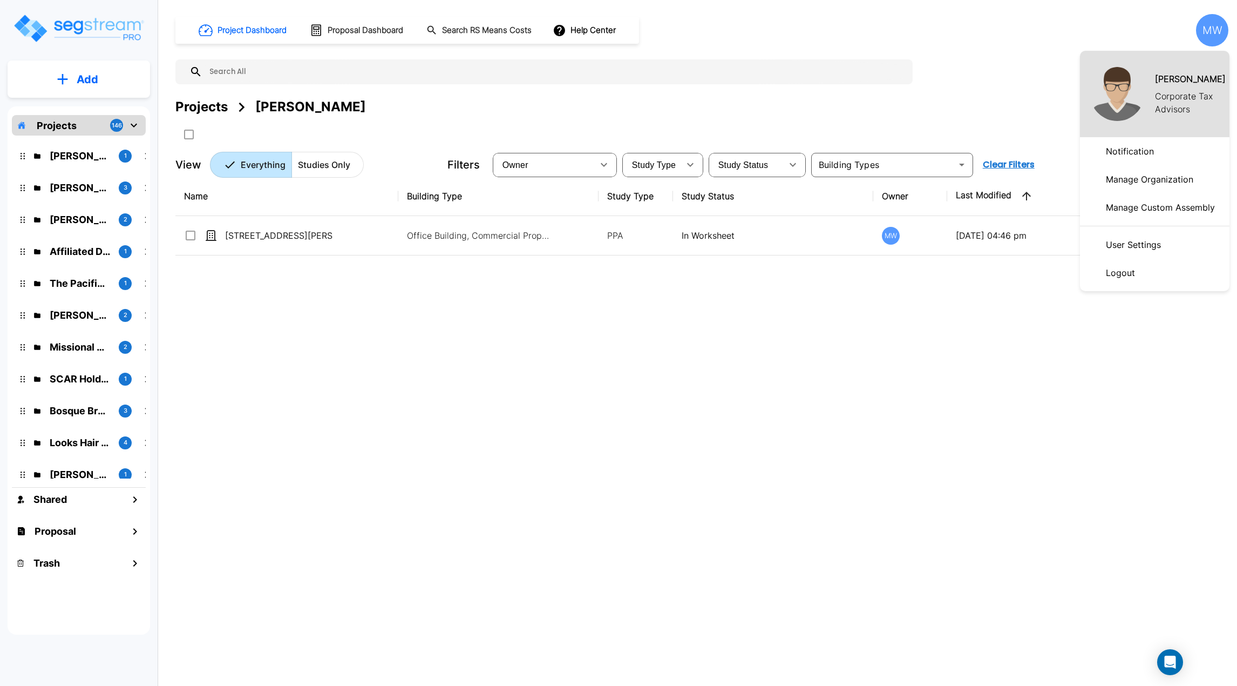
click at [1162, 176] on p "Manage Organization" at bounding box center [1150, 179] width 96 height 22
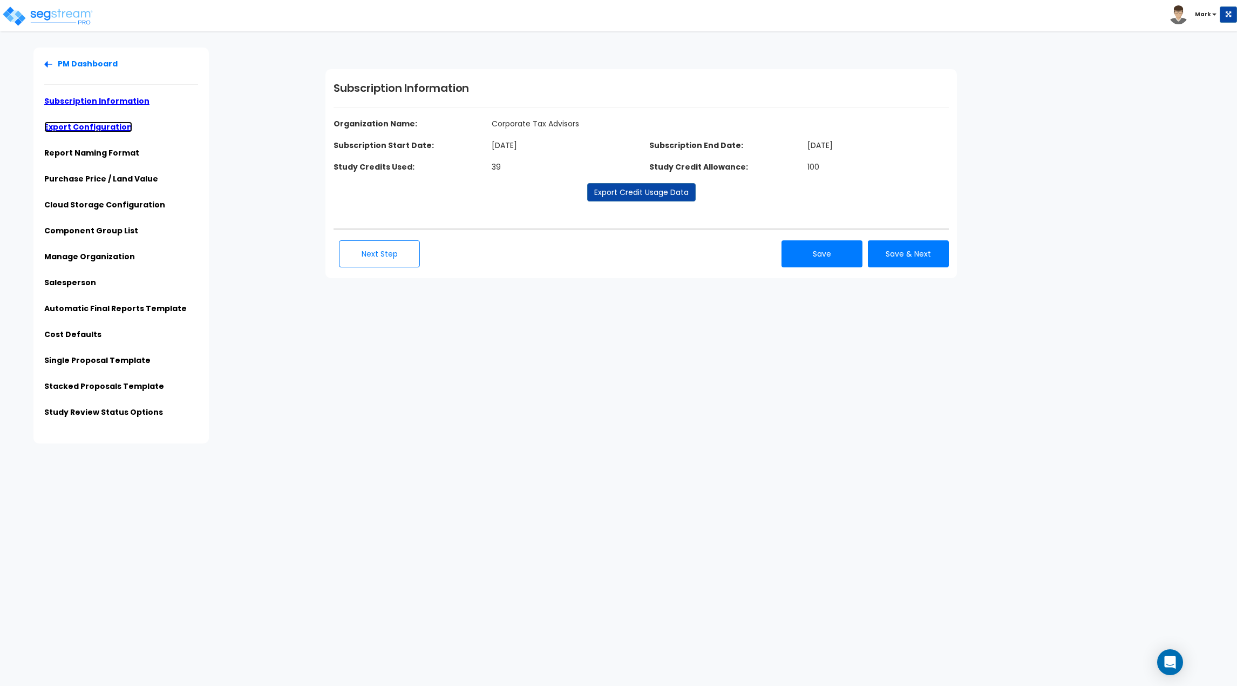
click at [80, 128] on link "Export Configuration" at bounding box center [88, 126] width 88 height 11
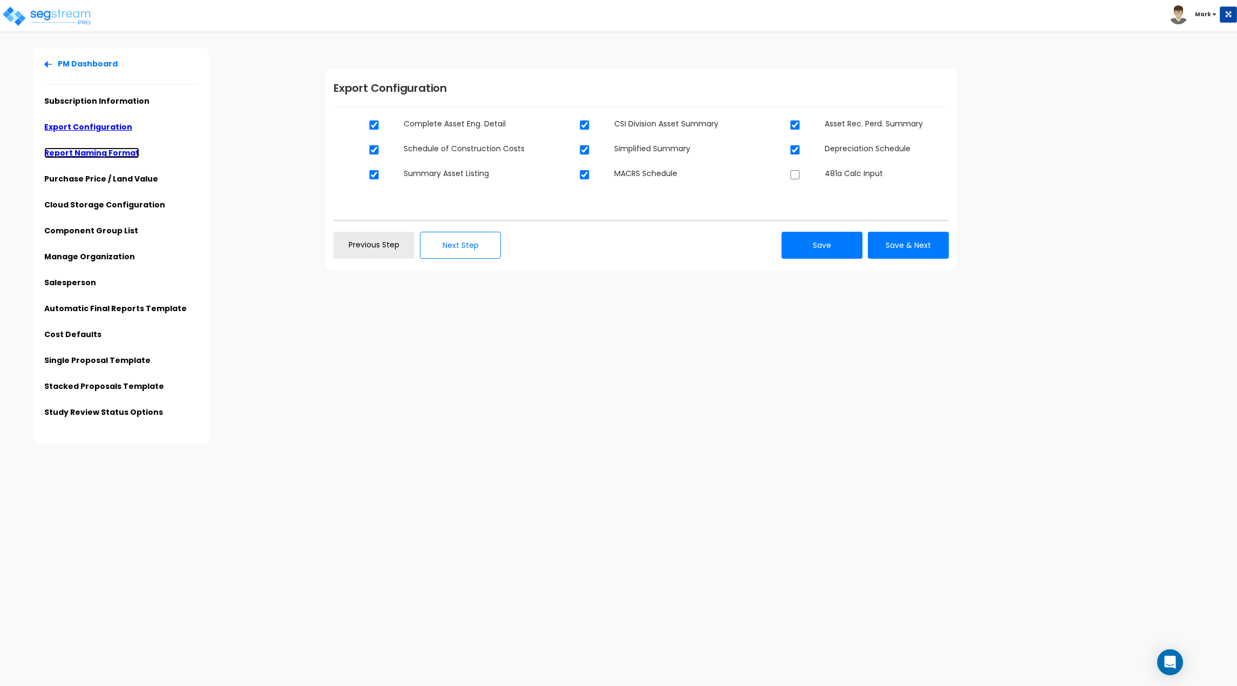
click at [91, 158] on link "Report Naming Format" at bounding box center [91, 152] width 95 height 11
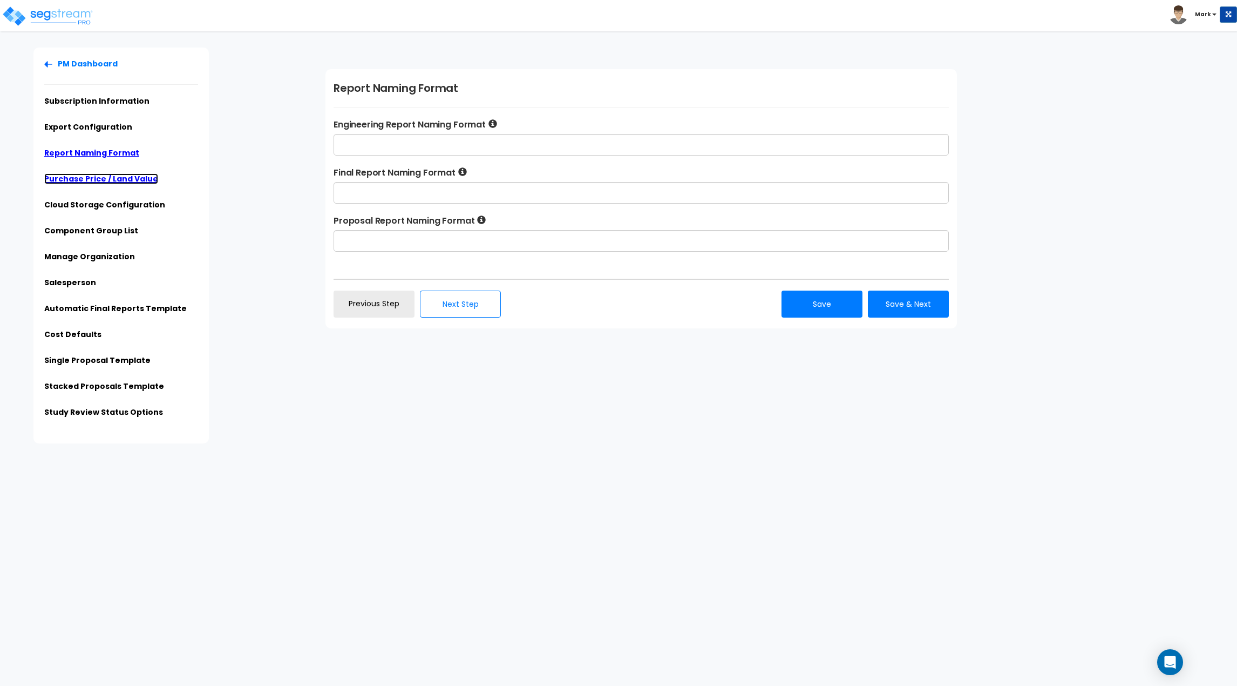
click at [102, 181] on link "Purchase Price / Land Value" at bounding box center [101, 178] width 114 height 11
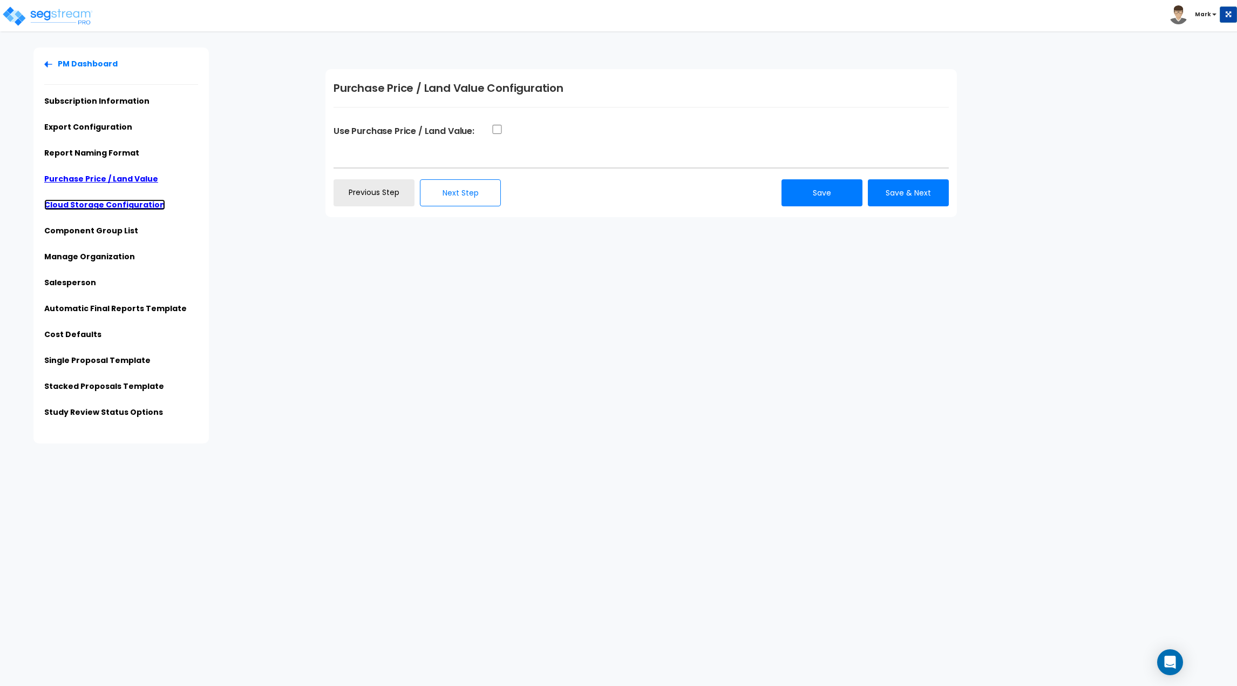
click at [107, 205] on link "Cloud Storage Configuration" at bounding box center [104, 204] width 121 height 11
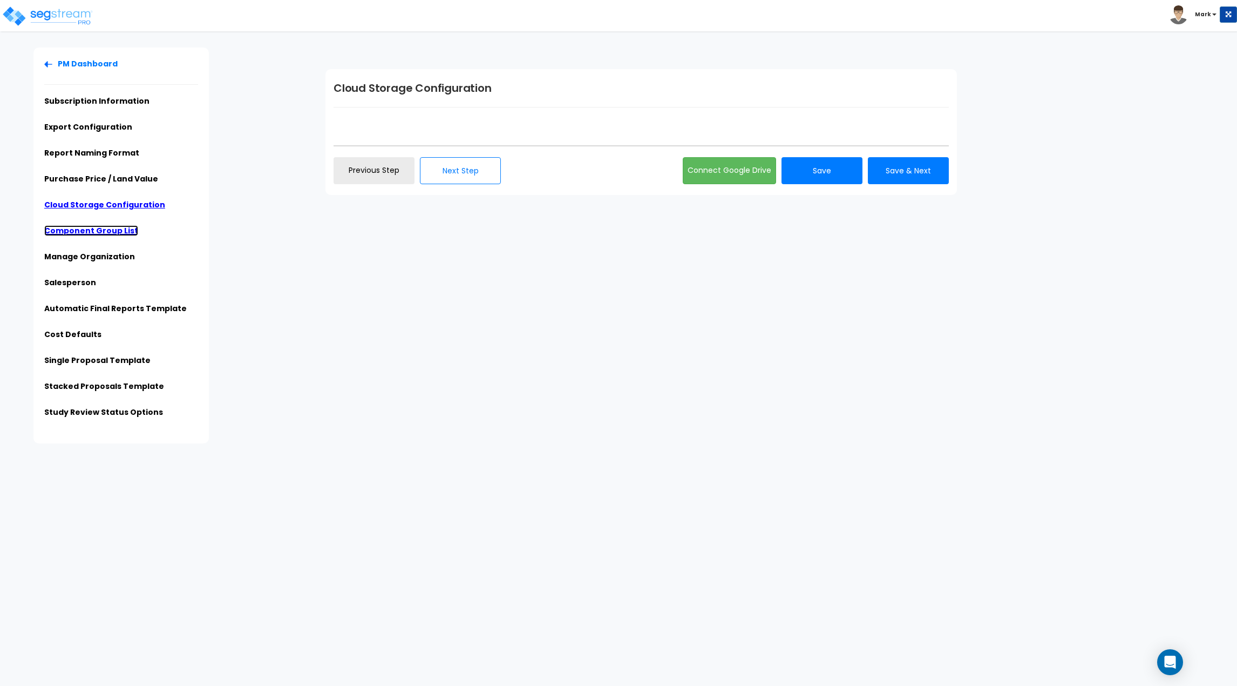
click at [107, 235] on link "Component Group List" at bounding box center [91, 230] width 94 height 11
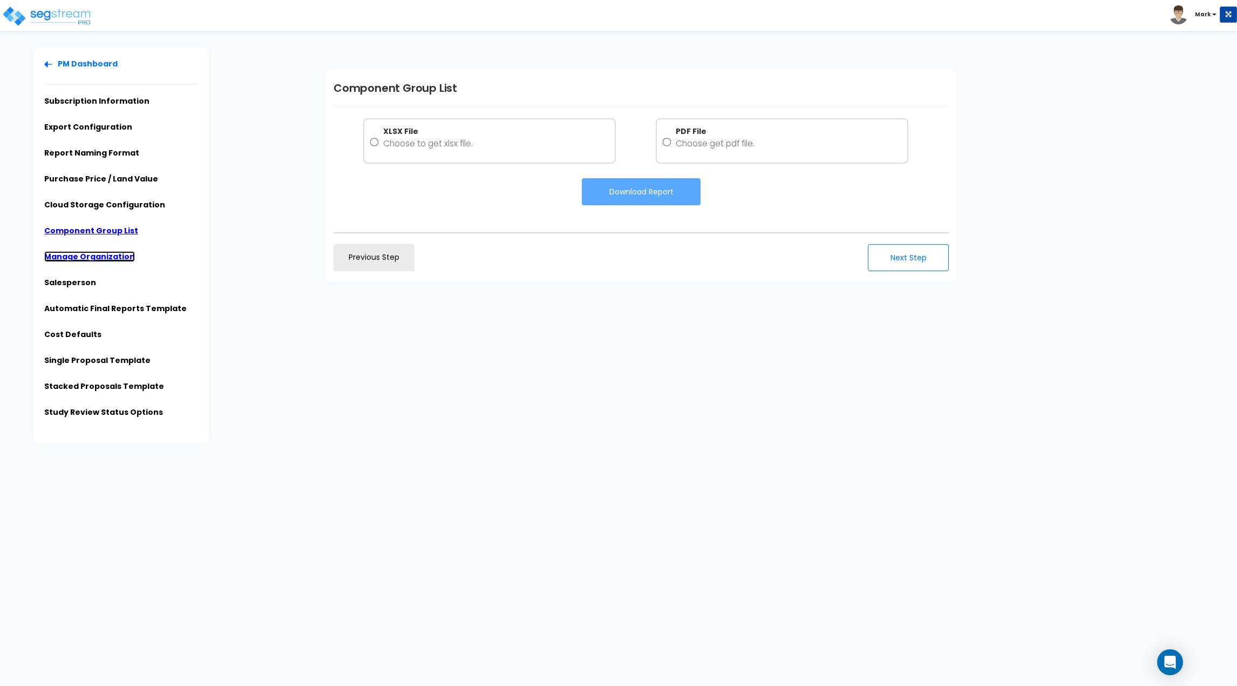
click at [106, 257] on link "Manage Organization" at bounding box center [89, 256] width 91 height 11
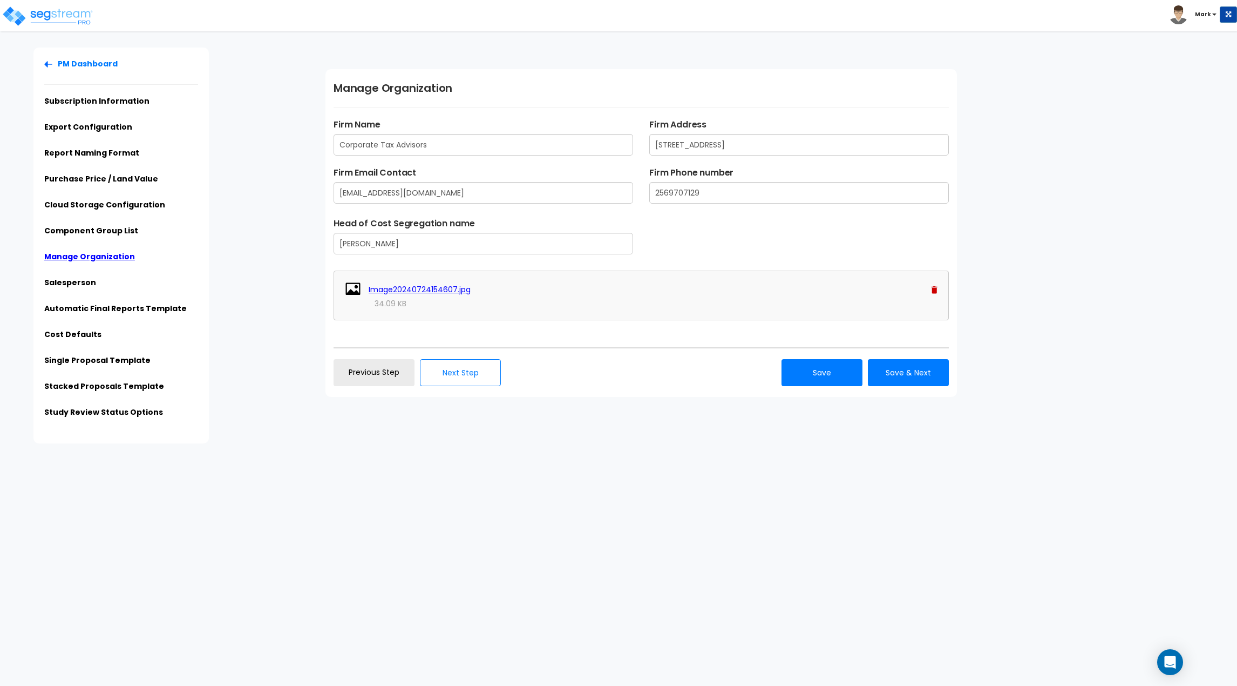
click at [96, 283] on li "Salesperson" at bounding box center [121, 286] width 154 height 18
click at [89, 285] on link "Salesperson" at bounding box center [70, 282] width 52 height 11
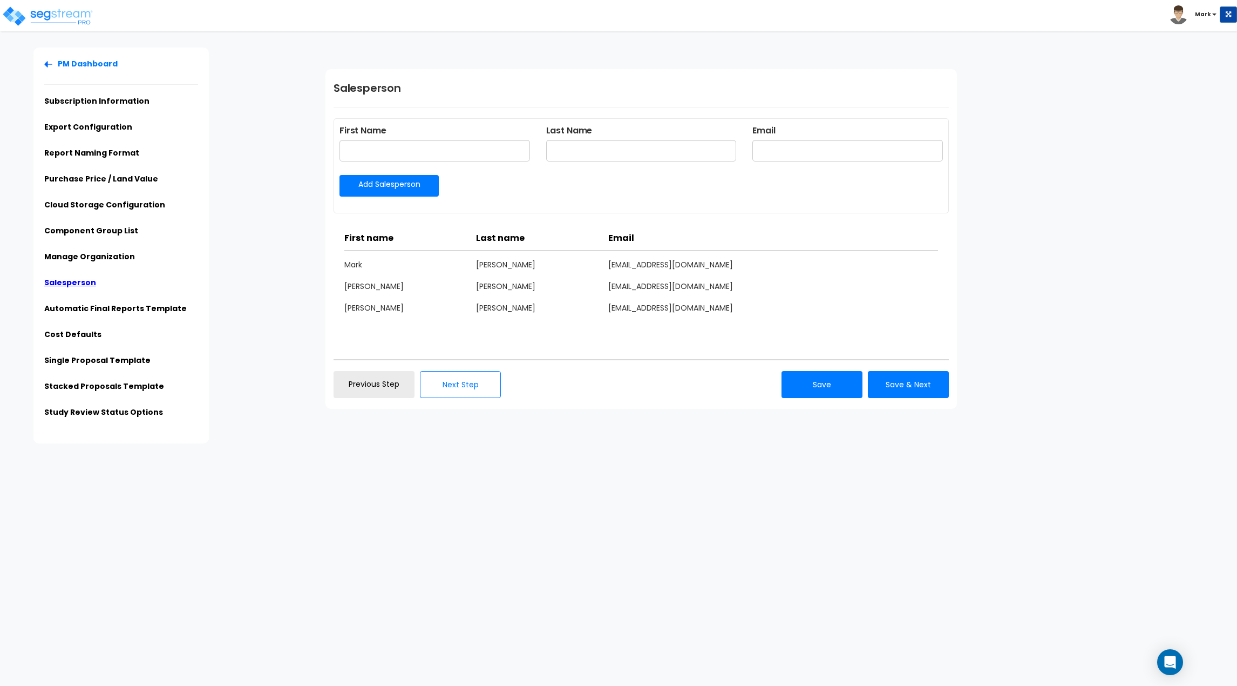
click at [92, 299] on ul "PM Dashboard Subscription Information Export Configuration Report Naming Format…" at bounding box center [121, 241] width 154 height 366
click at [94, 302] on ul "PM Dashboard Subscription Information Export Configuration Report Naming Format…" at bounding box center [121, 241] width 154 height 366
click at [94, 306] on link "Automatic Final Reports Template" at bounding box center [115, 308] width 143 height 11
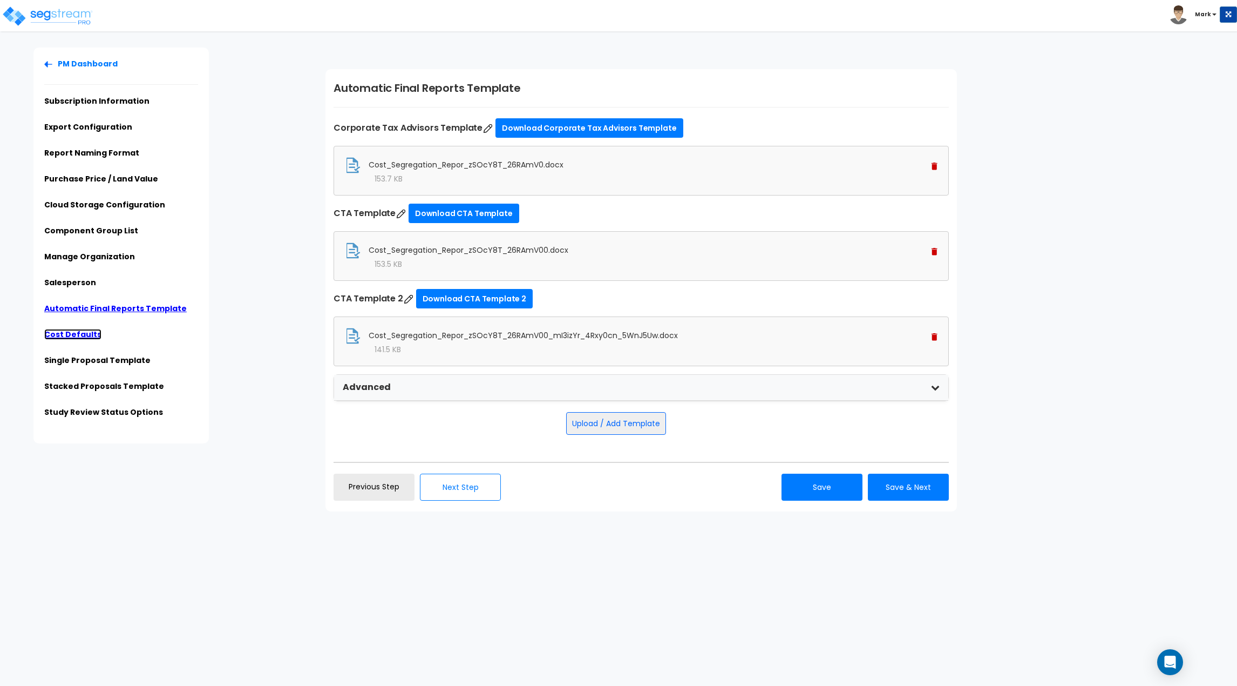
click at [61, 339] on link "Cost Defaults" at bounding box center [72, 334] width 57 height 11
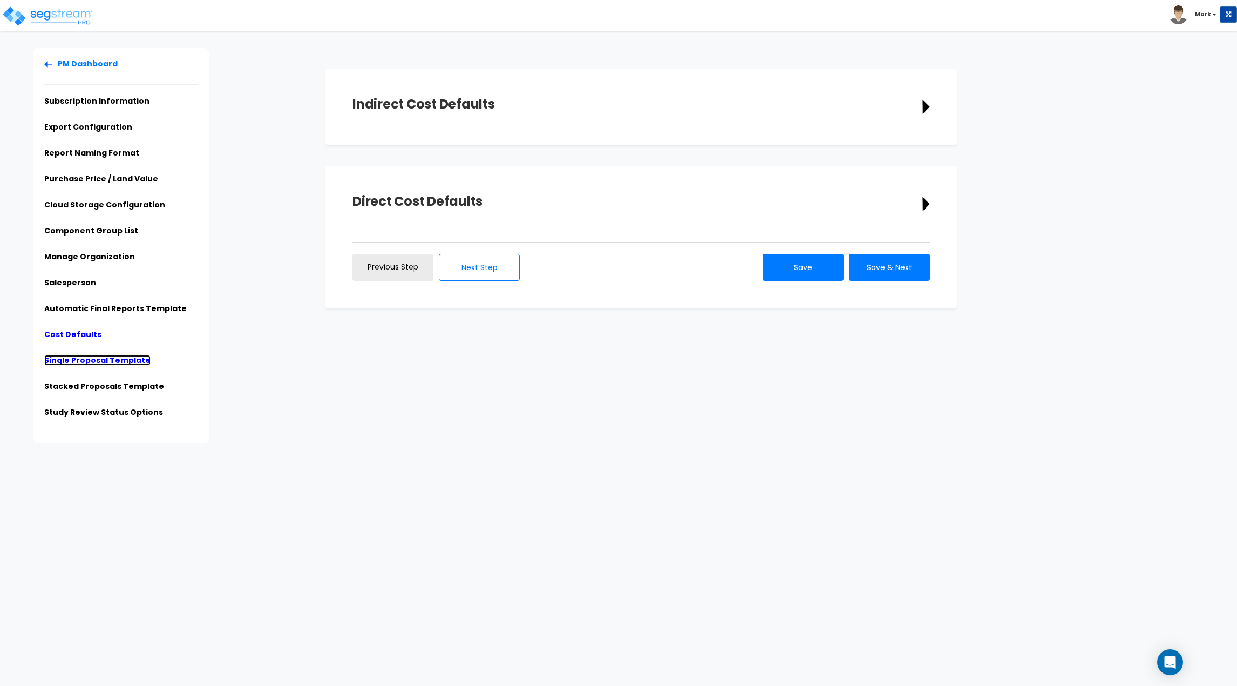
click at [127, 361] on link "Single Proposal Template" at bounding box center [97, 360] width 106 height 11
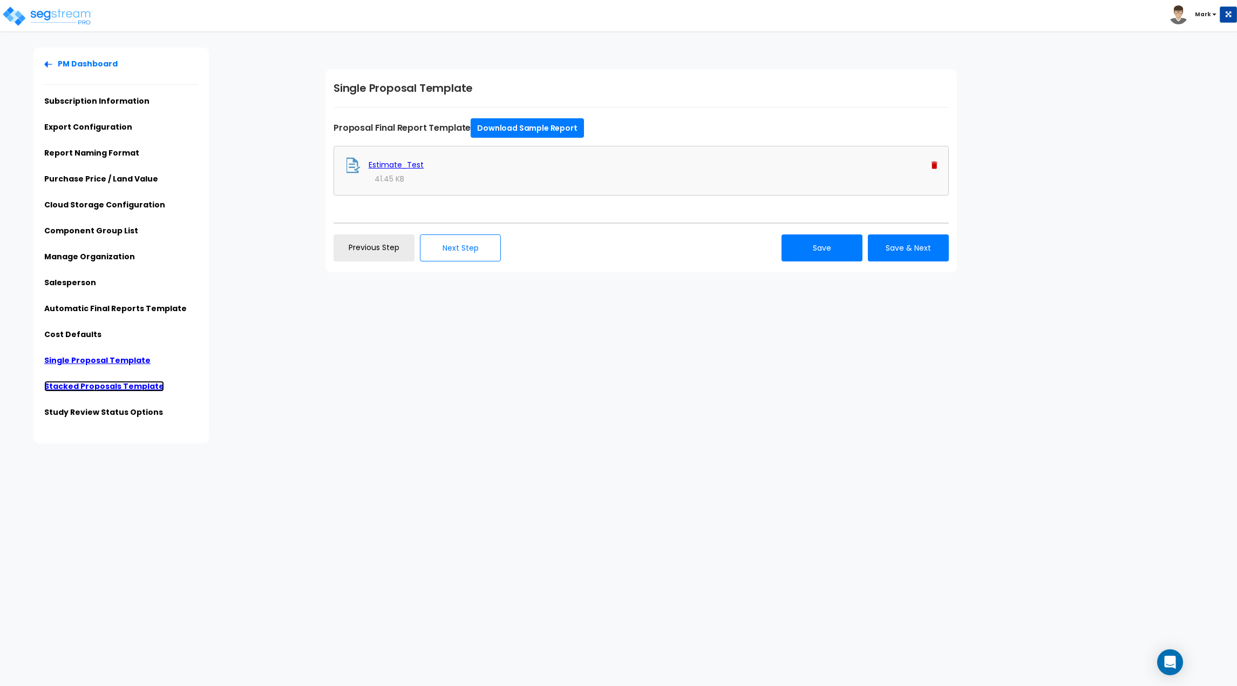
click at [126, 385] on link "Stacked Proposals Template" at bounding box center [104, 386] width 120 height 11
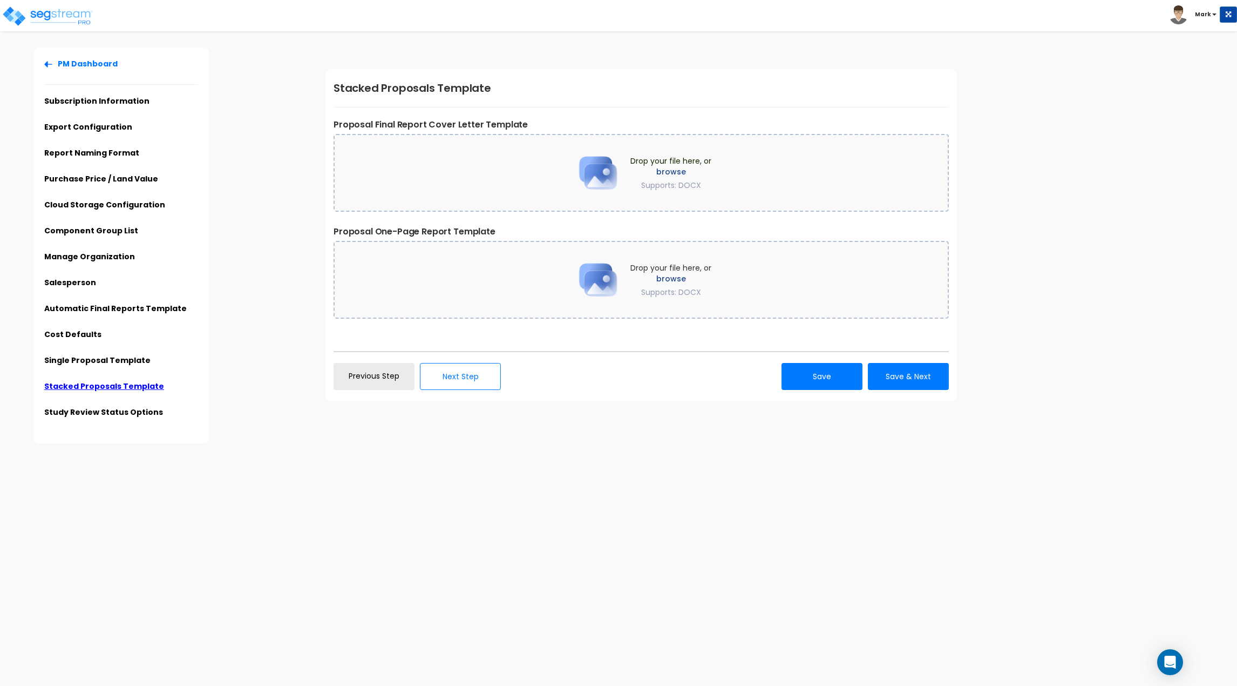
click at [128, 404] on ul "PM Dashboard Subscription Information Export Configuration Report Naming Format…" at bounding box center [121, 241] width 154 height 366
click at [127, 407] on ul "PM Dashboard Subscription Information Export Configuration Report Naming Format…" at bounding box center [121, 241] width 154 height 366
click at [127, 410] on link "Study Review Status Options" at bounding box center [103, 412] width 119 height 11
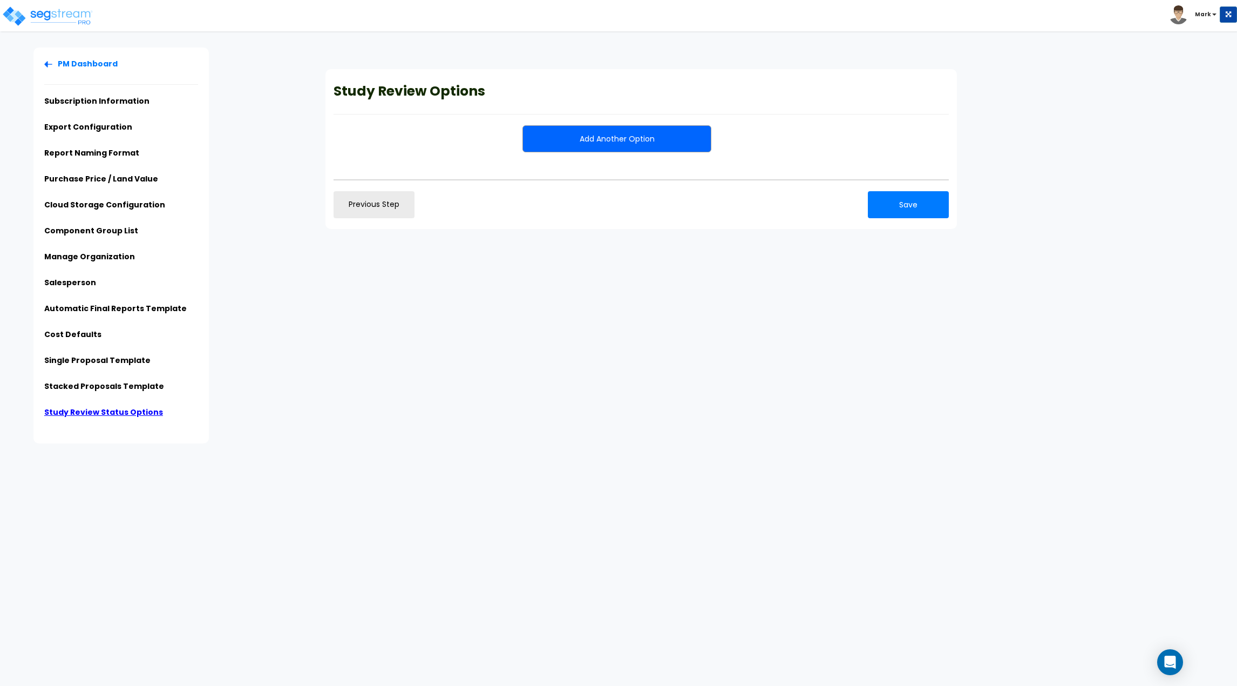
click at [158, 423] on li "Study Review Status Options" at bounding box center [121, 416] width 154 height 18
click at [122, 364] on link "Single Proposal Template" at bounding box center [97, 360] width 106 height 11
